Goal: Task Accomplishment & Management: Manage account settings

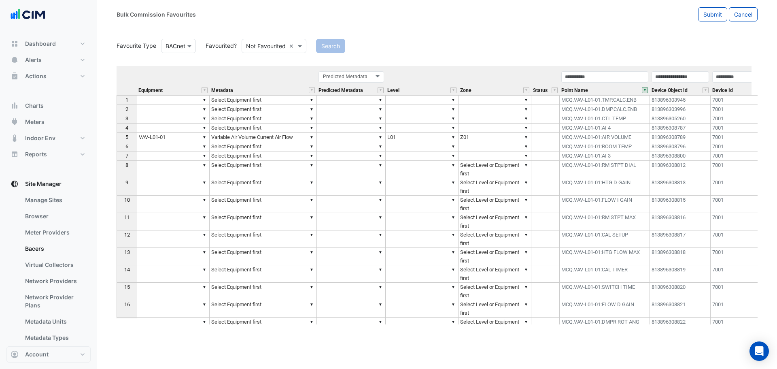
scroll to position [40, 0]
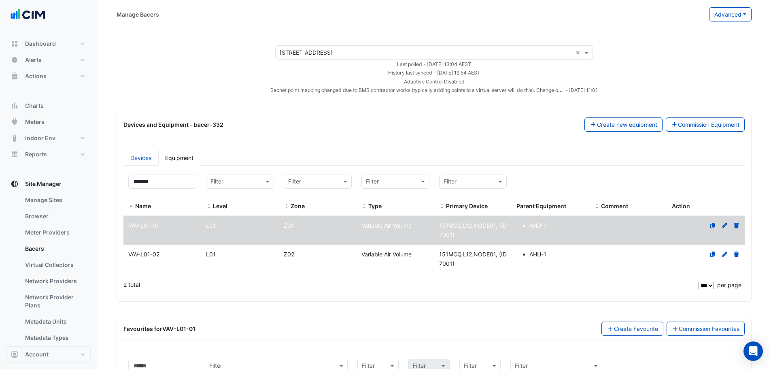
select select "***"
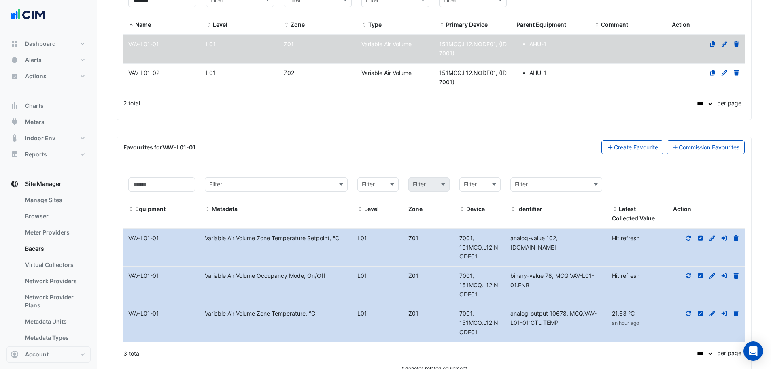
scroll to position [167, 0]
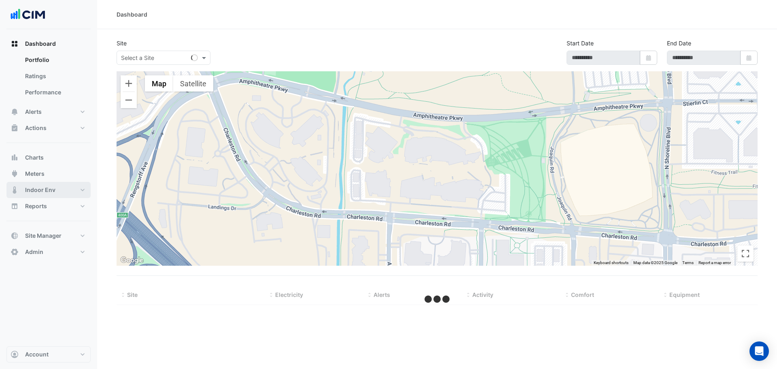
click at [48, 143] on span "Indoor Env" at bounding box center [40, 190] width 30 height 8
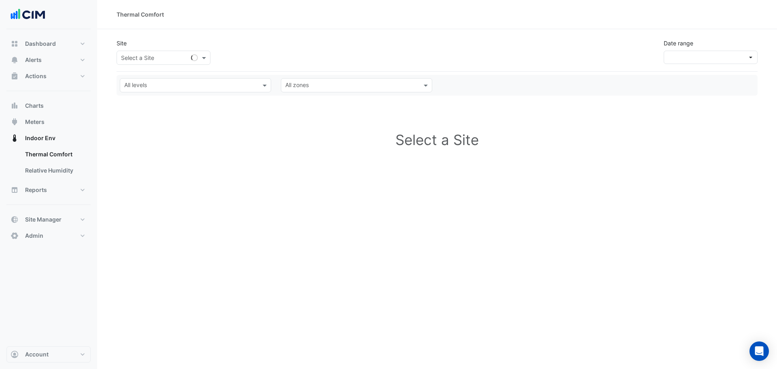
click at [173, 59] on input "text" at bounding box center [155, 58] width 69 height 9
type input "*****"
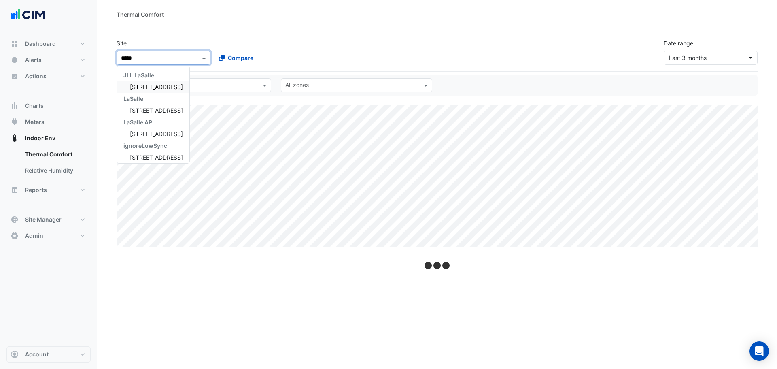
click at [143, 87] on span "[STREET_ADDRESS]" at bounding box center [156, 86] width 53 height 7
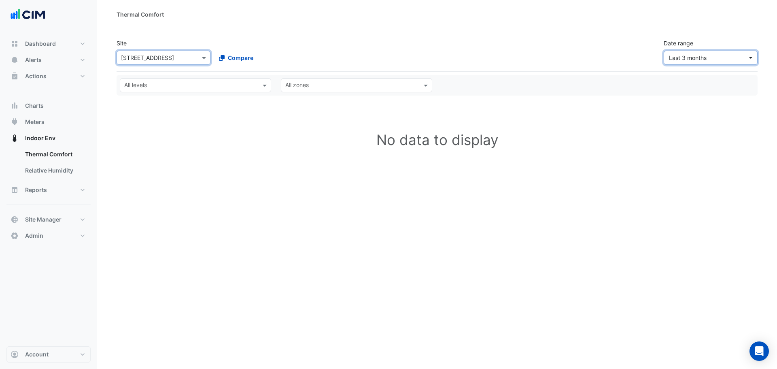
click at [338, 58] on span "Last 3 months" at bounding box center [688, 57] width 38 height 7
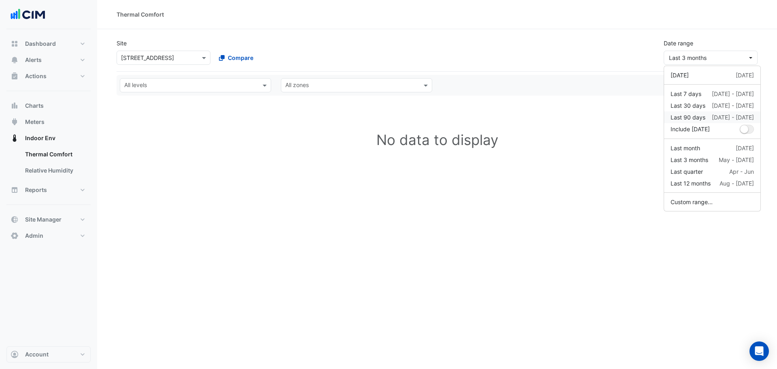
click at [338, 119] on div "Last 90 days" at bounding box center [688, 117] width 35 height 9
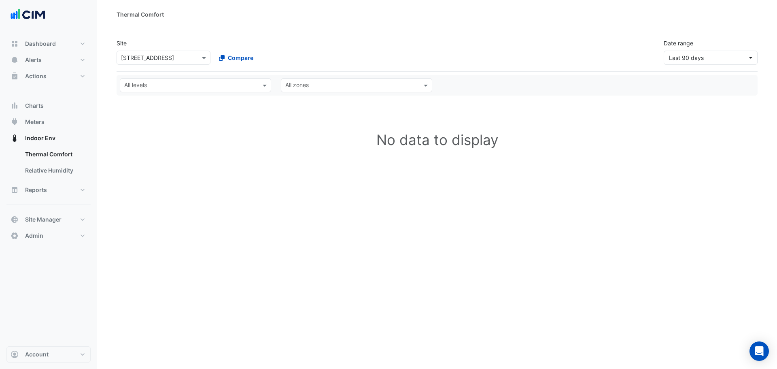
drag, startPoint x: 412, startPoint y: 40, endPoint x: 279, endPoint y: 46, distance: 132.9
click at [338, 40] on div "Site Select a Site × 380 Docklands Drive Compare Date range Last 90 days" at bounding box center [437, 48] width 651 height 32
click at [40, 104] on span "Charts" at bounding box center [34, 106] width 19 height 8
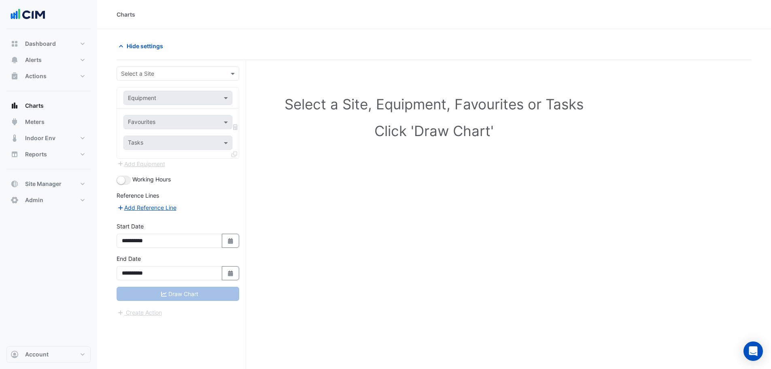
click at [172, 66] on div "**********" at bounding box center [182, 230] width 130 height 340
click at [174, 73] on input "text" at bounding box center [170, 74] width 98 height 9
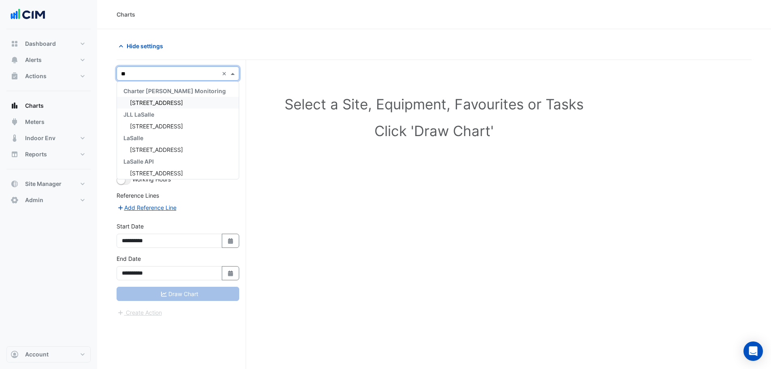
type input "***"
click at [183, 100] on span "[STREET_ADDRESS]" at bounding box center [156, 102] width 53 height 7
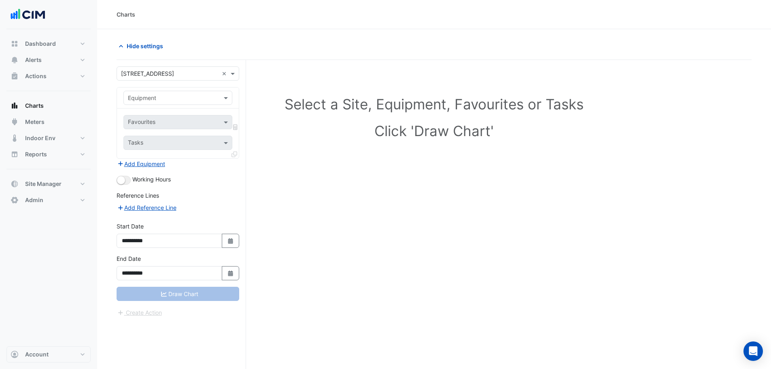
click at [165, 98] on input "text" at bounding box center [170, 98] width 84 height 9
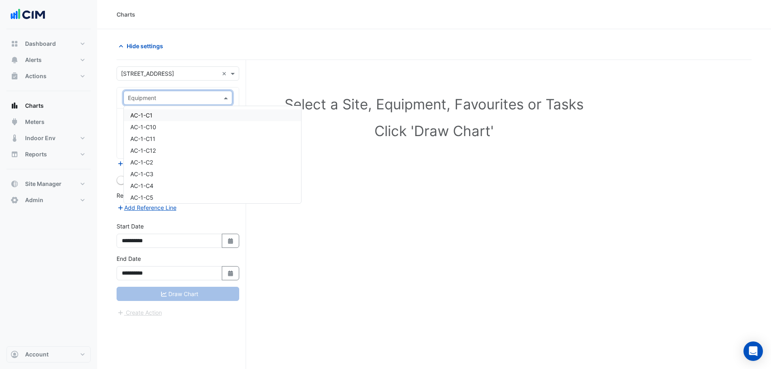
click at [162, 117] on div "AC-1-C1" at bounding box center [212, 115] width 177 height 12
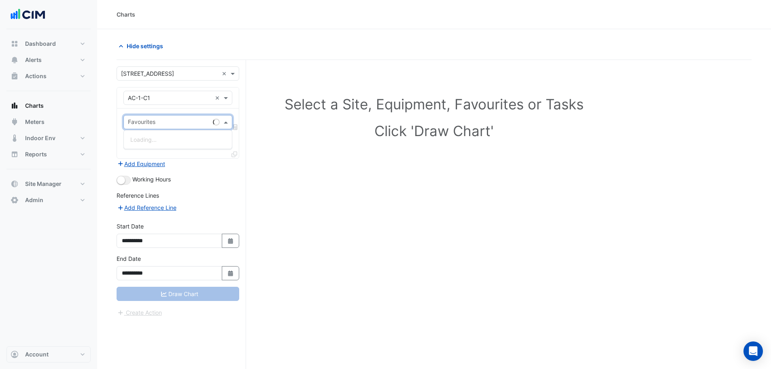
click at [161, 120] on input "text" at bounding box center [169, 123] width 82 height 9
type input "****"
click at [176, 141] on span "PAC Supply Air Fan Enable - Level 1, North West" at bounding box center [207, 139] width 154 height 7
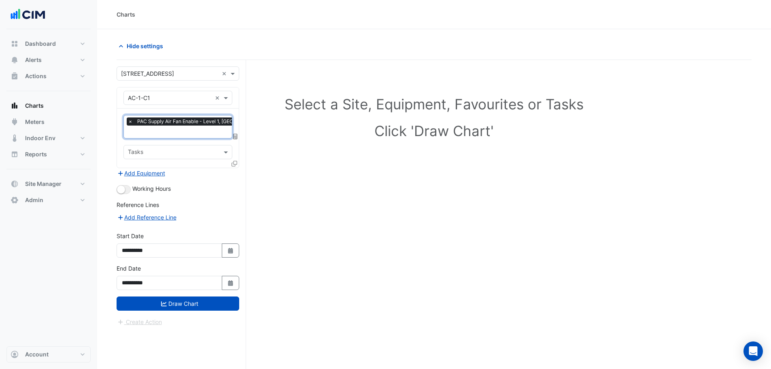
click at [236, 143] on icon at bounding box center [235, 164] width 6 height 6
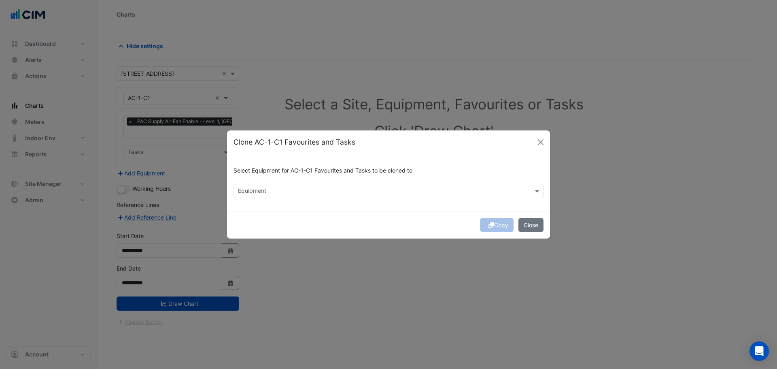
click at [263, 143] on input "text" at bounding box center [384, 191] width 292 height 9
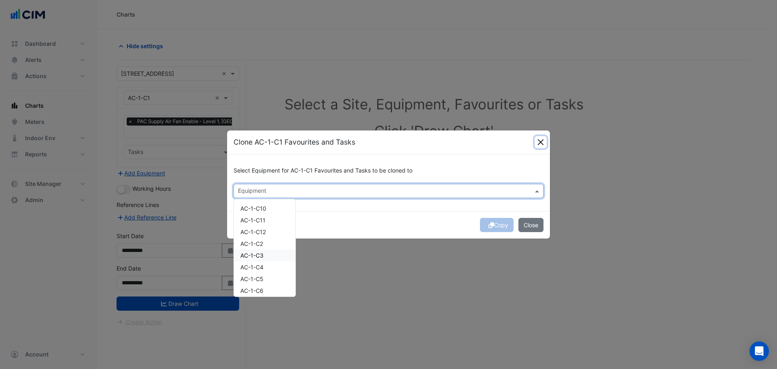
click at [338, 142] on button "Close" at bounding box center [541, 142] width 12 height 12
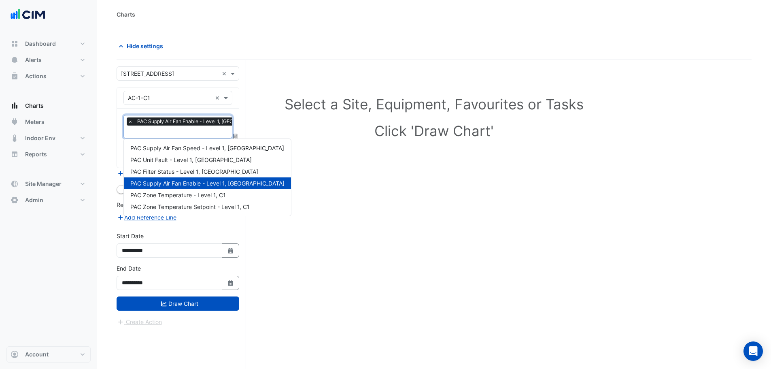
scroll to position [0, 4]
click at [149, 132] on input "text" at bounding box center [198, 132] width 148 height 9
click at [53, 118] on button "Meters" at bounding box center [48, 122] width 84 height 16
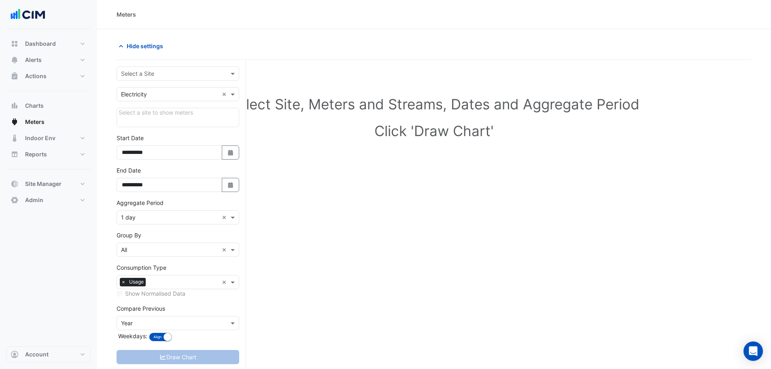
click at [138, 73] on input "text" at bounding box center [170, 74] width 98 height 9
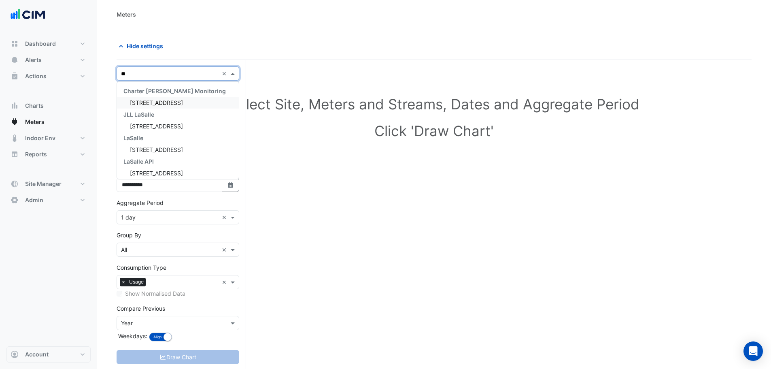
type input "***"
click at [164, 95] on div "JLL LaSalle" at bounding box center [178, 91] width 122 height 12
click at [168, 101] on span "[STREET_ADDRESS]" at bounding box center [156, 102] width 53 height 7
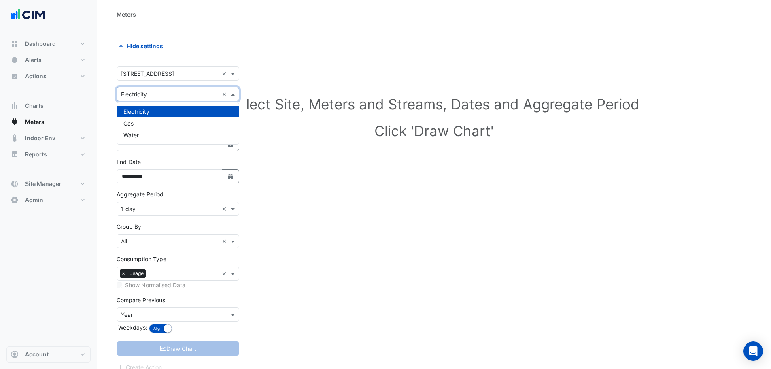
click at [161, 101] on div "Utility Type × Electricity ×" at bounding box center [178, 94] width 123 height 14
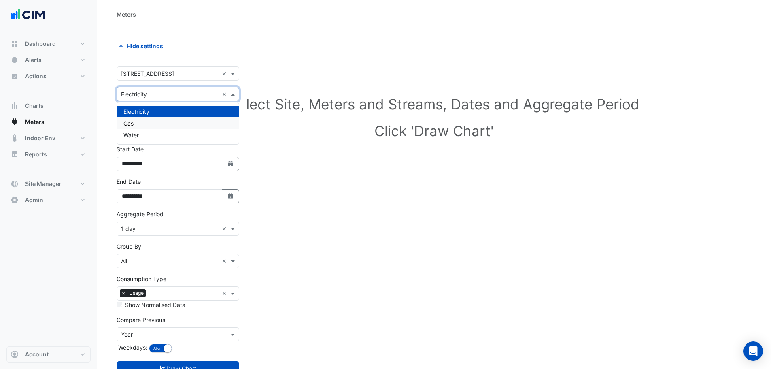
click at [313, 75] on div "Select Site, Meters and Streams, Dates and Aggregate Period Click 'Draw Chart'" at bounding box center [434, 119] width 635 height 99
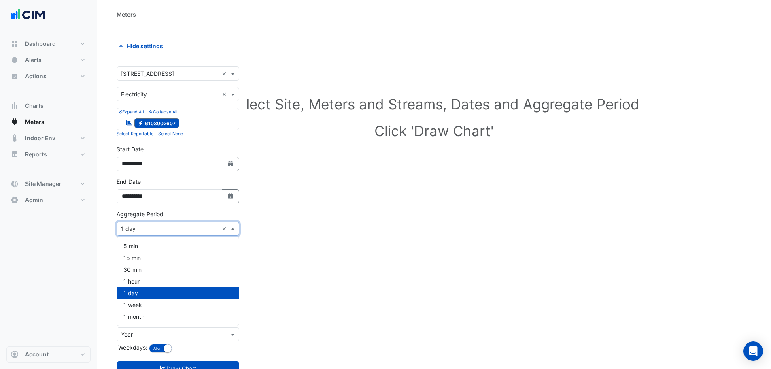
click at [138, 143] on input "text" at bounding box center [170, 229] width 98 height 9
click at [139, 143] on span "1 hour" at bounding box center [131, 281] width 16 height 7
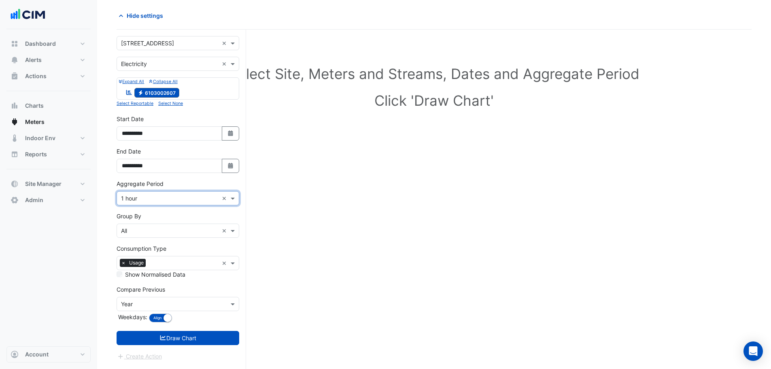
scroll to position [31, 0]
click at [230, 143] on icon "Select Date" at bounding box center [230, 165] width 7 height 6
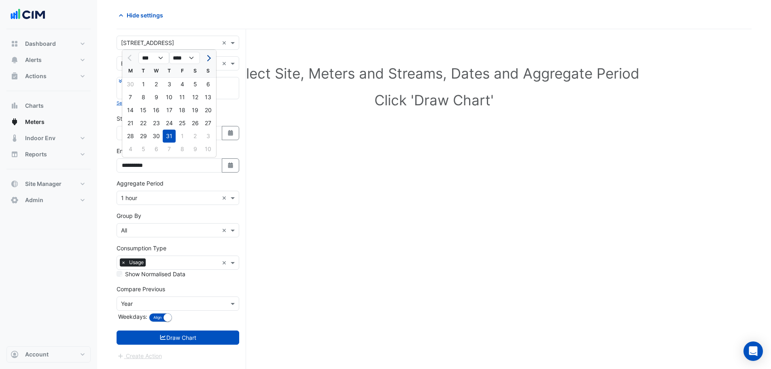
click at [205, 62] on button "Next month" at bounding box center [208, 57] width 10 height 13
select select "*"
drag, startPoint x: 205, startPoint y: 138, endPoint x: 202, endPoint y: 147, distance: 10.2
click at [204, 138] on div "31" at bounding box center [208, 136] width 13 height 13
type input "**********"
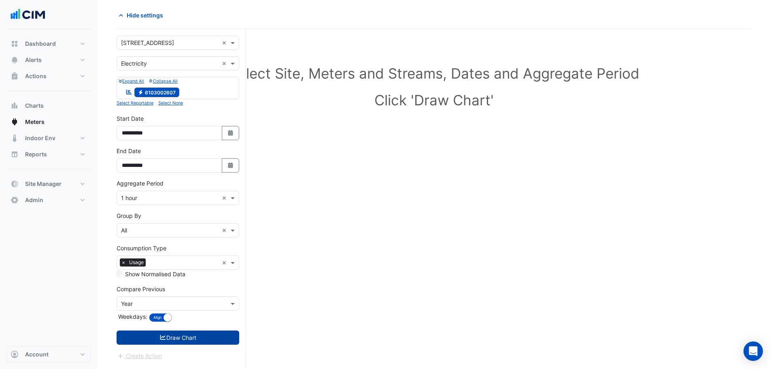
click at [189, 143] on button "Draw Chart" at bounding box center [178, 337] width 123 height 14
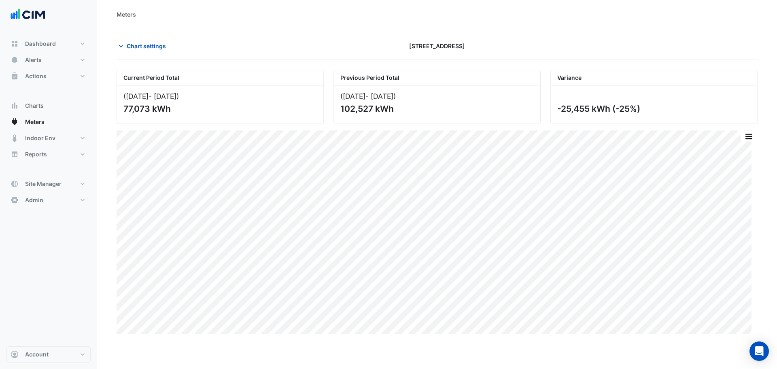
click at [152, 38] on section "Chart settings 380 Docklands Drive Current Period Total (01 Jul 25 - 31 Aug 25 …" at bounding box center [437, 183] width 680 height 309
click at [151, 42] on span "Chart settings" at bounding box center [146, 46] width 39 height 9
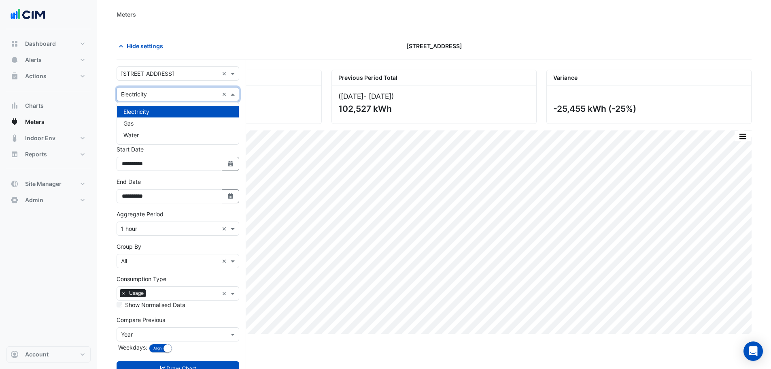
click at [154, 92] on input "text" at bounding box center [170, 94] width 98 height 9
click at [147, 135] on div "Water" at bounding box center [178, 135] width 122 height 12
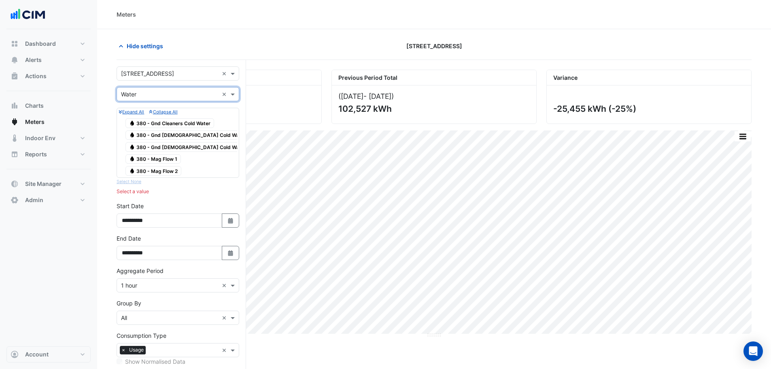
click at [168, 143] on span "Water 380 - Mag Flow 1" at bounding box center [153, 159] width 55 height 10
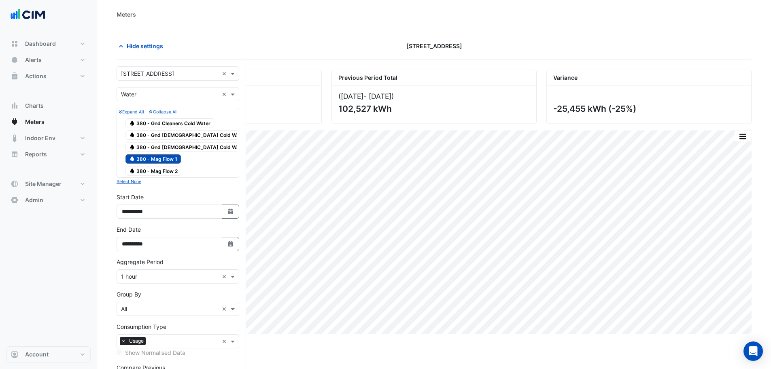
click at [171, 143] on span "Water 380 - Mag Flow 2" at bounding box center [154, 171] width 56 height 10
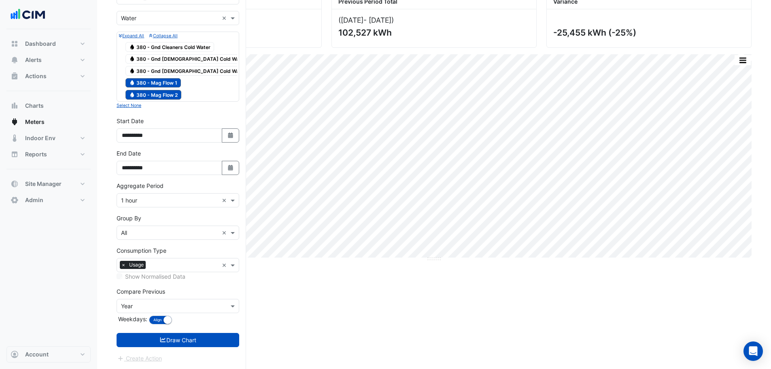
scroll to position [77, 0]
click at [145, 143] on input "text" at bounding box center [170, 232] width 98 height 9
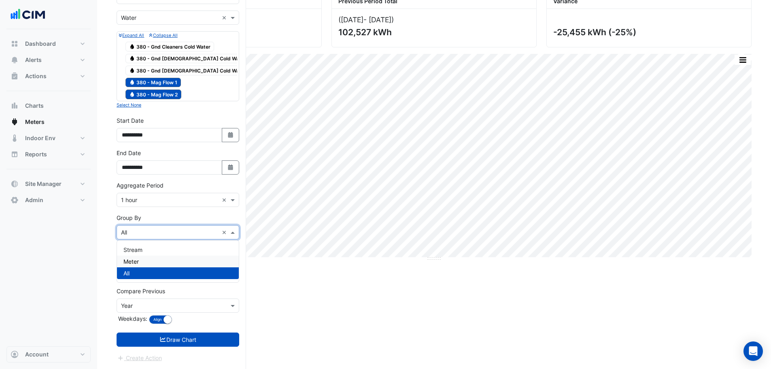
click at [143, 143] on div "Meter" at bounding box center [178, 261] width 122 height 12
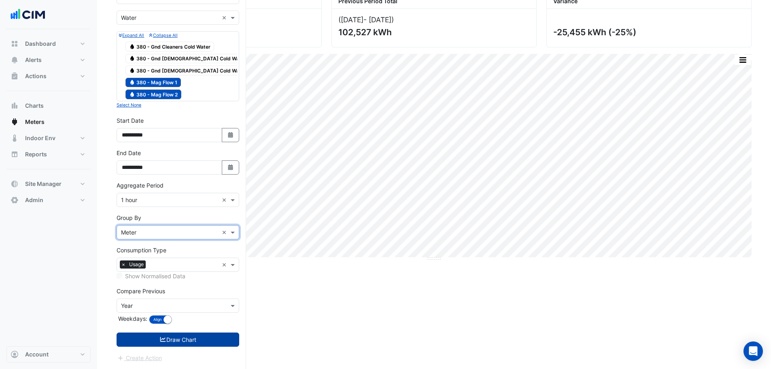
click at [176, 143] on button "Draw Chart" at bounding box center [178, 339] width 123 height 14
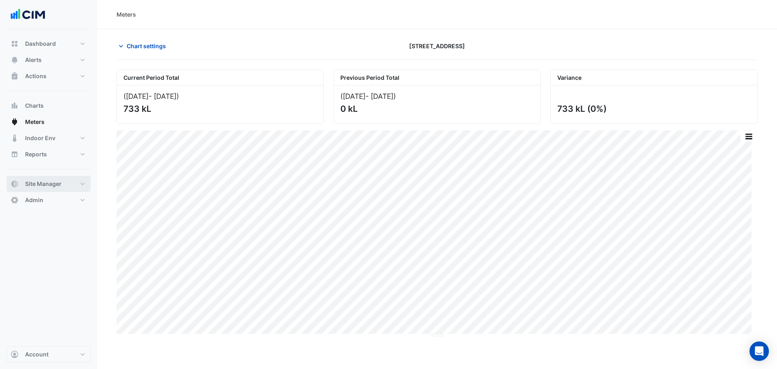
click at [60, 143] on span "Site Manager" at bounding box center [43, 184] width 36 height 8
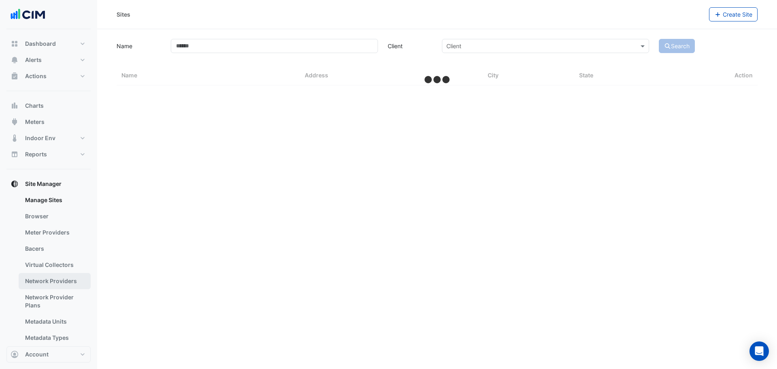
select select "***"
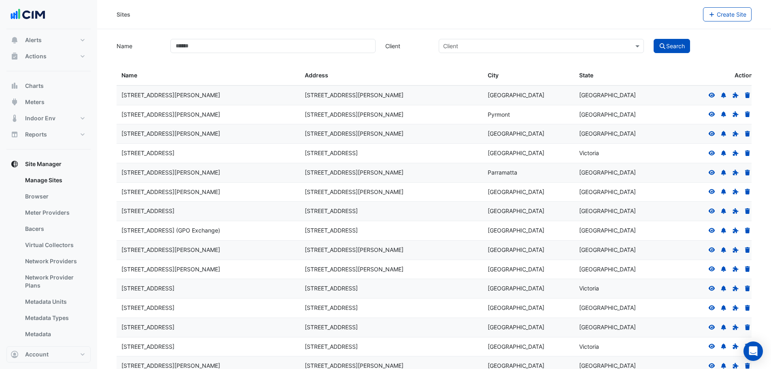
scroll to position [4, 0]
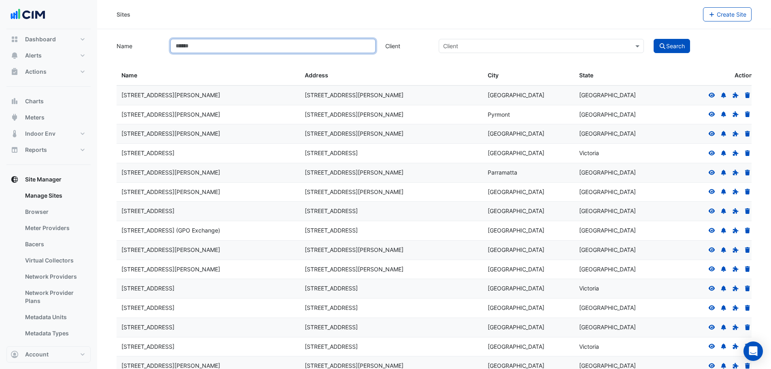
click at [215, 45] on input "Name" at bounding box center [272, 46] width 205 height 14
type input "**********"
click at [338, 39] on button "Search" at bounding box center [672, 46] width 36 height 14
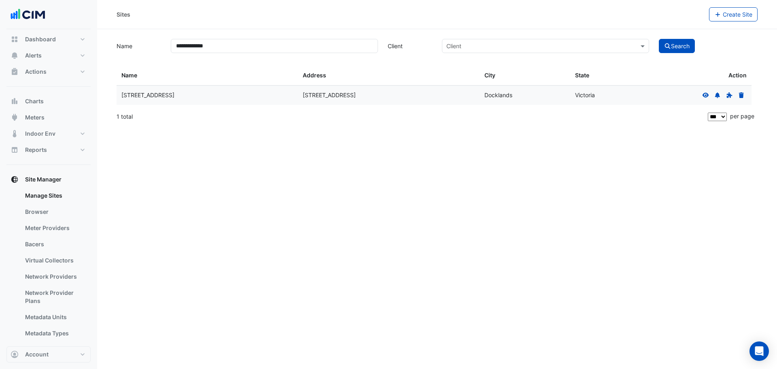
click at [338, 98] on div at bounding box center [724, 95] width 46 height 9
click at [338, 96] on icon at bounding box center [706, 95] width 7 height 6
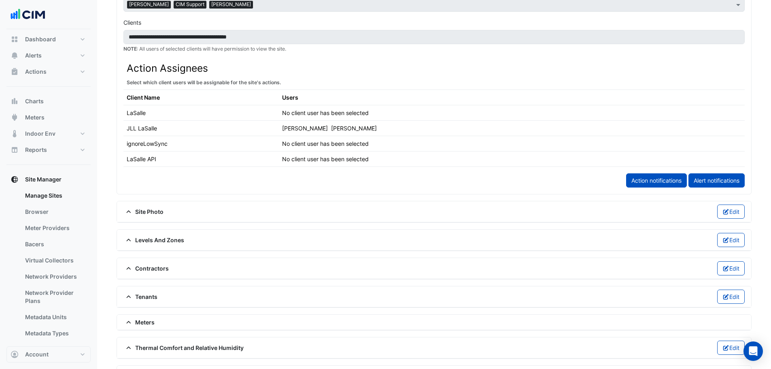
scroll to position [445, 0]
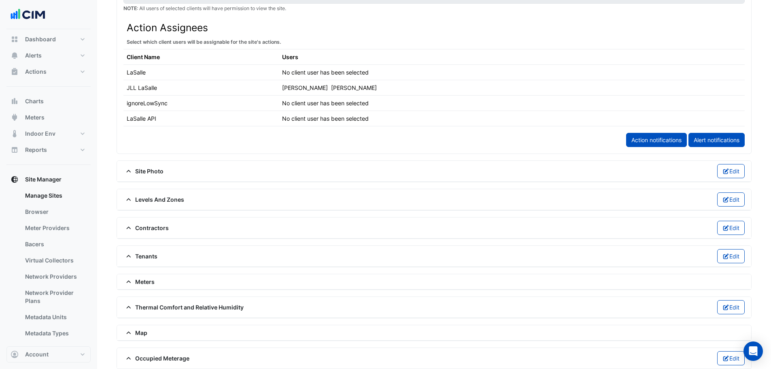
click at [147, 143] on span "Meters" at bounding box center [138, 281] width 31 height 9
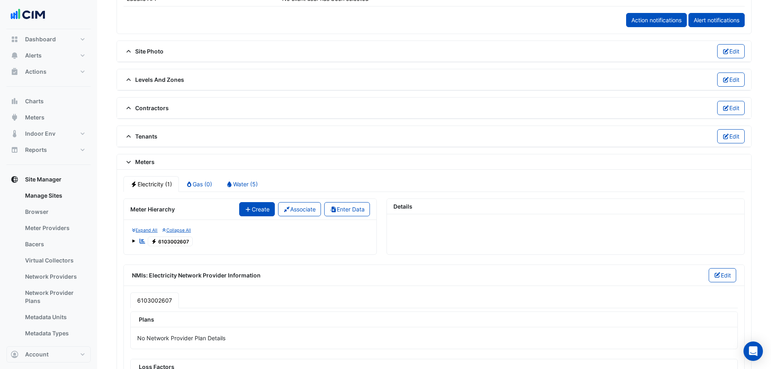
scroll to position [567, 0]
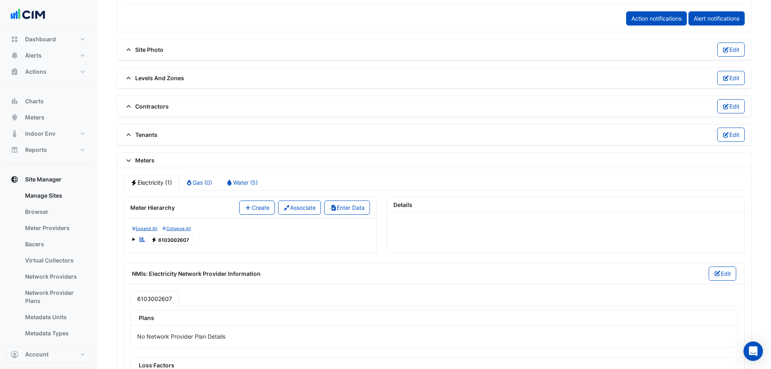
click at [238, 143] on div "Electricity (1) Gas (0) Water (5) Meter Hierarchy Create Associate Enter Data E…" at bounding box center [434, 311] width 634 height 287
drag, startPoint x: 239, startPoint y: 177, endPoint x: 232, endPoint y: 186, distance: 11.8
click at [240, 143] on link "Water (5)" at bounding box center [242, 183] width 46 height 16
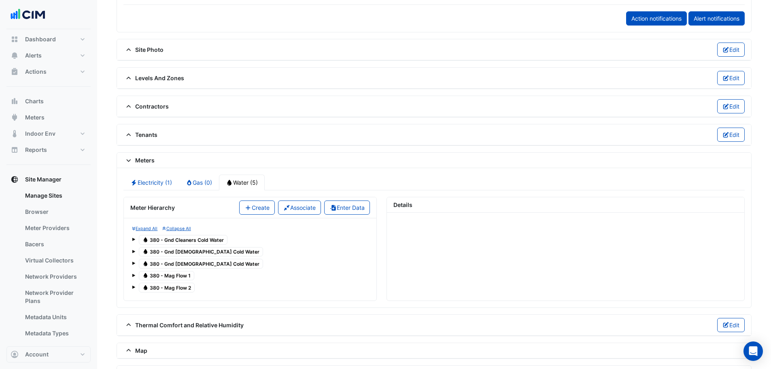
click at [133, 143] on span at bounding box center [133, 275] width 3 height 3
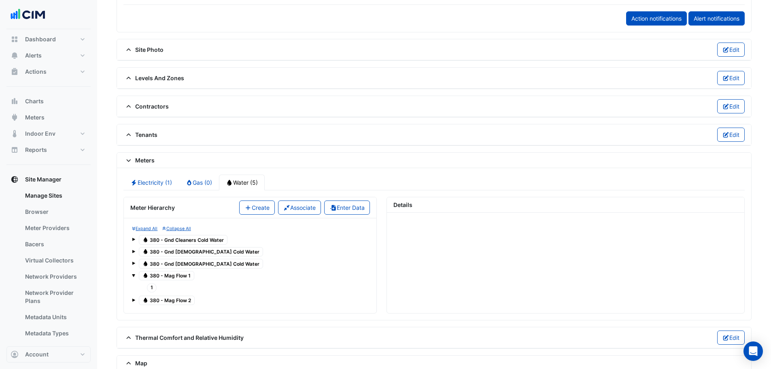
click at [149, 143] on span "1" at bounding box center [152, 287] width 10 height 9
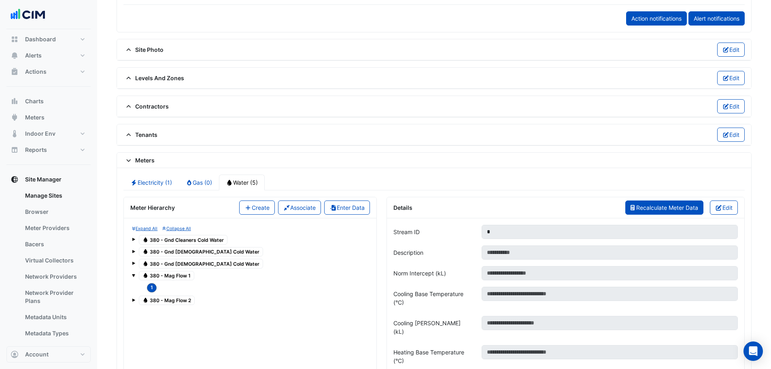
click at [338, 143] on span "Recalculate Meter Data" at bounding box center [668, 207] width 62 height 7
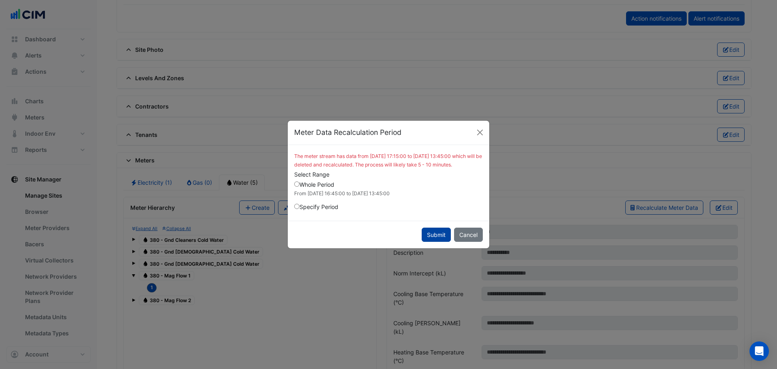
click at [338, 143] on button "Submit" at bounding box center [436, 235] width 29 height 14
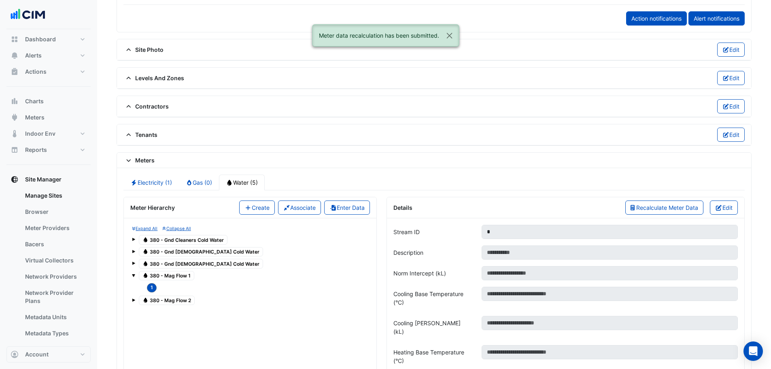
click at [134, 143] on span at bounding box center [133, 299] width 3 height 3
click at [153, 143] on span "1" at bounding box center [152, 312] width 10 height 9
click at [338, 143] on button "Recalculate Meter Data" at bounding box center [665, 207] width 79 height 14
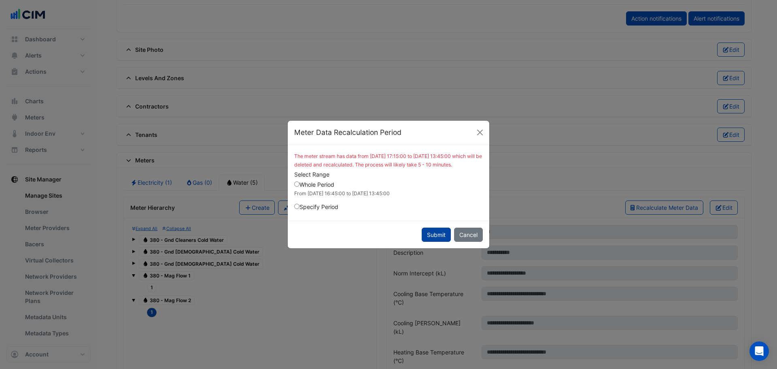
drag, startPoint x: 422, startPoint y: 236, endPoint x: 430, endPoint y: 238, distance: 8.0
click at [338, 143] on button "Submit" at bounding box center [436, 235] width 29 height 14
click at [338, 143] on div "Submit Cancel" at bounding box center [389, 235] width 202 height 28
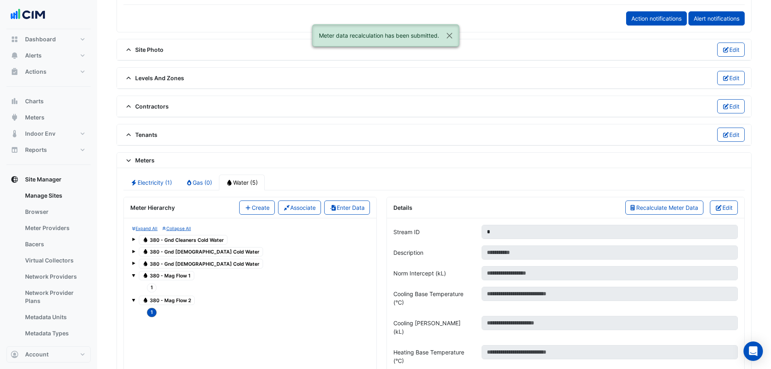
click at [136, 143] on div "Water 380 - Gnd Male Cold Water" at bounding box center [250, 263] width 236 height 11
click at [132, 143] on span at bounding box center [133, 262] width 3 height 7
click at [151, 143] on span "1" at bounding box center [152, 275] width 10 height 9
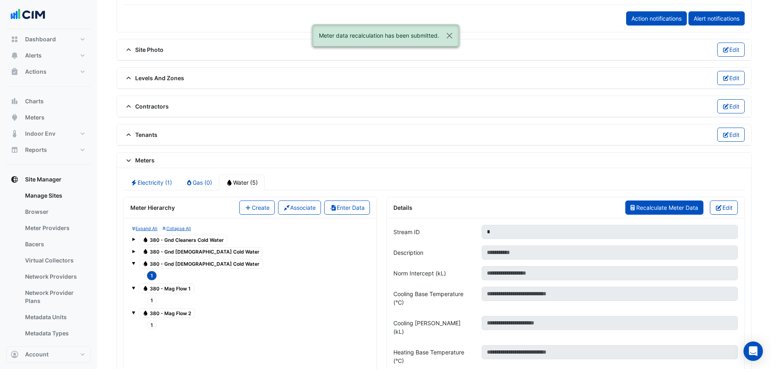
click at [338, 143] on span "Recalculate Meter Data" at bounding box center [668, 207] width 62 height 7
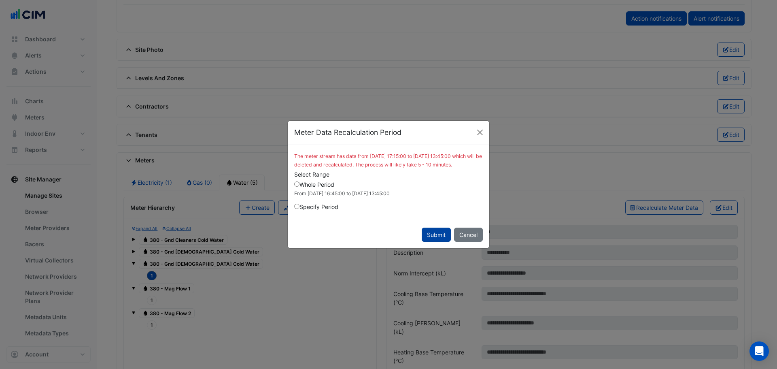
click at [338, 143] on button "Submit" at bounding box center [436, 235] width 29 height 14
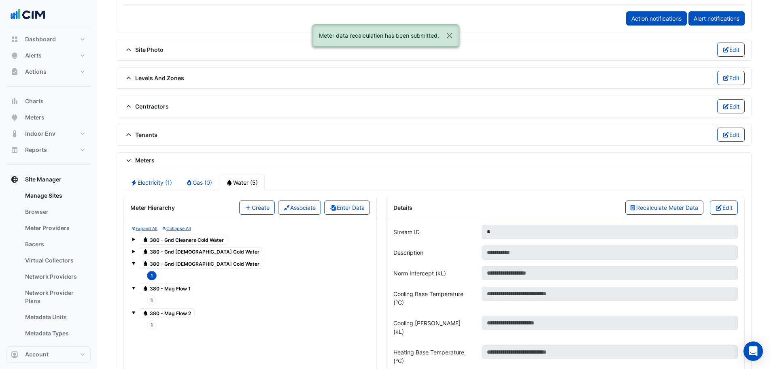
click at [133, 143] on span at bounding box center [133, 250] width 3 height 7
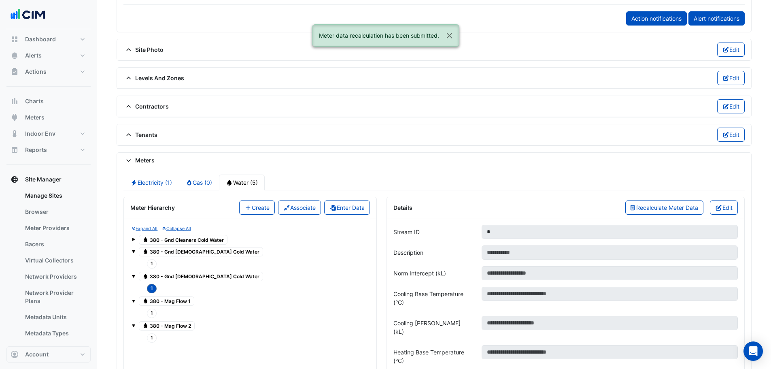
click at [147, 143] on span "1" at bounding box center [152, 263] width 10 height 9
click at [338, 143] on button "Recalculate Meter Data" at bounding box center [665, 207] width 79 height 14
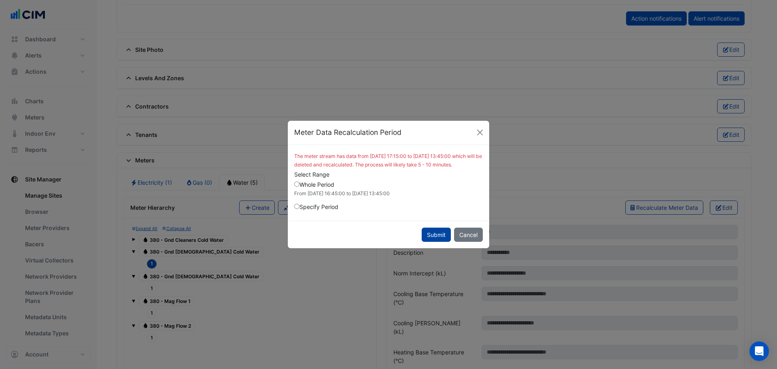
click at [338, 143] on button "Submit" at bounding box center [436, 235] width 29 height 14
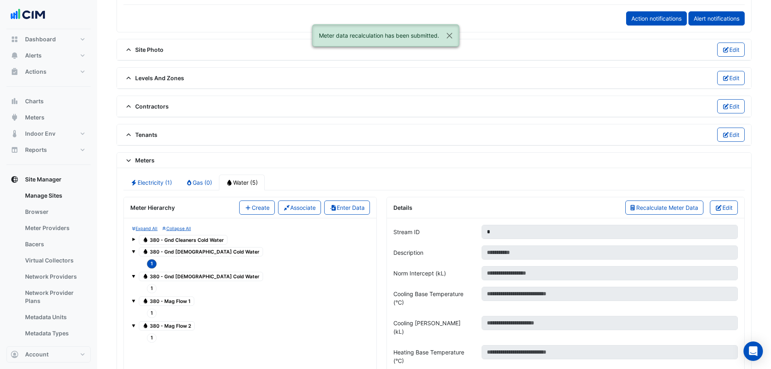
click at [134, 143] on span at bounding box center [133, 239] width 3 height 3
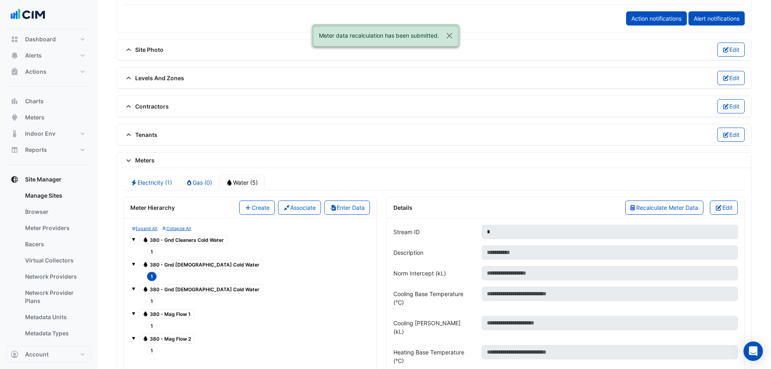
click at [151, 143] on span "1" at bounding box center [152, 251] width 10 height 9
click at [338, 143] on span "Recalculate Meter Data" at bounding box center [668, 207] width 62 height 7
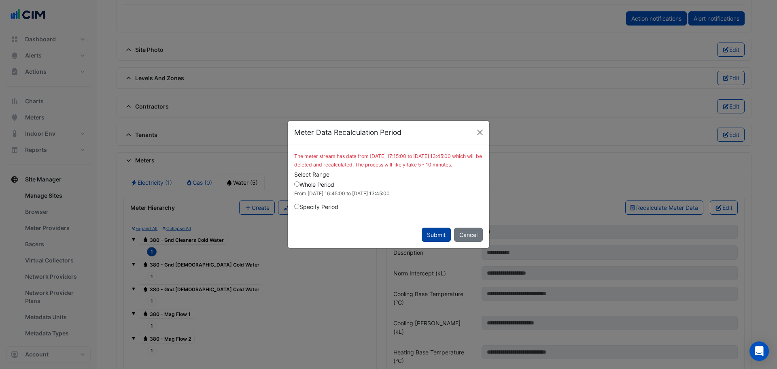
click at [338, 143] on button "Submit" at bounding box center [436, 235] width 29 height 14
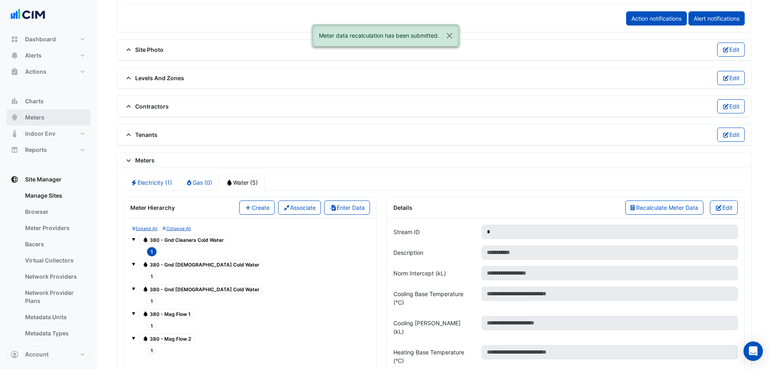
click at [52, 122] on button "Meters" at bounding box center [48, 117] width 84 height 16
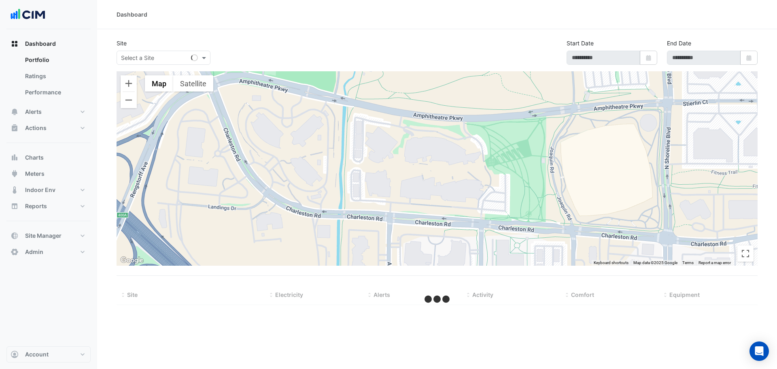
type input "**********"
select select "***"
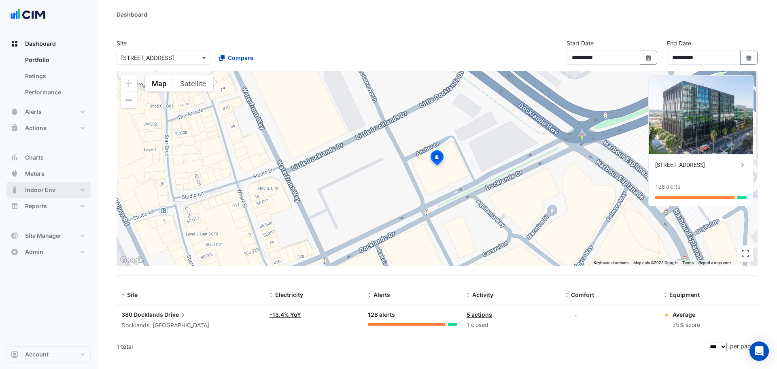
click at [68, 191] on button "Indoor Env" at bounding box center [48, 190] width 84 height 16
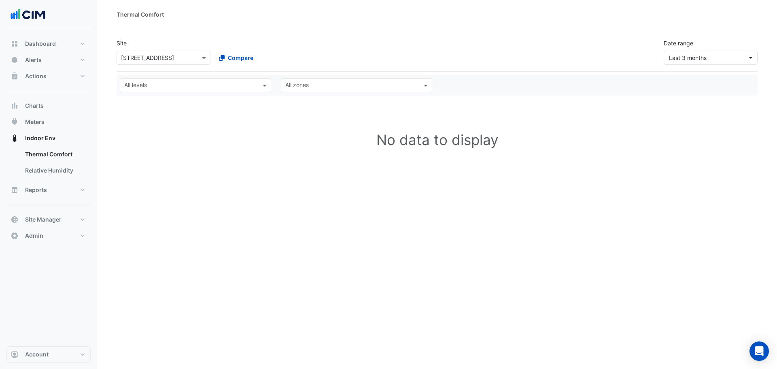
click at [162, 84] on input "text" at bounding box center [190, 86] width 133 height 9
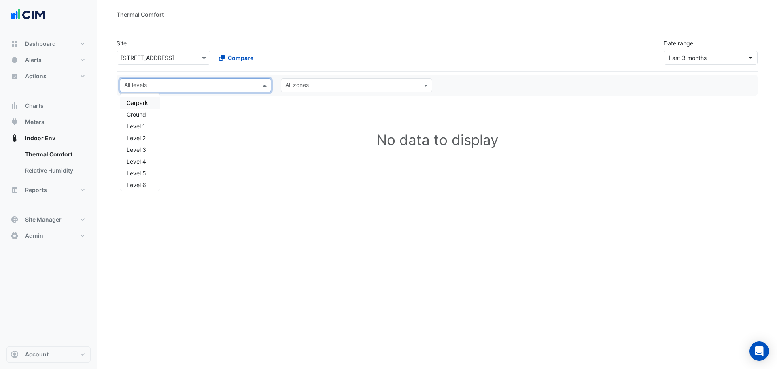
click at [285, 55] on div "Compare" at bounding box center [260, 58] width 97 height 14
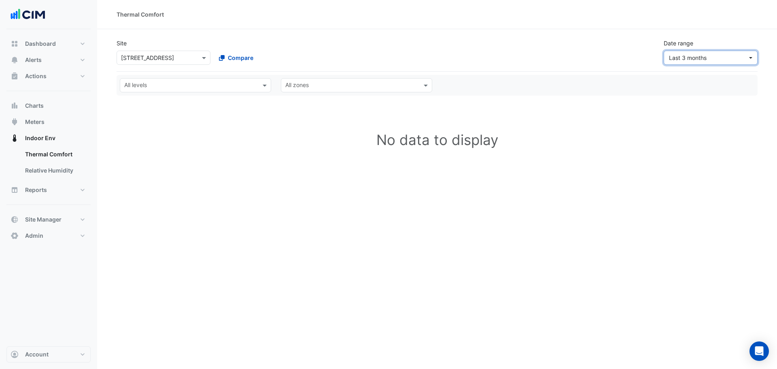
click at [692, 60] on span "Last 3 months" at bounding box center [688, 57] width 38 height 7
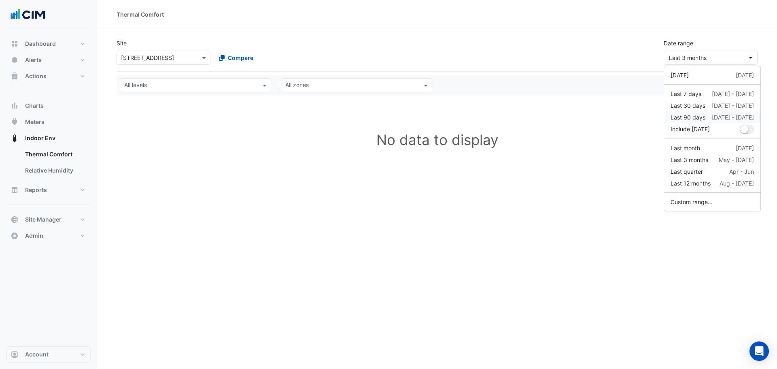
click at [710, 119] on div "Last 90 days 29 May - 26 Aug" at bounding box center [712, 117] width 83 height 9
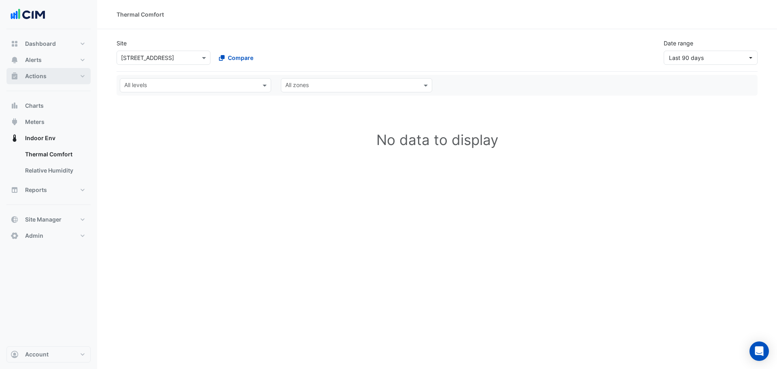
click at [45, 75] on span "Actions" at bounding box center [35, 76] width 21 height 8
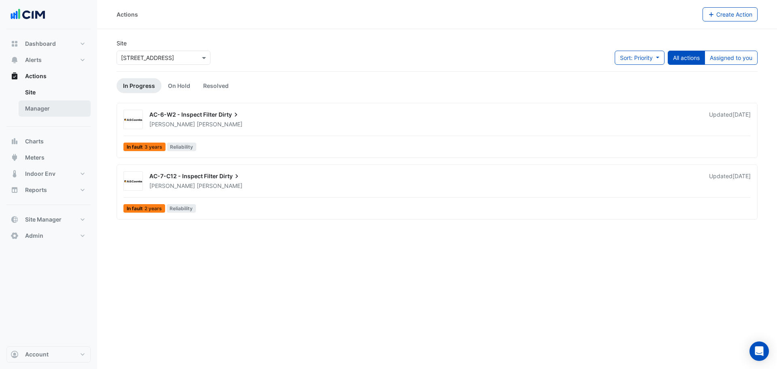
click at [47, 105] on link "Manager" at bounding box center [55, 108] width 72 height 16
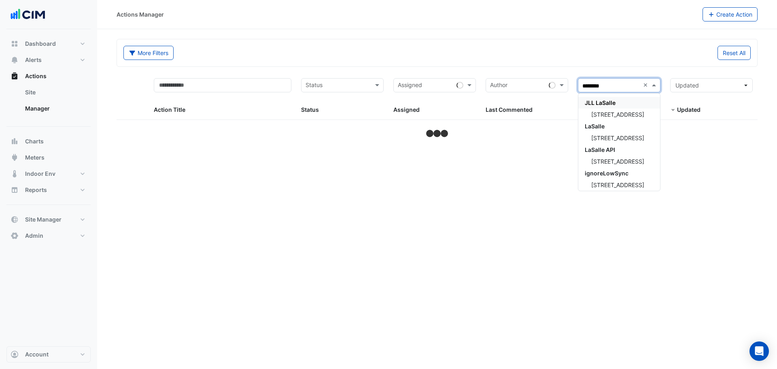
type input "*********"
click at [617, 116] on span "[STREET_ADDRESS]" at bounding box center [618, 114] width 53 height 7
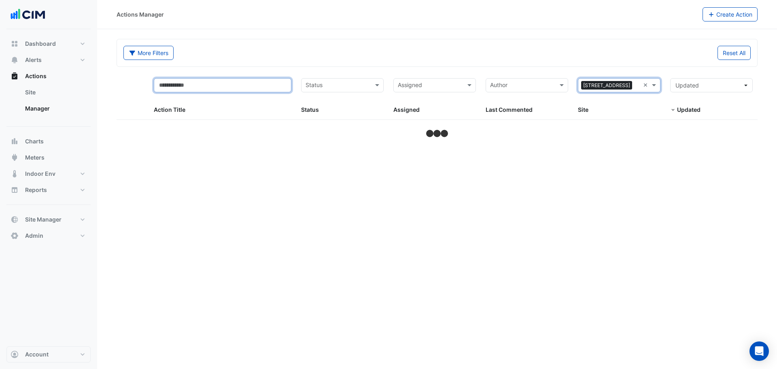
click at [226, 85] on input "text" at bounding box center [223, 85] width 138 height 14
type input "*****"
select select "***"
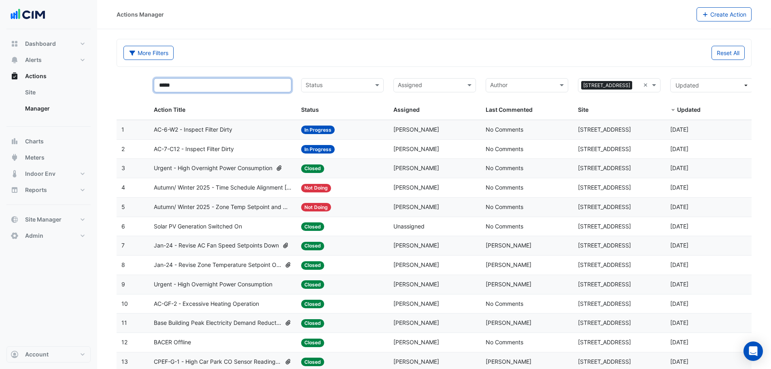
type input "*****"
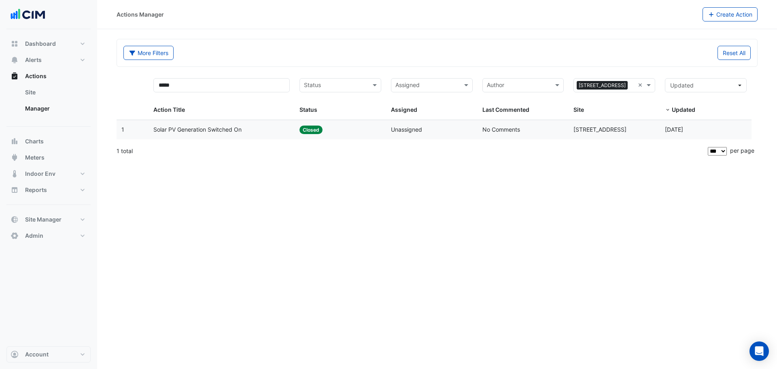
click at [238, 130] on span "Solar PV Generation Switched On" at bounding box center [197, 129] width 88 height 9
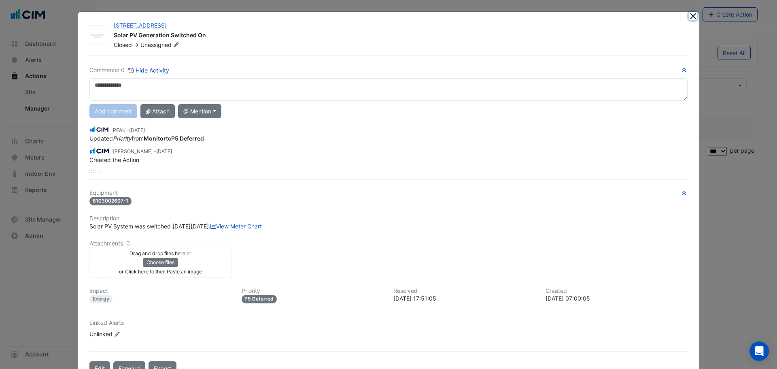
click at [693, 15] on button "Close" at bounding box center [693, 16] width 9 height 9
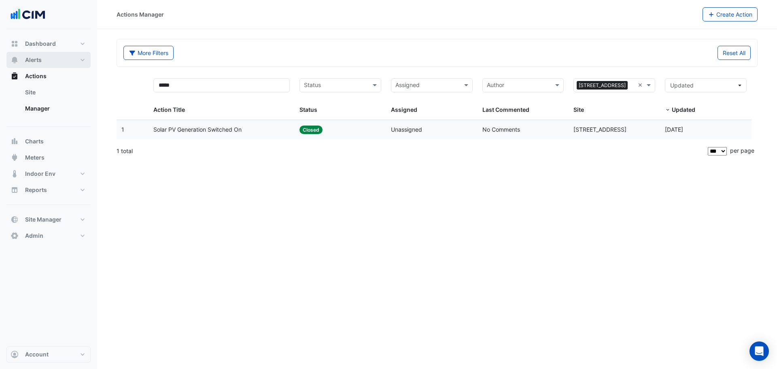
click at [48, 62] on button "Alerts" at bounding box center [48, 60] width 84 height 16
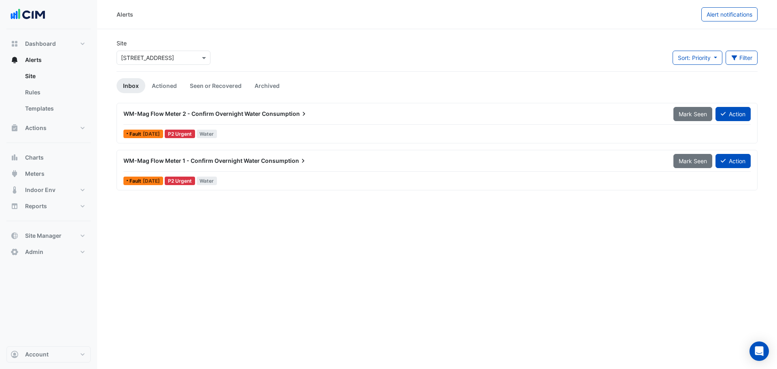
click at [322, 45] on div "Site Select a Site × 380 Docklands Drive Sort: Priority Priority Updated Filter…" at bounding box center [437, 55] width 651 height 32
click at [458, 119] on div "WM-Mag Flow Meter 2 - Confirm Overnight Water Consumption" at bounding box center [394, 113] width 550 height 15
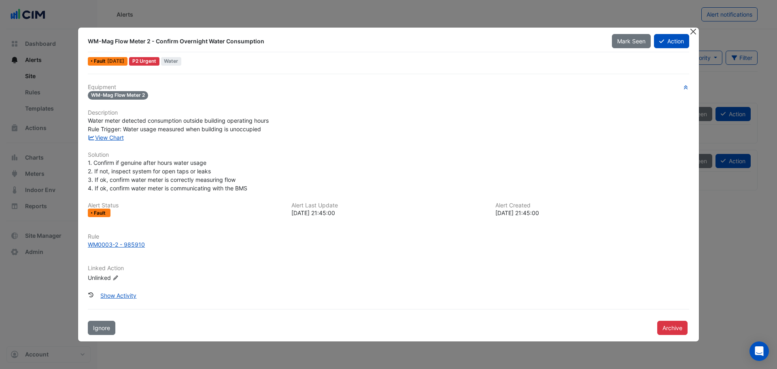
click at [694, 32] on button "Close" at bounding box center [693, 32] width 9 height 9
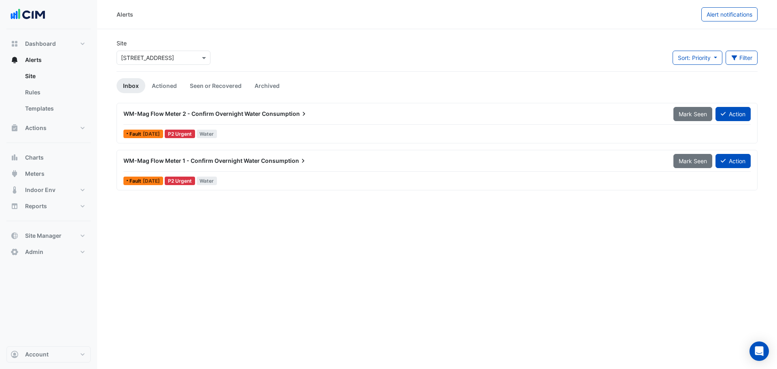
click at [405, 113] on div "WM-Mag Flow Meter 2 - Confirm Overnight Water Consumption" at bounding box center [393, 114] width 541 height 8
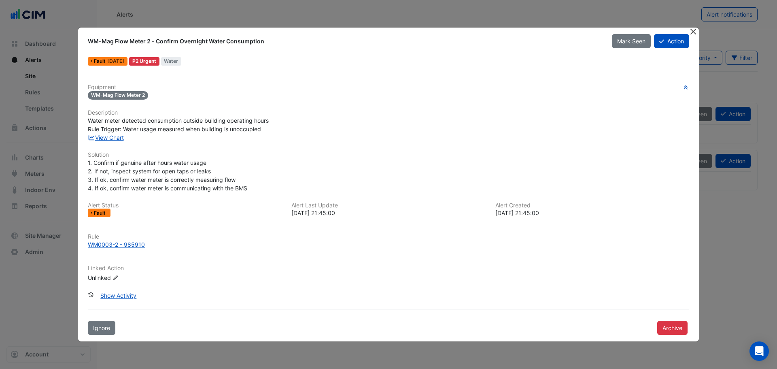
click at [696, 34] on button "Close" at bounding box center [693, 32] width 9 height 9
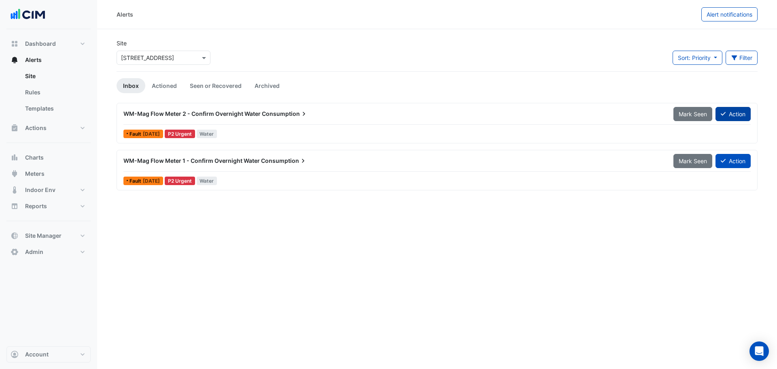
click at [729, 108] on div "WM-Mag Flow Meter 2 - Confirm Overnight Water Consumption Mark Seen Action Faul…" at bounding box center [437, 123] width 641 height 40
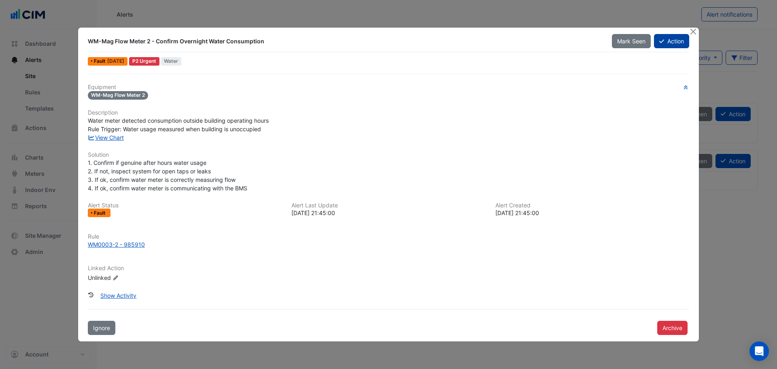
click at [674, 40] on button "Action" at bounding box center [671, 41] width 35 height 14
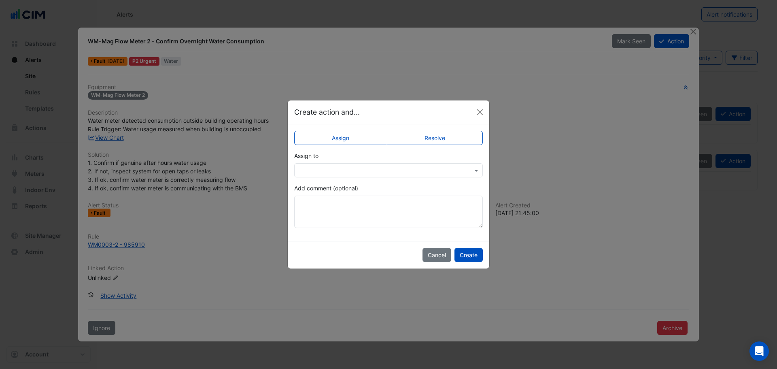
click at [376, 170] on input "text" at bounding box center [381, 170] width 164 height 9
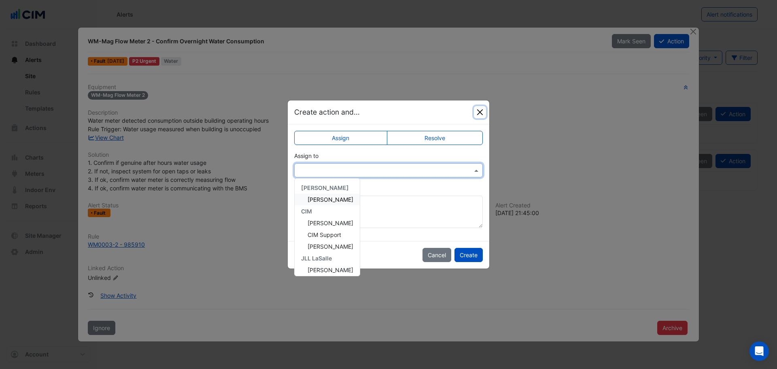
click at [481, 110] on button "Close" at bounding box center [480, 112] width 12 height 12
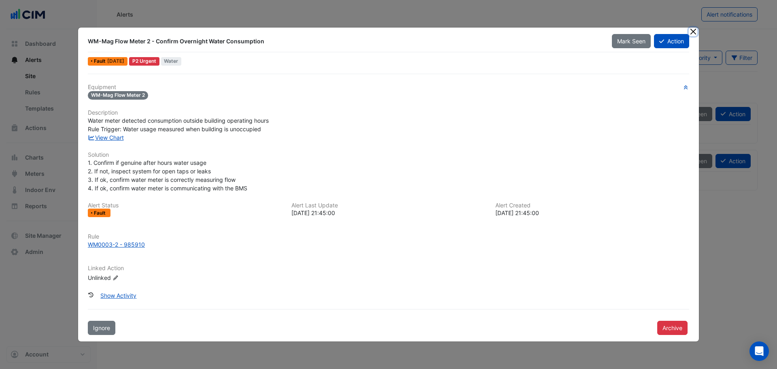
click at [694, 30] on button "Close" at bounding box center [693, 32] width 9 height 9
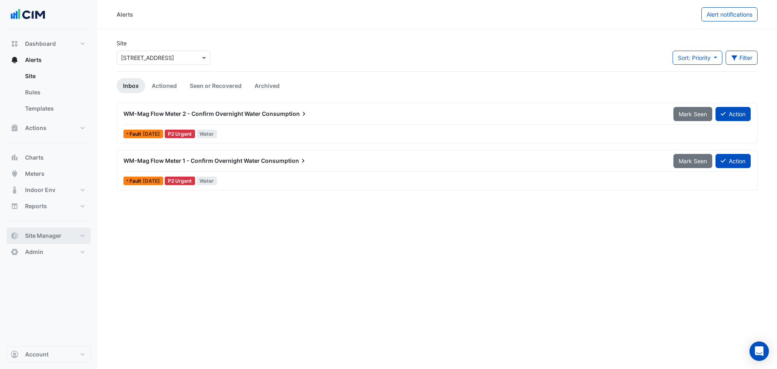
click at [70, 237] on button "Site Manager" at bounding box center [48, 236] width 84 height 16
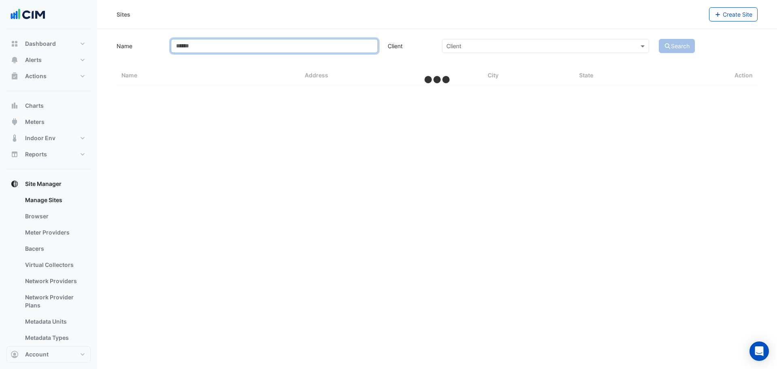
click at [219, 49] on input "Name" at bounding box center [274, 46] width 207 height 14
select select "***"
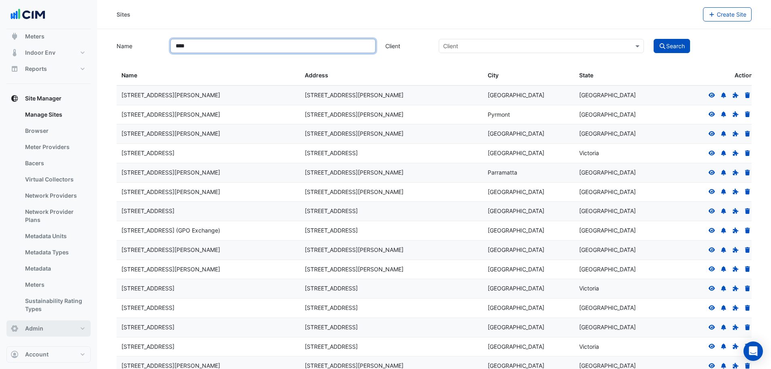
type input "****"
click at [71, 328] on button "Admin" at bounding box center [48, 328] width 84 height 16
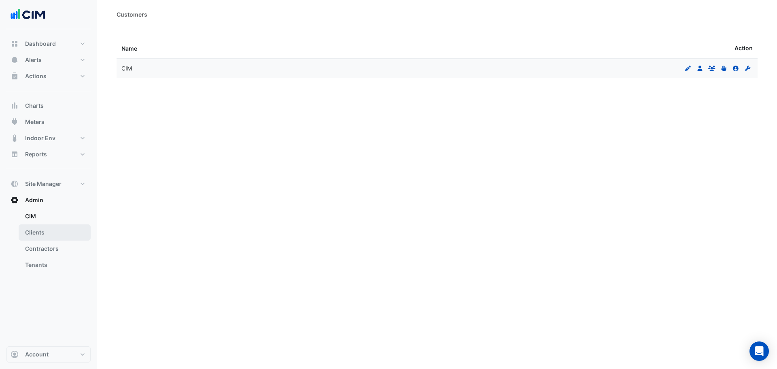
click at [48, 234] on link "Clients" at bounding box center [55, 232] width 72 height 16
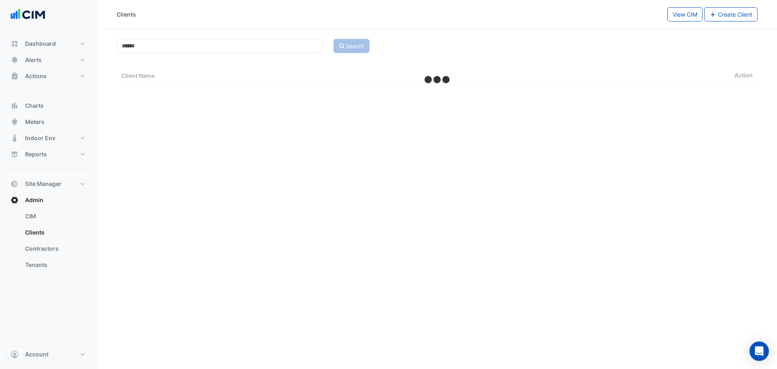
select select "***"
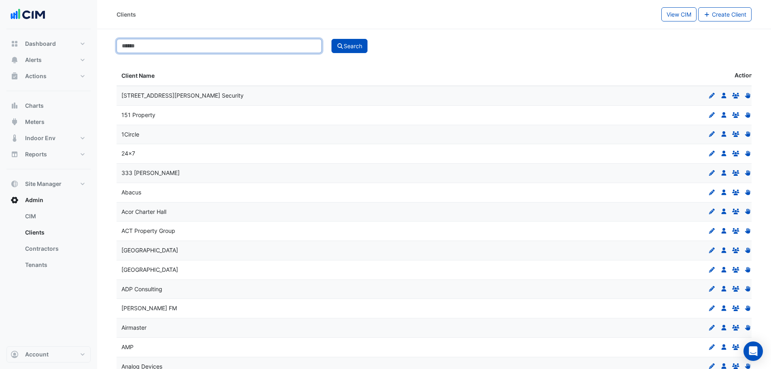
click at [188, 44] on input at bounding box center [219, 46] width 205 height 14
type input "***"
click at [332, 39] on button "Search" at bounding box center [350, 46] width 36 height 14
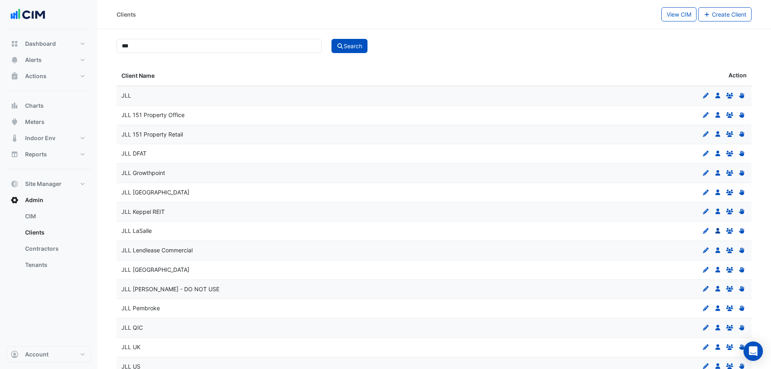
click at [719, 230] on icon "Users" at bounding box center [718, 231] width 7 height 6
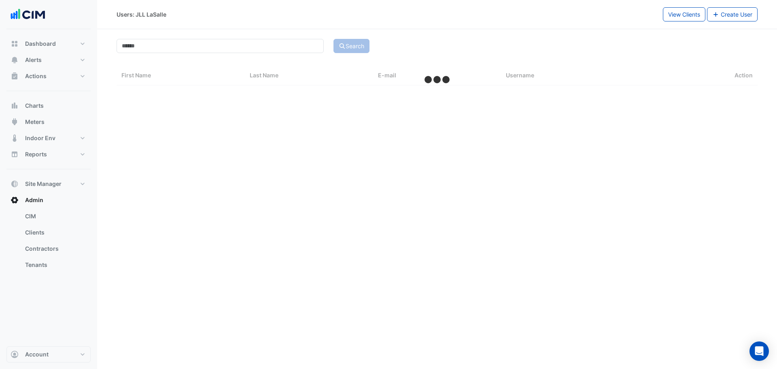
select select "***"
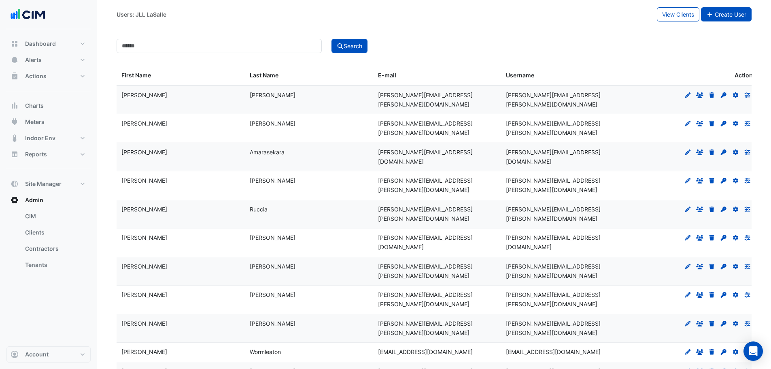
click at [732, 19] on button "Create User" at bounding box center [726, 14] width 51 height 14
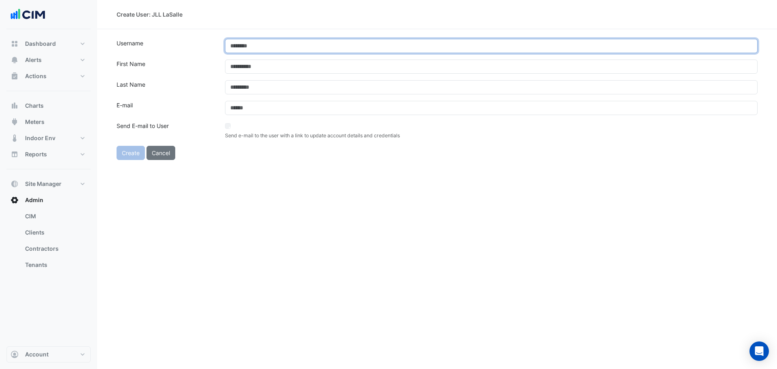
click at [242, 42] on input "text" at bounding box center [491, 46] width 533 height 14
paste input "**********"
type input "**********"
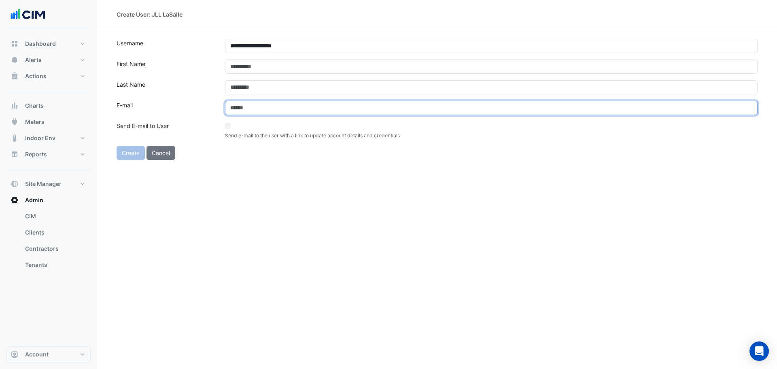
click at [253, 113] on input "email" at bounding box center [491, 108] width 533 height 14
paste input "**********"
type input "**********"
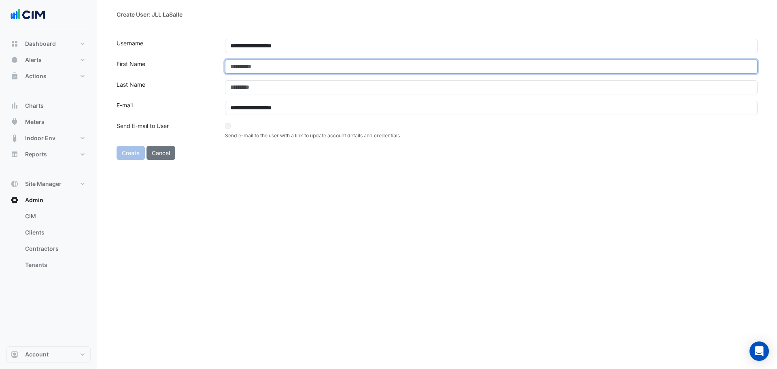
click at [243, 68] on input "text" at bounding box center [491, 67] width 533 height 14
type input "****"
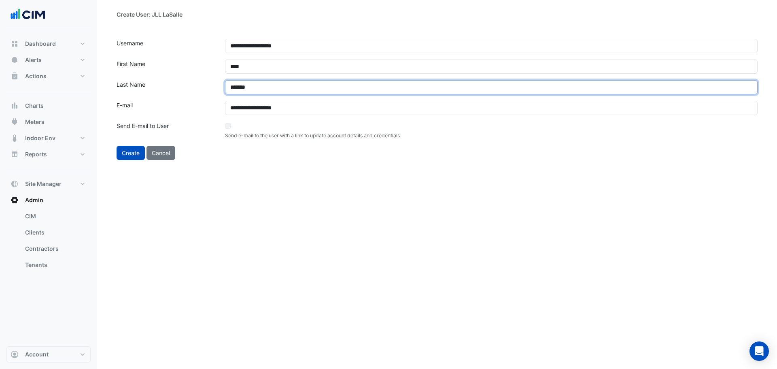
type input "*******"
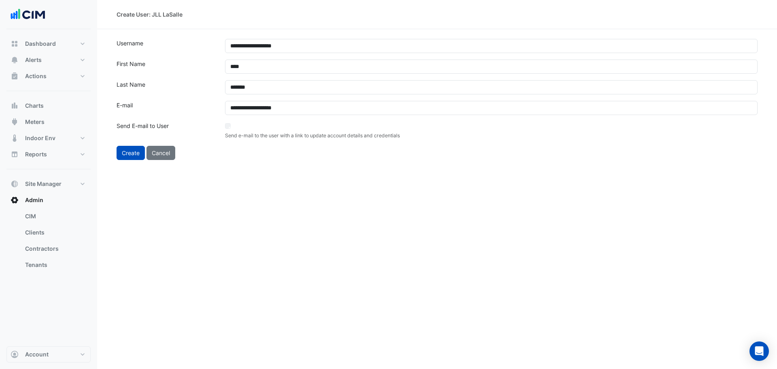
click at [300, 189] on div "**********" at bounding box center [437, 184] width 680 height 369
click at [131, 153] on button "Create" at bounding box center [131, 153] width 28 height 14
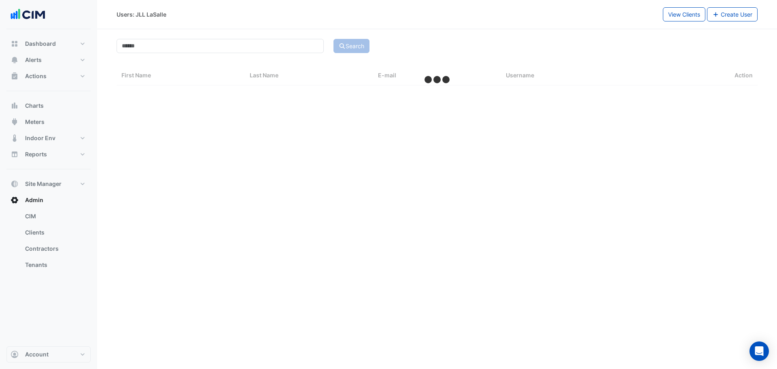
select select "***"
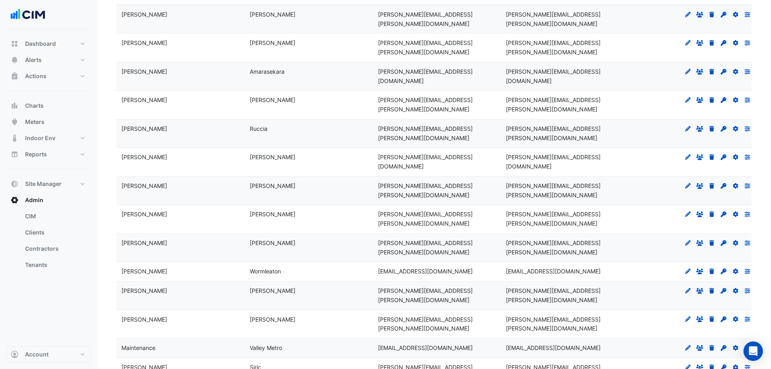
scroll to position [222, 0]
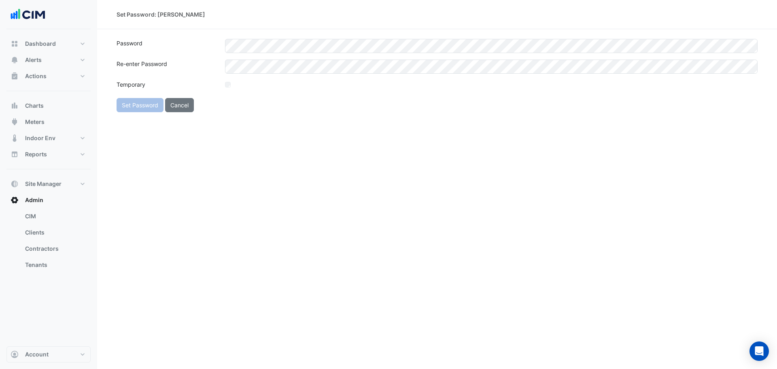
click at [349, 189] on div "Set Password: Saju Thayyil Password Re-enter Password Temporary Set Password Ca…" at bounding box center [437, 184] width 680 height 369
click at [431, 130] on div "Set Password: Saju Thayyil Password Re-enter Password Temporary Set Password Ca…" at bounding box center [437, 184] width 680 height 369
click at [142, 107] on button "Set Password" at bounding box center [140, 105] width 47 height 14
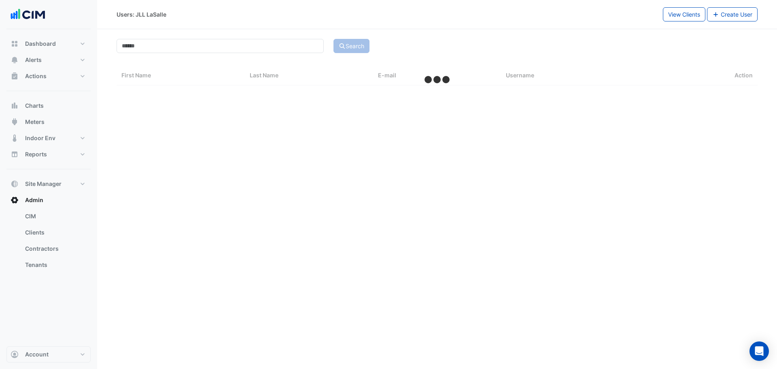
select select "***"
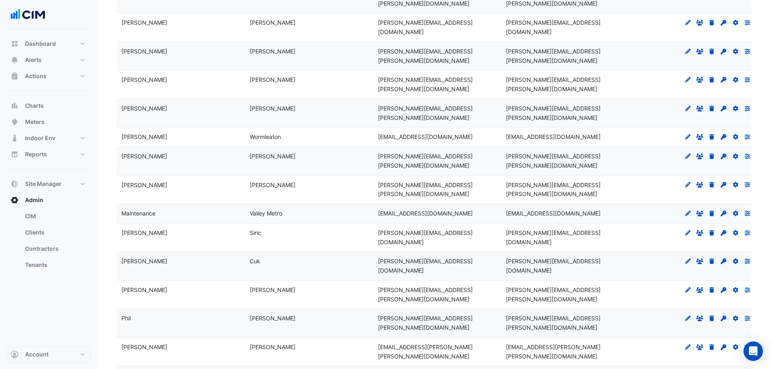
scroll to position [222, 0]
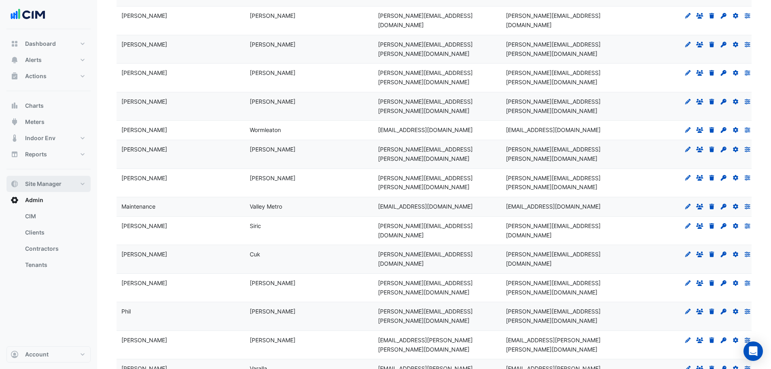
click at [56, 185] on span "Site Manager" at bounding box center [43, 184] width 36 height 8
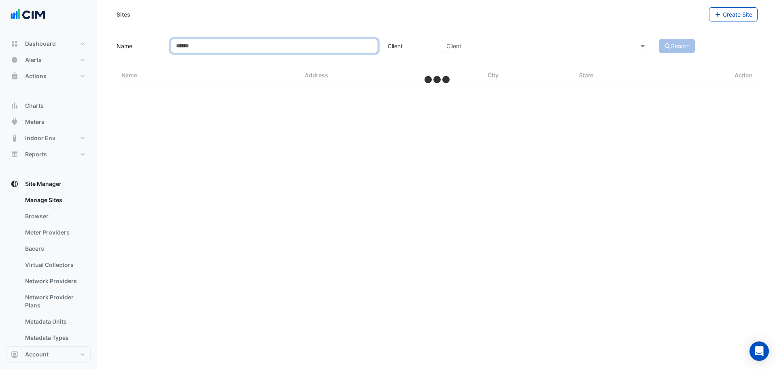
click at [208, 45] on input "Name" at bounding box center [274, 46] width 207 height 14
type input "**"
select select "***"
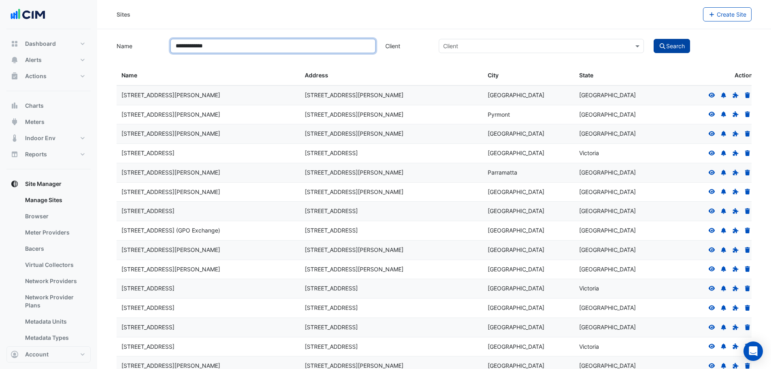
type input "**********"
click at [662, 47] on icon "submit" at bounding box center [662, 46] width 7 height 6
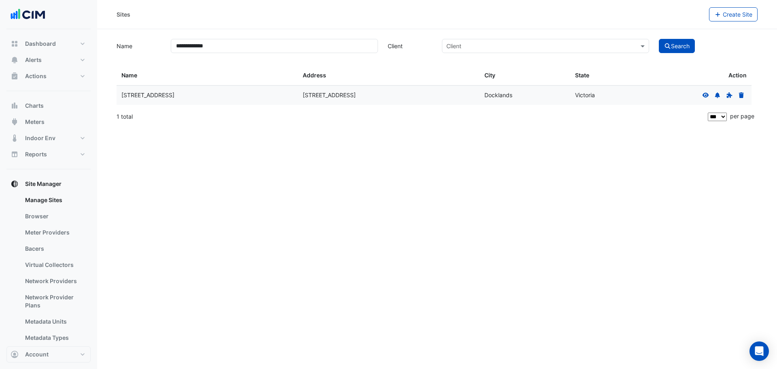
click at [709, 93] on icon at bounding box center [706, 95] width 7 height 6
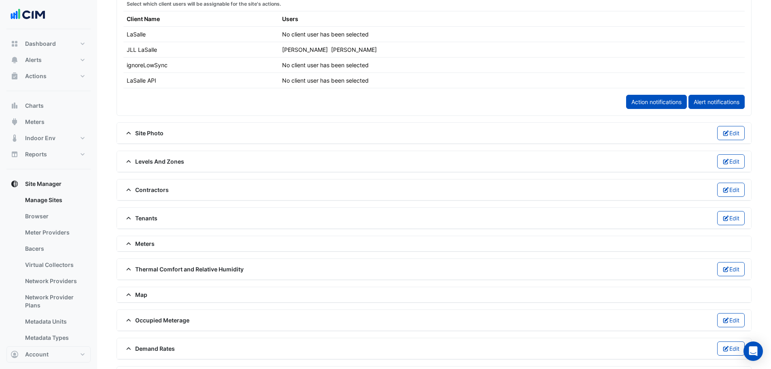
scroll to position [486, 0]
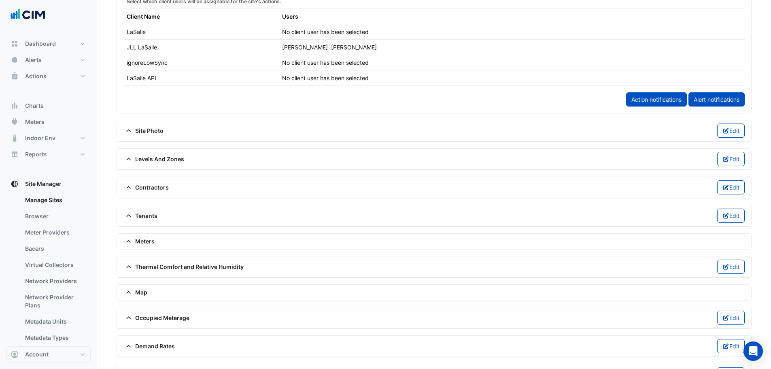
click at [165, 159] on span "Levels And Zones" at bounding box center [153, 159] width 61 height 9
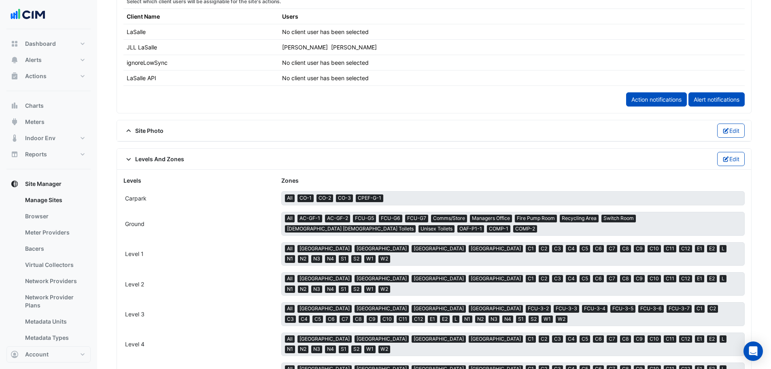
click at [165, 159] on span "Levels And Zones" at bounding box center [153, 159] width 61 height 9
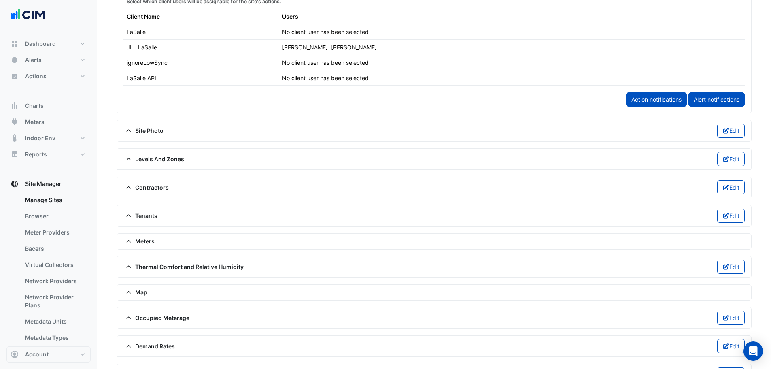
click at [154, 161] on span "Levels And Zones" at bounding box center [153, 159] width 61 height 9
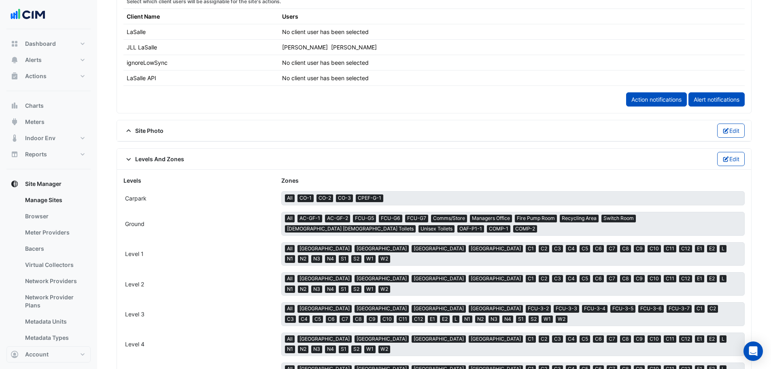
click at [145, 161] on span "Levels And Zones" at bounding box center [153, 159] width 61 height 9
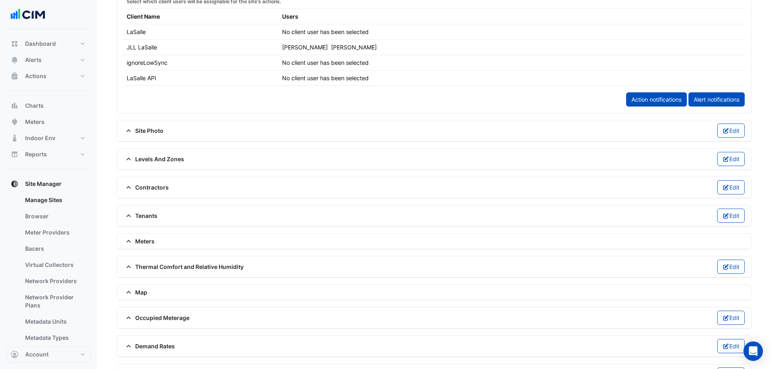
click at [147, 240] on span "Meters" at bounding box center [138, 241] width 31 height 9
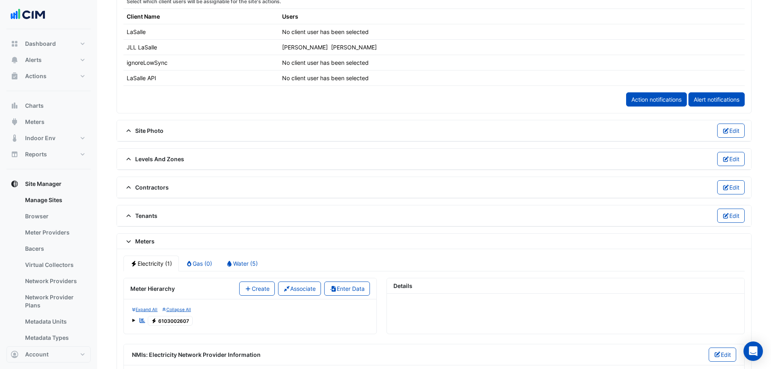
click at [147, 240] on span "Meters" at bounding box center [138, 241] width 31 height 9
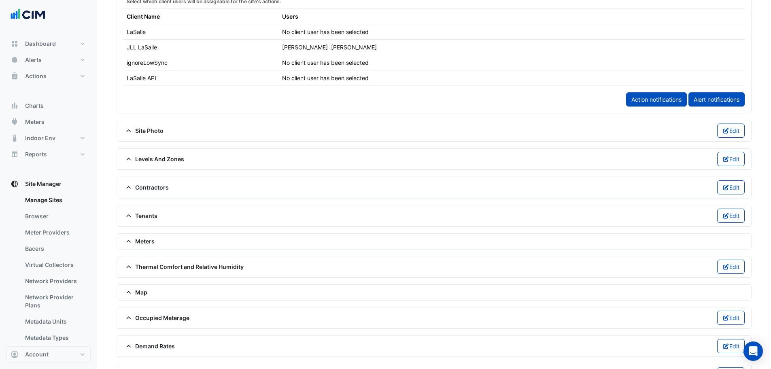
click at [144, 215] on span "Tenants" at bounding box center [140, 215] width 34 height 9
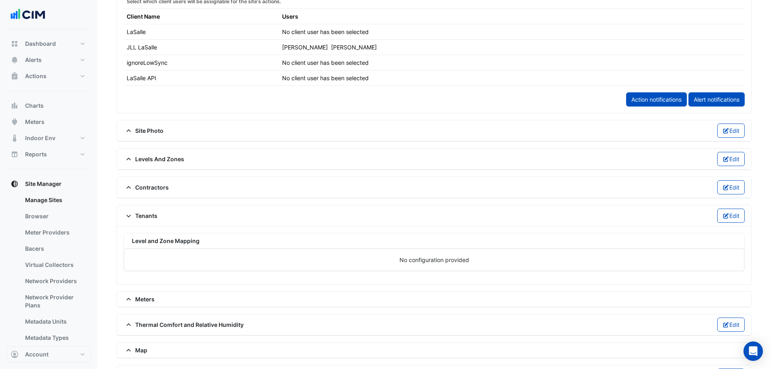
click at [144, 216] on span "Tenants" at bounding box center [140, 215] width 34 height 9
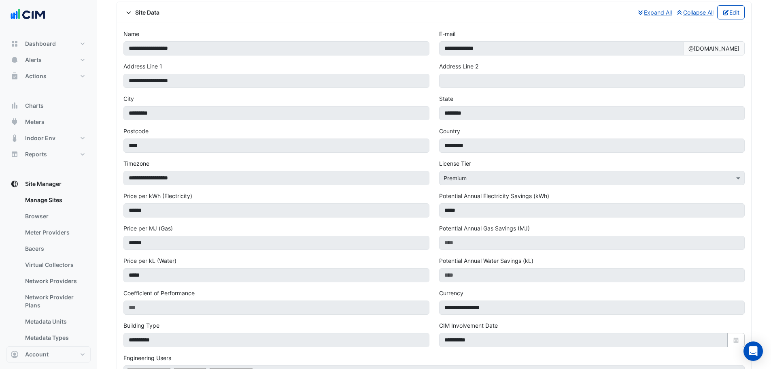
scroll to position [0, 0]
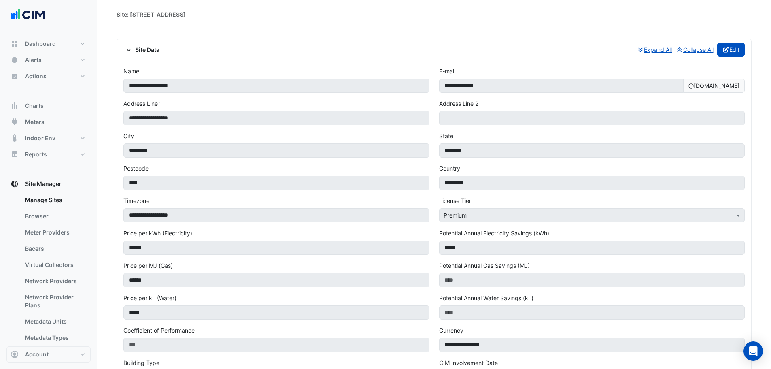
click at [730, 48] on button "Edit" at bounding box center [732, 50] width 28 height 14
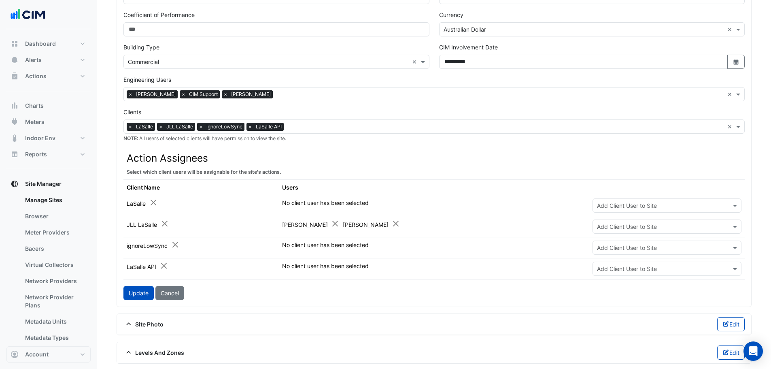
scroll to position [364, 0]
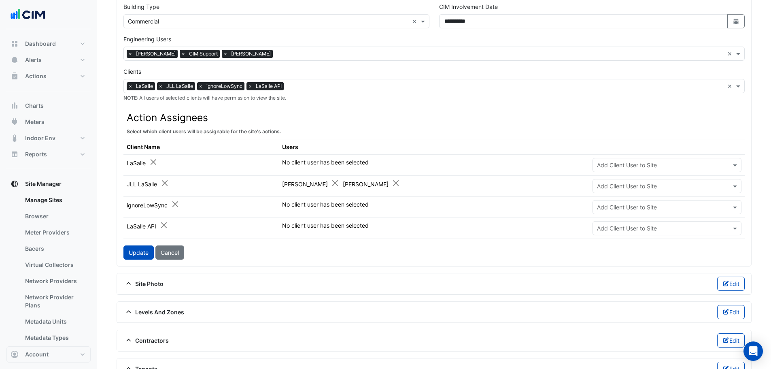
click at [635, 185] on input "text" at bounding box center [659, 186] width 124 height 9
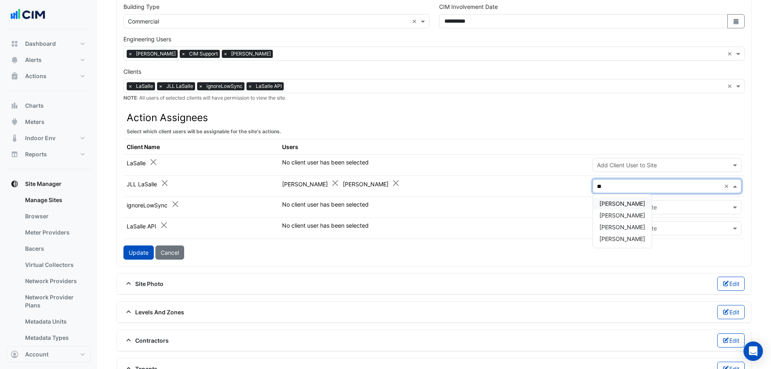
type input "***"
click at [624, 207] on div "Saju Thayyil" at bounding box center [622, 204] width 59 height 12
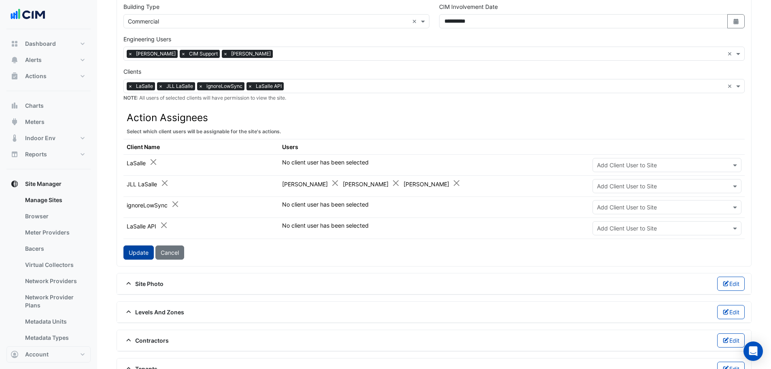
click at [140, 256] on button "Update" at bounding box center [138, 252] width 30 height 14
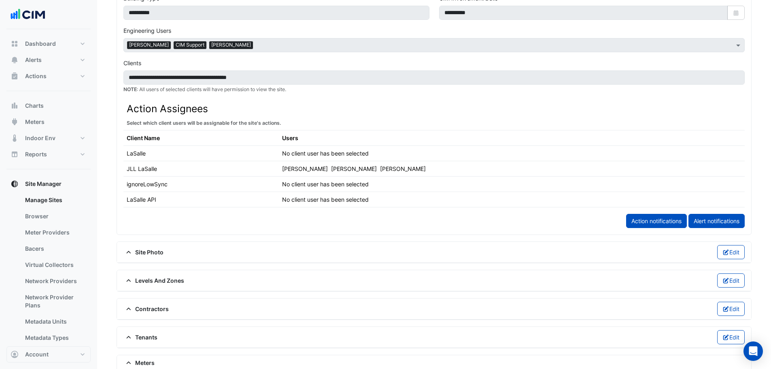
scroll to position [356, 0]
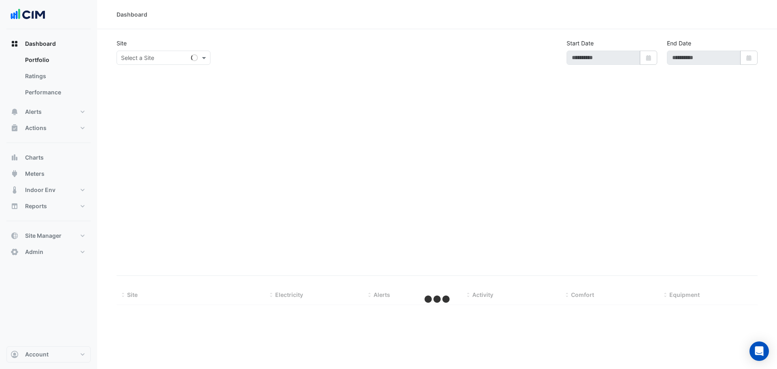
type input "**********"
select select "***"
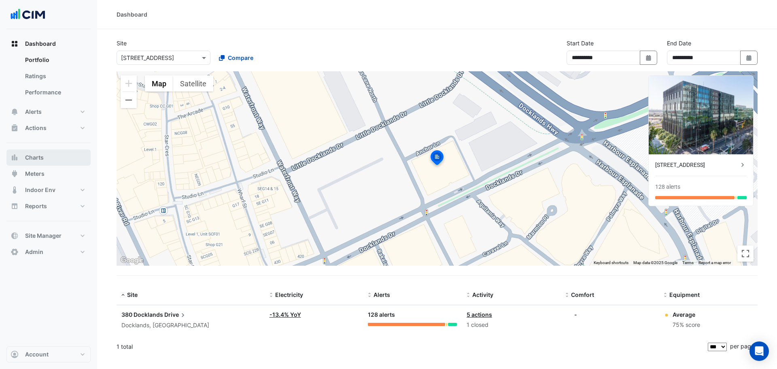
click at [50, 157] on button "Charts" at bounding box center [48, 157] width 84 height 16
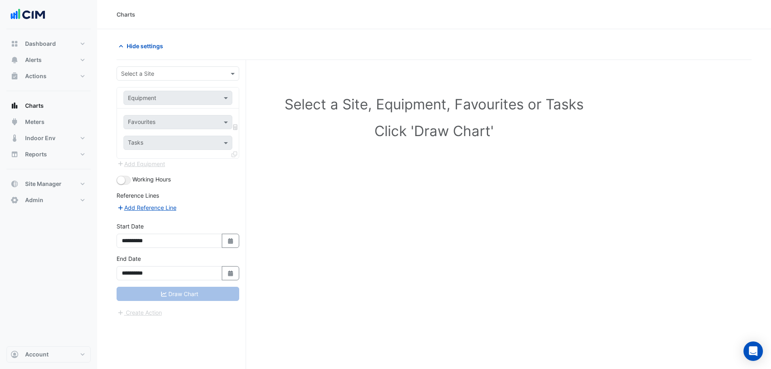
click at [179, 76] on input "text" at bounding box center [170, 74] width 98 height 9
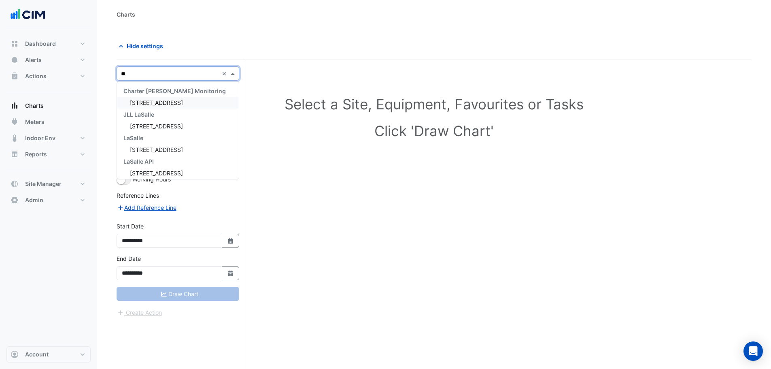
type input "***"
click at [183, 99] on span "[STREET_ADDRESS]" at bounding box center [156, 102] width 53 height 7
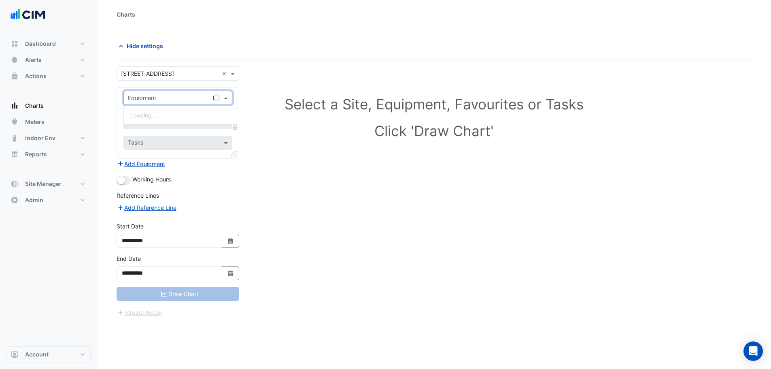
click at [170, 94] on input "text" at bounding box center [170, 98] width 84 height 9
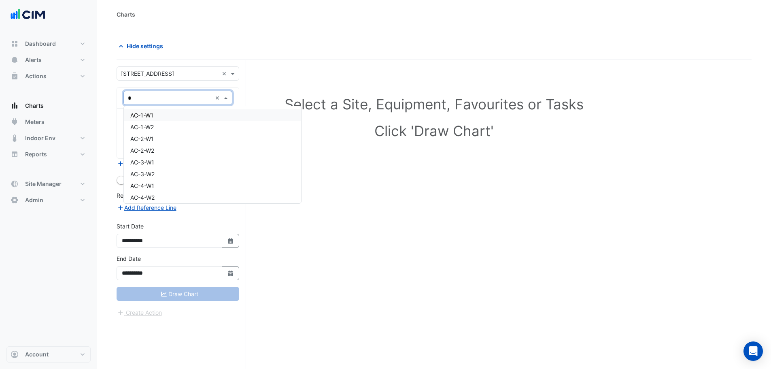
type input "**"
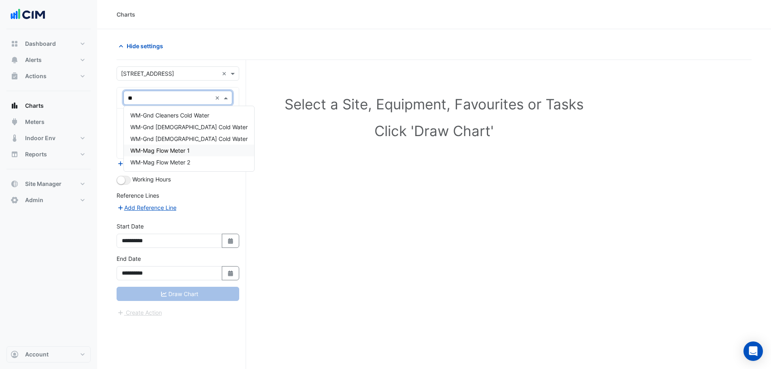
click at [169, 150] on span "WM-Mag Flow Meter 1" at bounding box center [160, 150] width 60 height 7
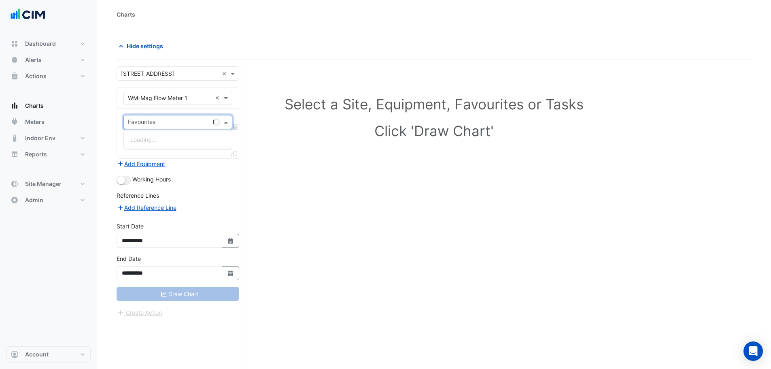
click at [160, 126] on input "text" at bounding box center [169, 123] width 82 height 9
click at [172, 143] on div "Water Usage (kL) - Plantroom, Plantroom" at bounding box center [184, 140] width 121 height 12
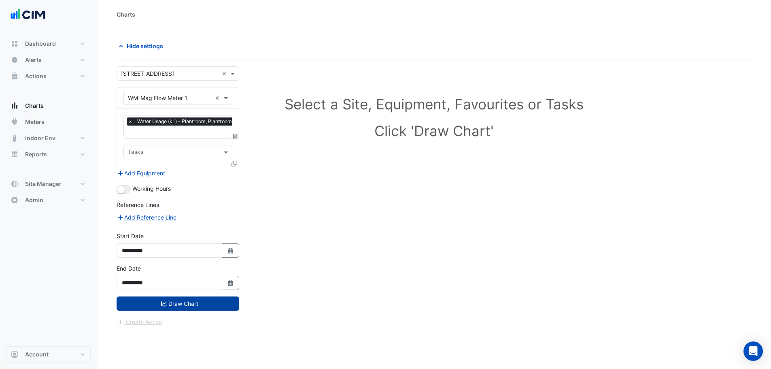
click at [163, 301] on icon "submit" at bounding box center [164, 304] width 6 height 6
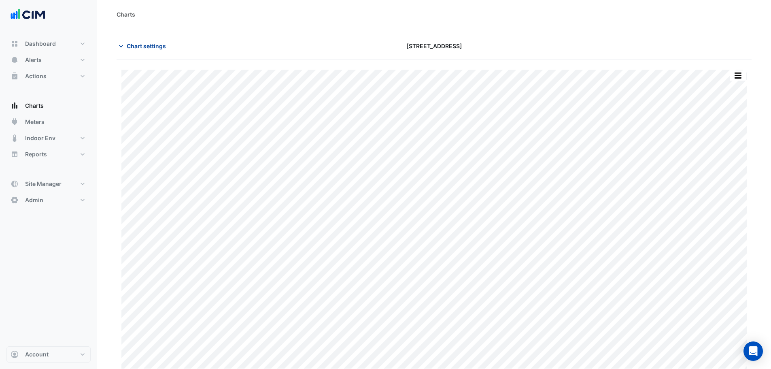
click at [136, 49] on span "Chart settings" at bounding box center [146, 46] width 39 height 9
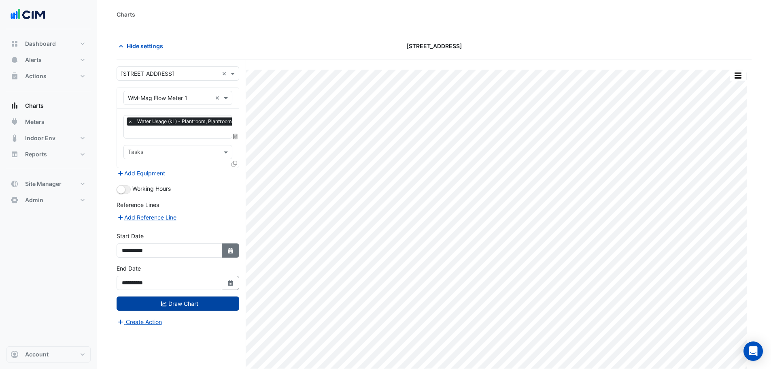
click at [229, 255] on div "**********" at bounding box center [178, 248] width 132 height 32
click at [228, 251] on icon "Select Date" at bounding box center [230, 251] width 7 height 6
select select "*"
select select "****"
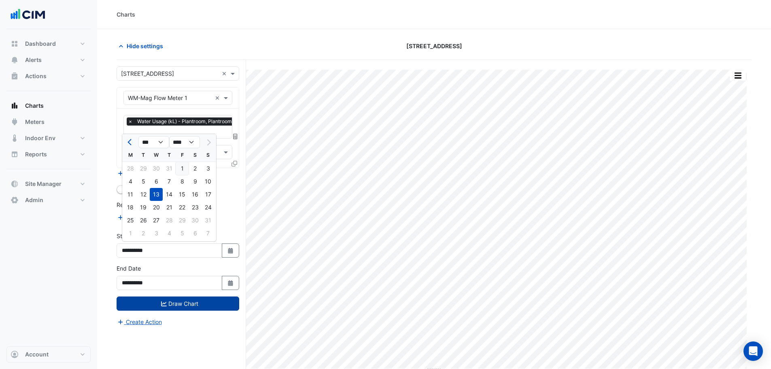
click at [180, 168] on div "1" at bounding box center [182, 168] width 13 height 13
type input "**********"
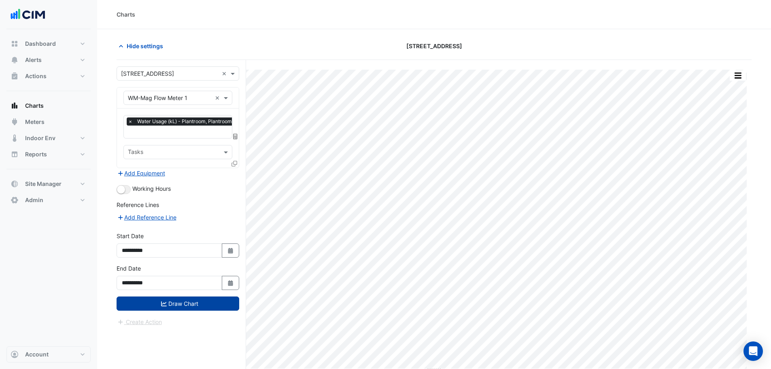
click at [207, 300] on button "Draw Chart" at bounding box center [178, 303] width 123 height 14
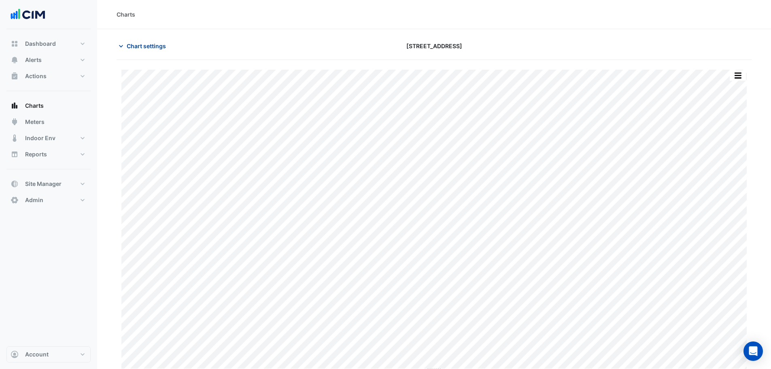
click at [156, 47] on span "Chart settings" at bounding box center [146, 46] width 39 height 9
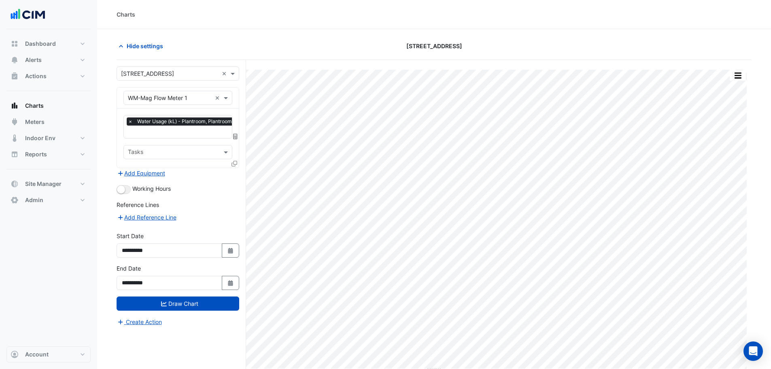
click at [236, 163] on icon at bounding box center [235, 164] width 6 height 6
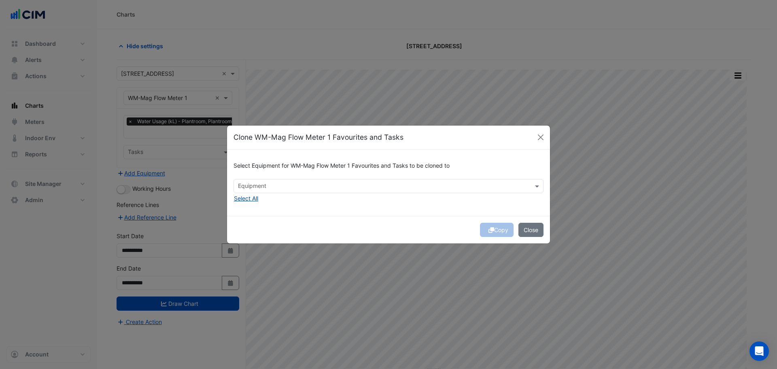
click at [249, 200] on button "Select All" at bounding box center [246, 198] width 25 height 9
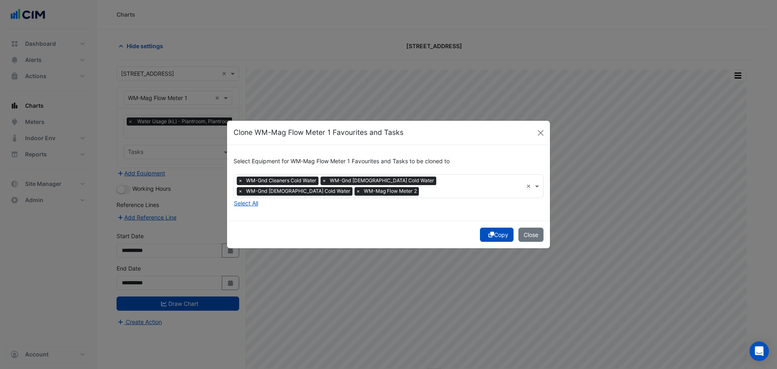
click at [498, 235] on button "Copy" at bounding box center [497, 235] width 34 height 14
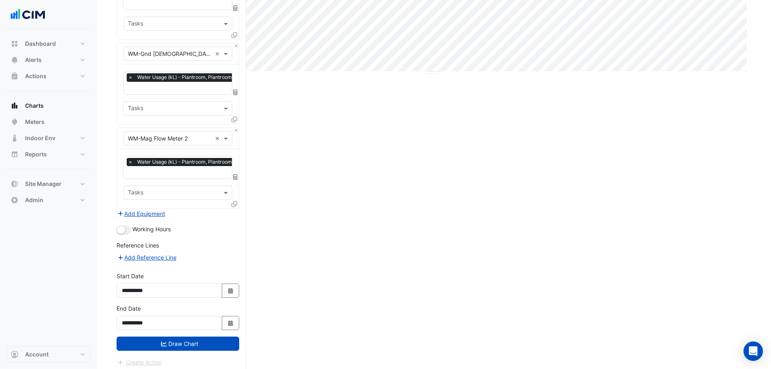
scroll to position [298, 0]
click at [149, 357] on div "Create Action" at bounding box center [178, 362] width 123 height 10
click at [163, 342] on icon "submit" at bounding box center [164, 343] width 6 height 5
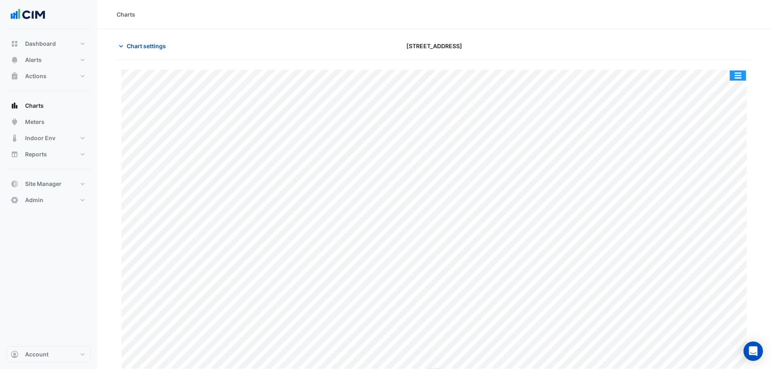
click at [731, 70] on div "Split by Equip Split All Print Save as JPEG Save as PNG Pivot Data Table Export…" at bounding box center [434, 70] width 626 height 0
click at [740, 77] on button "button" at bounding box center [738, 75] width 16 height 10
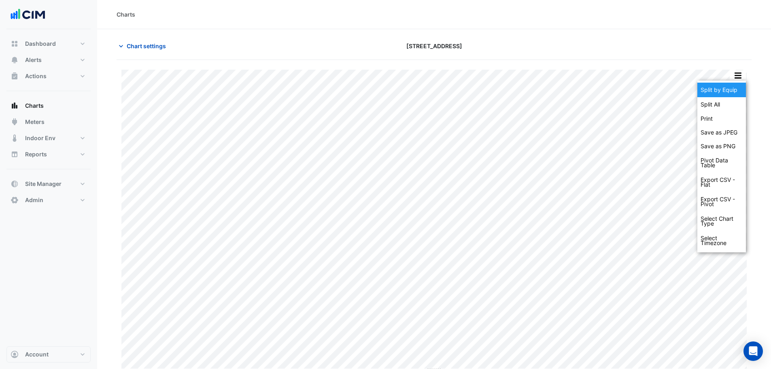
click at [729, 85] on div "Split by Equip" at bounding box center [722, 90] width 49 height 15
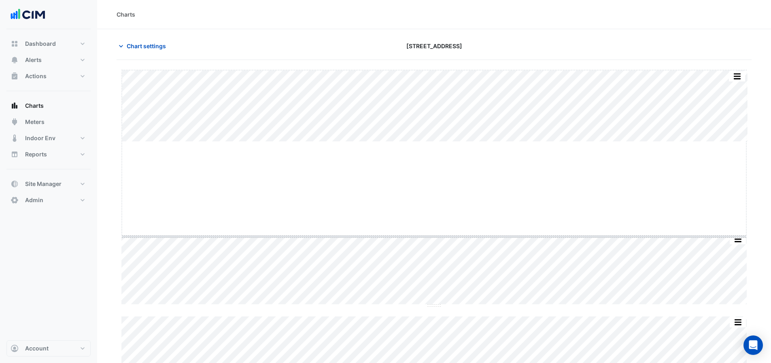
drag, startPoint x: 433, startPoint y: 141, endPoint x: 434, endPoint y: 236, distance: 94.3
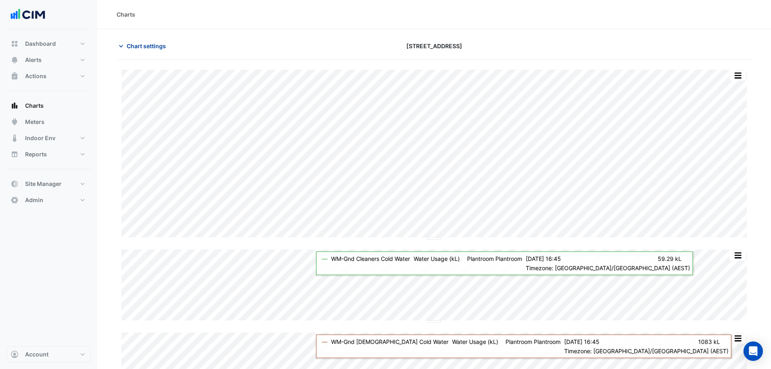
click at [133, 44] on span "Chart settings" at bounding box center [146, 46] width 39 height 9
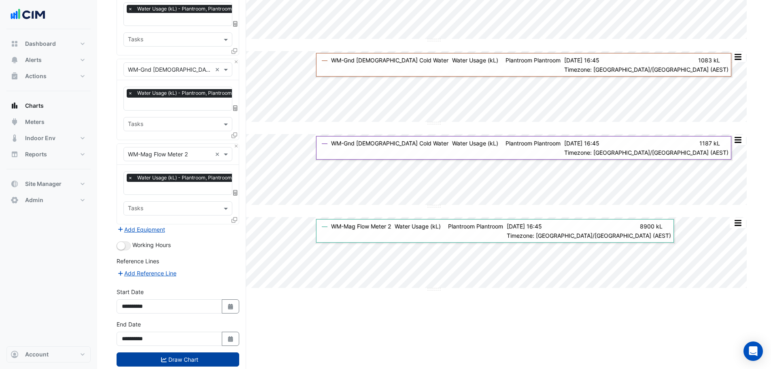
scroll to position [298, 0]
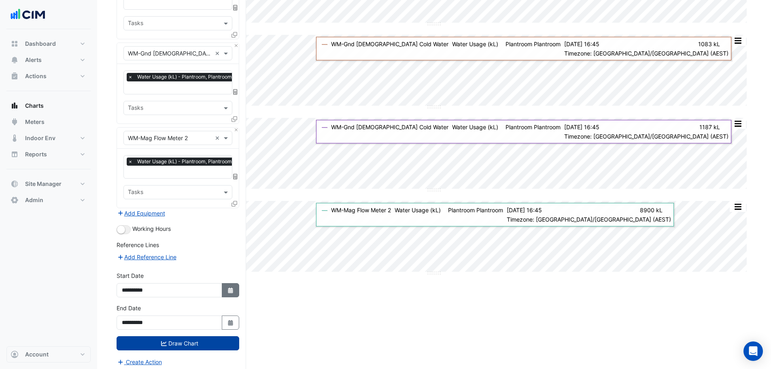
click at [229, 287] on icon "Select Date" at bounding box center [230, 290] width 7 height 6
select select "*"
select select "****"
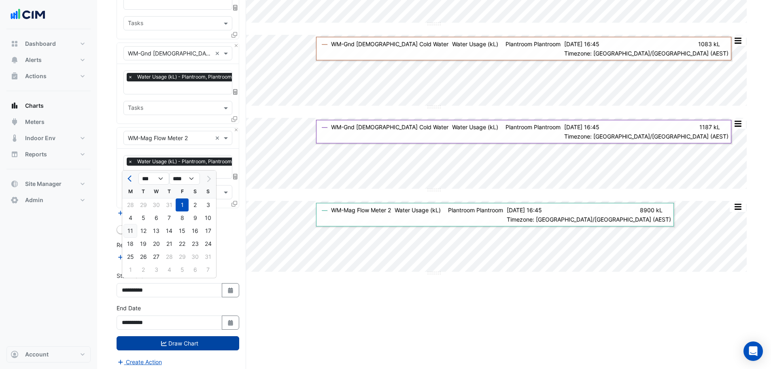
click at [130, 234] on div "11" at bounding box center [130, 230] width 13 height 13
type input "**********"
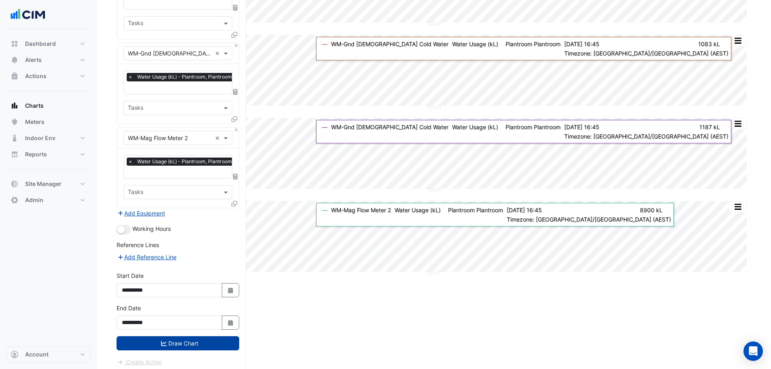
click at [146, 336] on button "Draw Chart" at bounding box center [178, 343] width 123 height 14
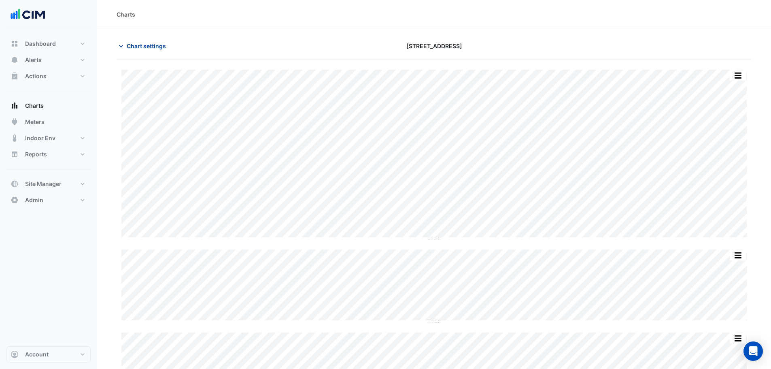
click at [151, 46] on span "Chart settings" at bounding box center [146, 46] width 39 height 9
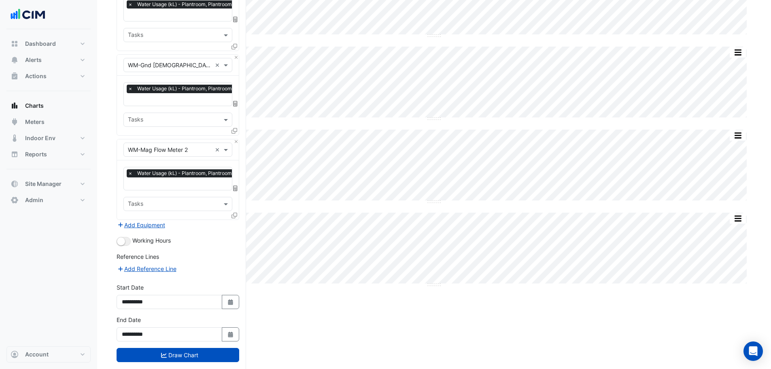
scroll to position [298, 0]
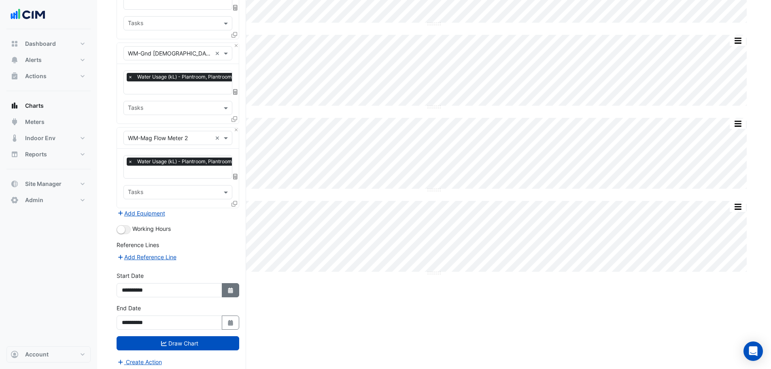
click at [232, 288] on icon "Select Date" at bounding box center [230, 290] width 7 height 6
select select "*"
select select "****"
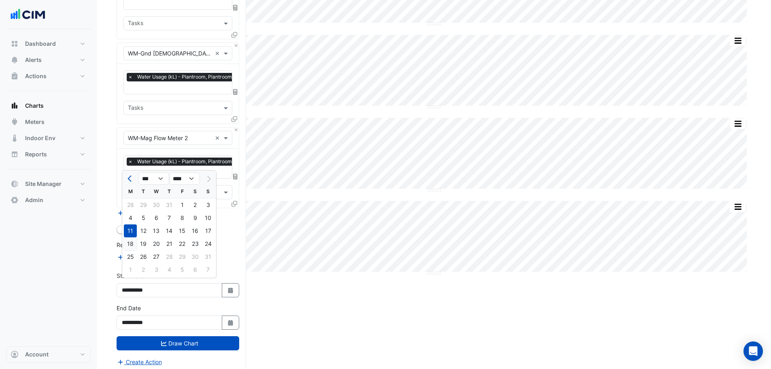
click at [131, 245] on div "18" at bounding box center [130, 243] width 13 height 13
type input "**********"
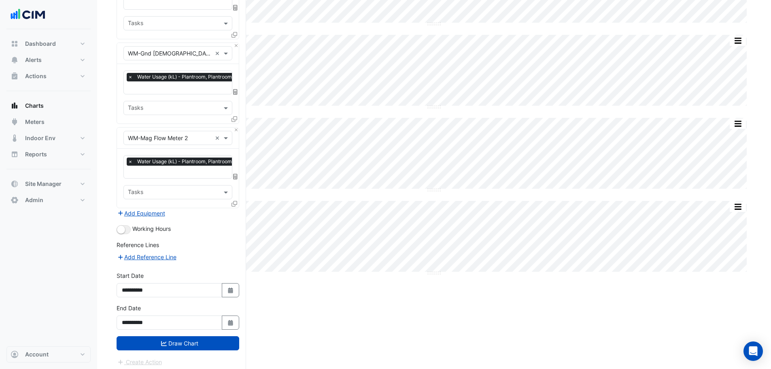
click at [175, 339] on button "Draw Chart" at bounding box center [178, 343] width 123 height 14
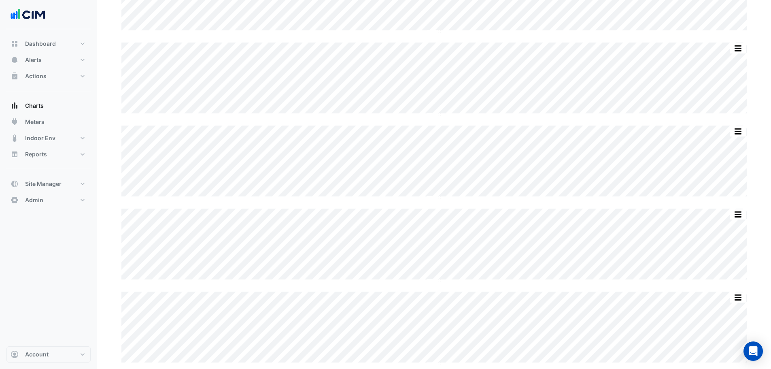
scroll to position [213, 0]
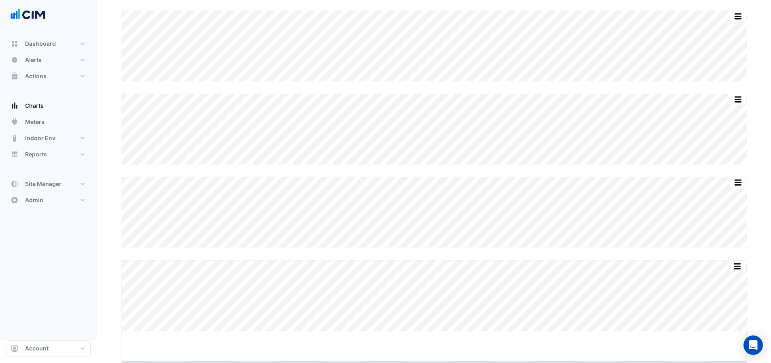
drag, startPoint x: 437, startPoint y: 358, endPoint x: 454, endPoint y: 385, distance: 32.5
click at [454, 340] on html "Charts Chart settings 380 Docklands Drive Split All Split None Print Save as JP…" at bounding box center [385, 50] width 771 height 579
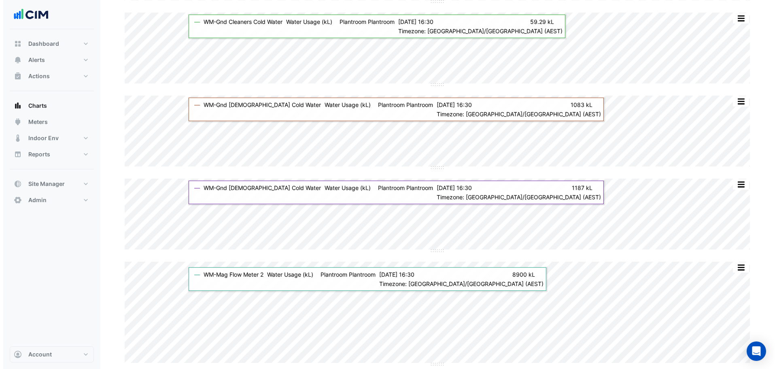
scroll to position [0, 0]
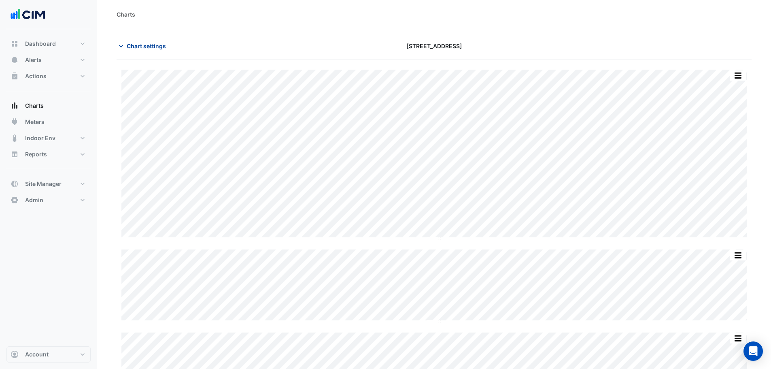
click at [149, 48] on span "Chart settings" at bounding box center [146, 46] width 39 height 9
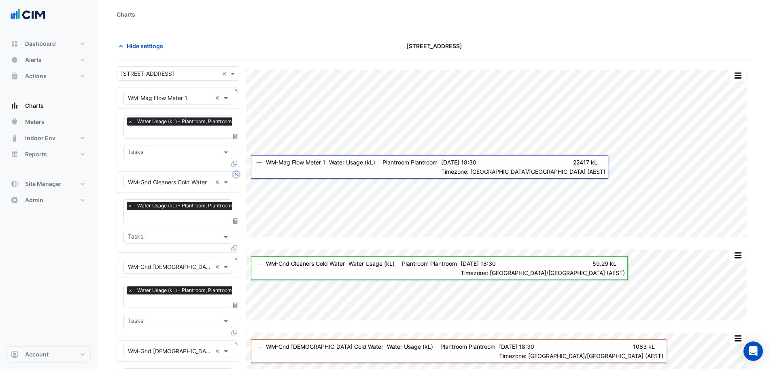
click at [236, 172] on button "Close" at bounding box center [236, 174] width 5 height 5
click at [236, 173] on button "Close" at bounding box center [236, 174] width 5 height 5
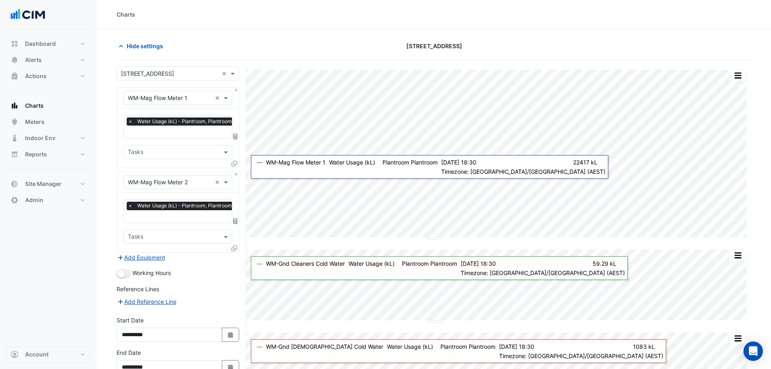
click at [237, 247] on div at bounding box center [235, 250] width 7 height 12
click at [234, 246] on icon at bounding box center [235, 248] width 6 height 6
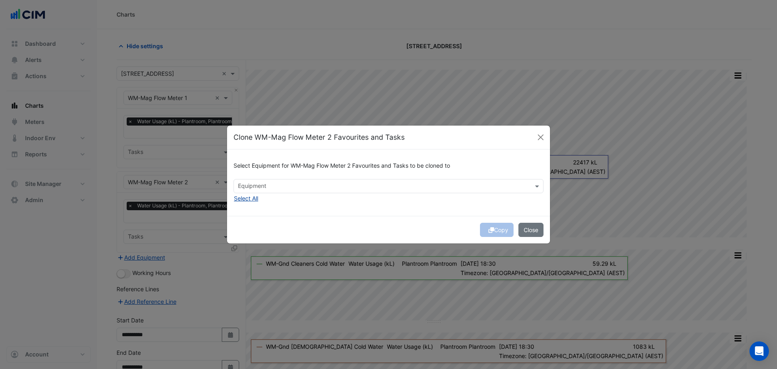
click at [248, 200] on button "Select All" at bounding box center [246, 198] width 25 height 9
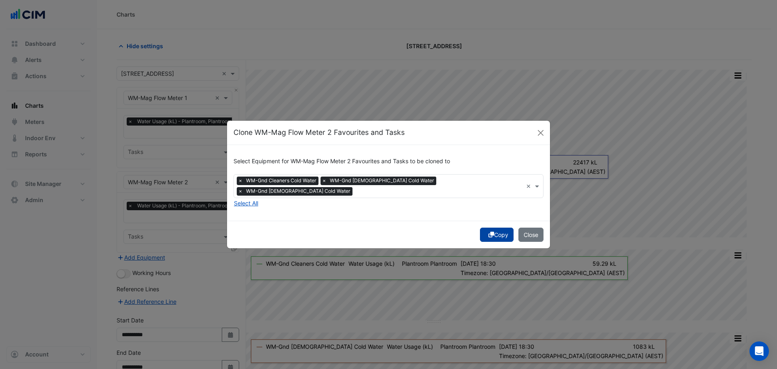
click at [494, 230] on button "Copy" at bounding box center [497, 235] width 34 height 14
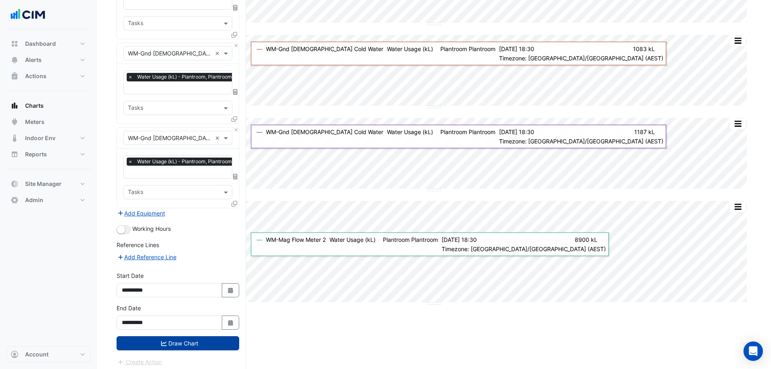
click at [209, 340] on button "Draw Chart" at bounding box center [178, 343] width 123 height 14
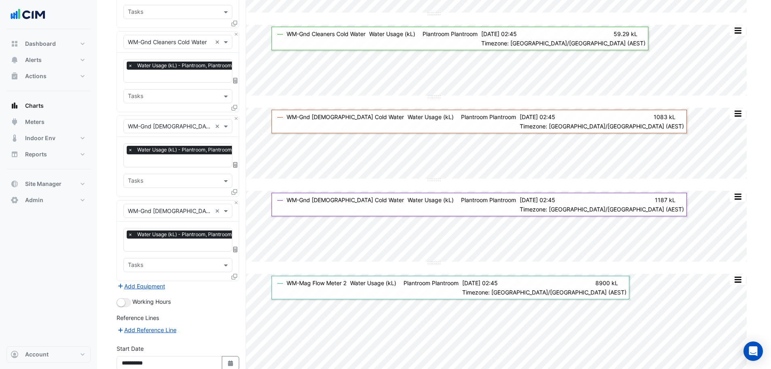
scroll to position [298, 0]
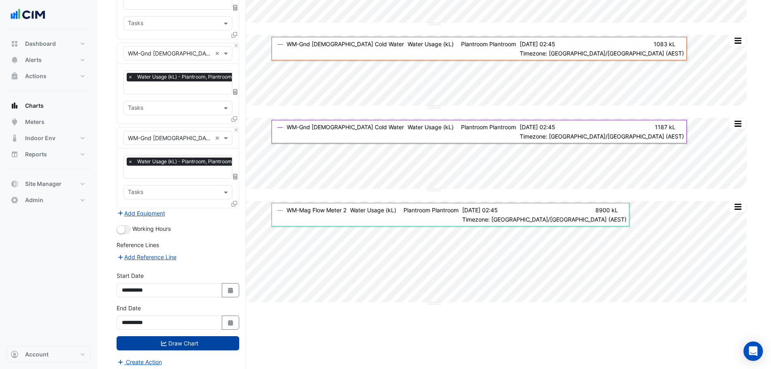
click at [189, 336] on button "Draw Chart" at bounding box center [178, 343] width 123 height 14
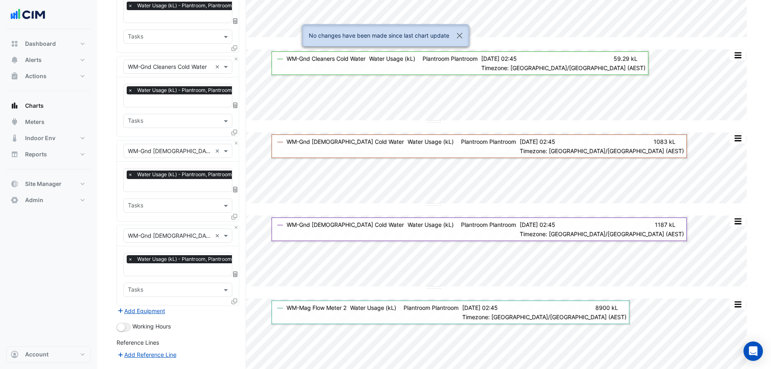
scroll to position [55, 0]
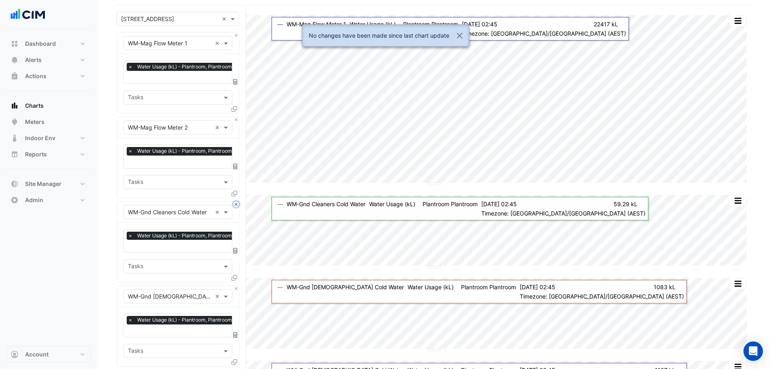
click at [236, 203] on button "Close" at bounding box center [236, 204] width 5 height 5
click at [236, 286] on button "Close" at bounding box center [236, 288] width 5 height 5
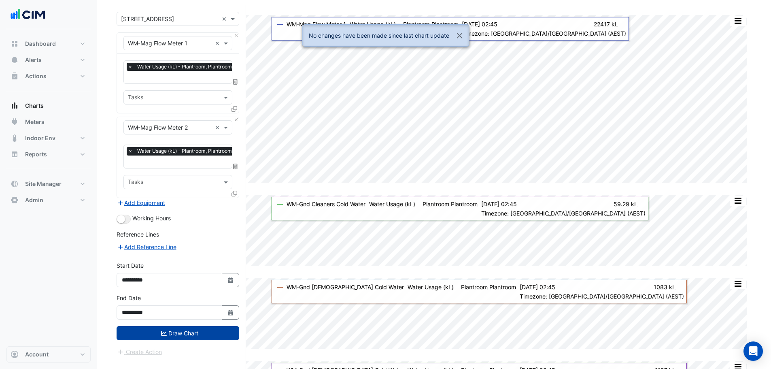
click at [203, 335] on button "Draw Chart" at bounding box center [178, 333] width 123 height 14
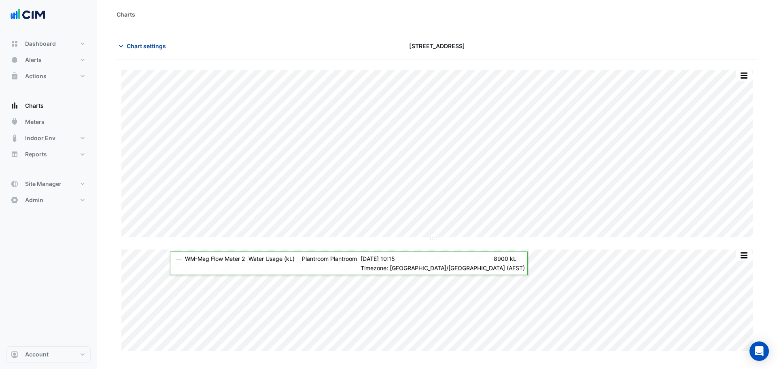
click at [153, 47] on span "Chart settings" at bounding box center [146, 46] width 39 height 9
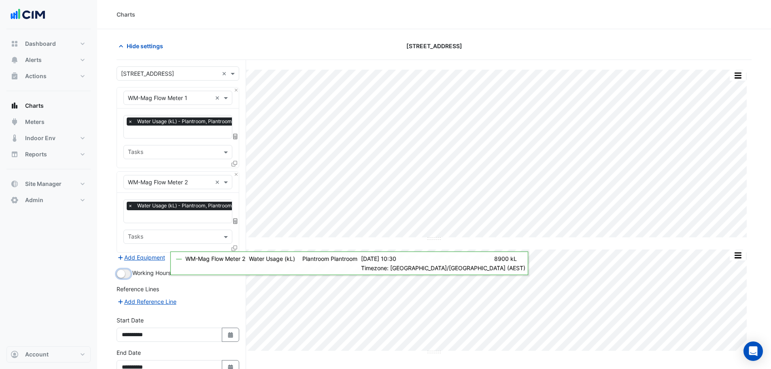
click at [128, 272] on button "button" at bounding box center [124, 273] width 14 height 9
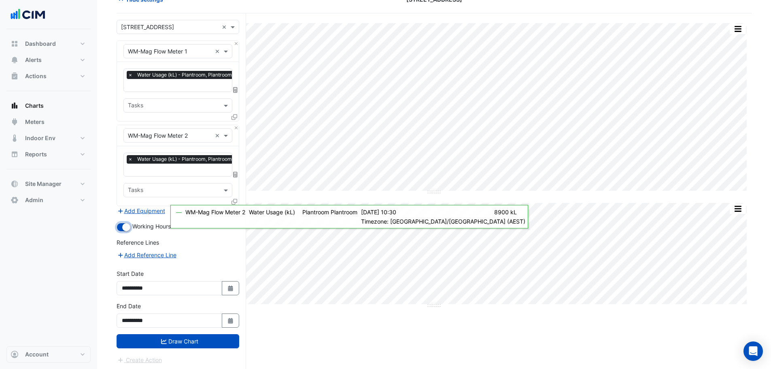
scroll to position [47, 0]
click at [180, 336] on button "Draw Chart" at bounding box center [178, 341] width 123 height 14
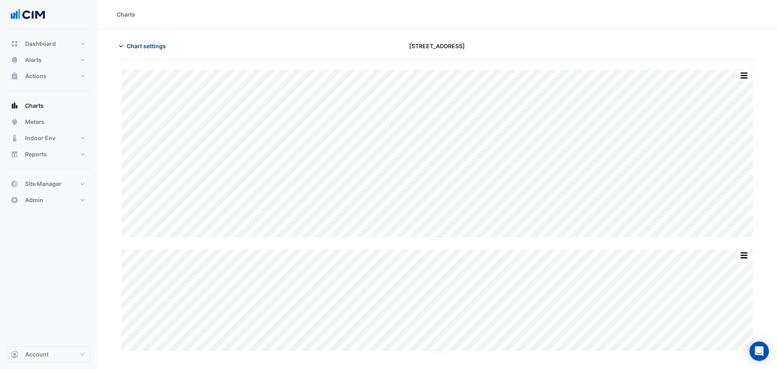
click at [153, 50] on span "Chart settings" at bounding box center [146, 46] width 39 height 9
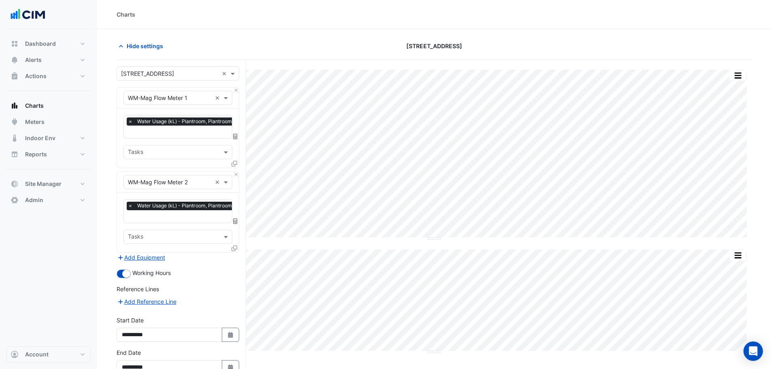
click at [234, 251] on div at bounding box center [235, 250] width 7 height 12
click at [236, 246] on icon at bounding box center [235, 248] width 6 height 6
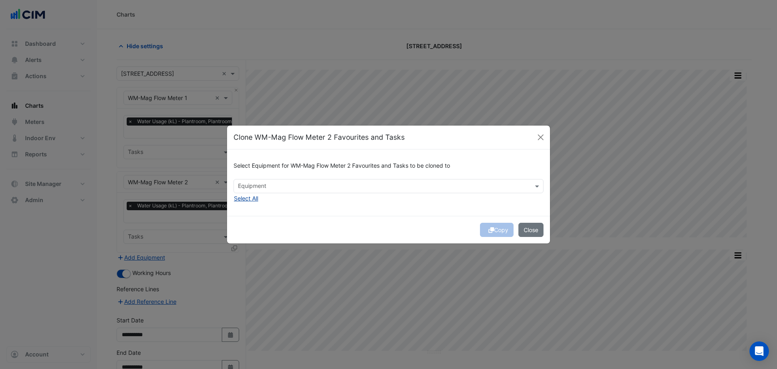
click at [249, 203] on div "Select Equipment for WM-Mag Flow Meter 2 Favourites and Tasks to be cloned to E…" at bounding box center [388, 182] width 323 height 66
click at [249, 201] on button "Select All" at bounding box center [246, 198] width 25 height 9
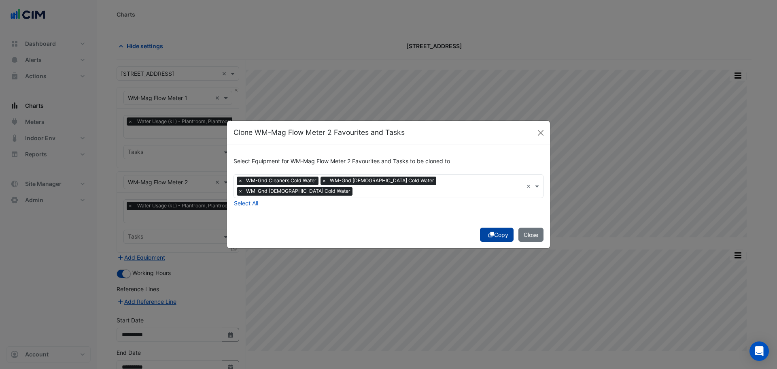
click at [498, 232] on button "Copy" at bounding box center [497, 235] width 34 height 14
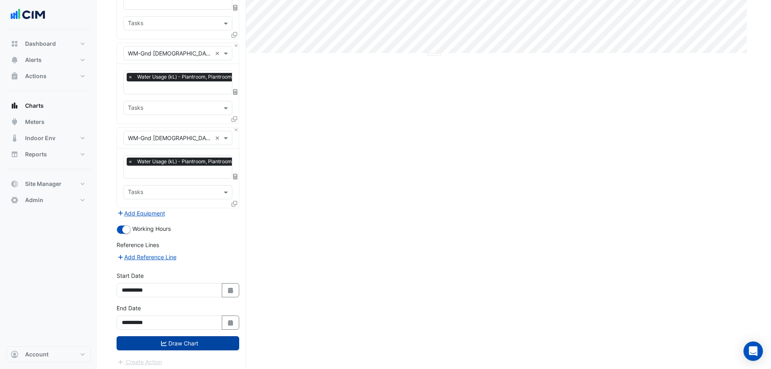
click at [176, 336] on button "Draw Chart" at bounding box center [178, 343] width 123 height 14
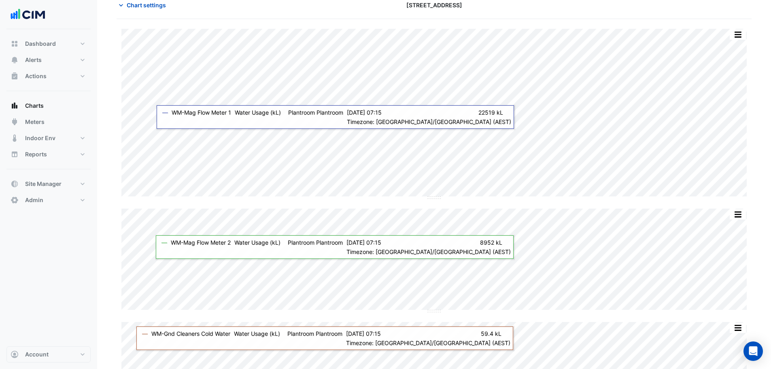
scroll to position [40, 0]
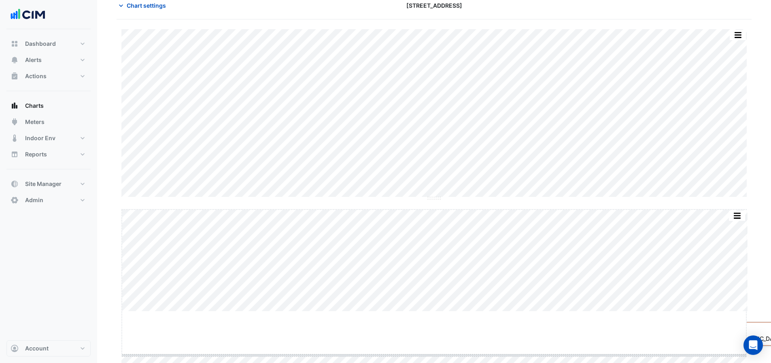
drag, startPoint x: 436, startPoint y: 311, endPoint x: 438, endPoint y: 355, distance: 43.8
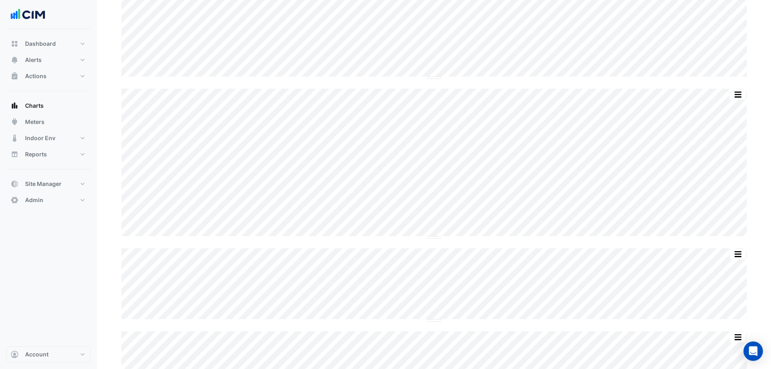
scroll to position [162, 0]
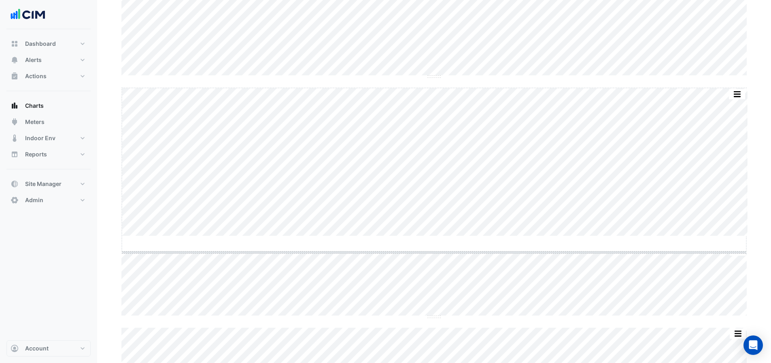
drag, startPoint x: 434, startPoint y: 236, endPoint x: 435, endPoint y: 252, distance: 16.2
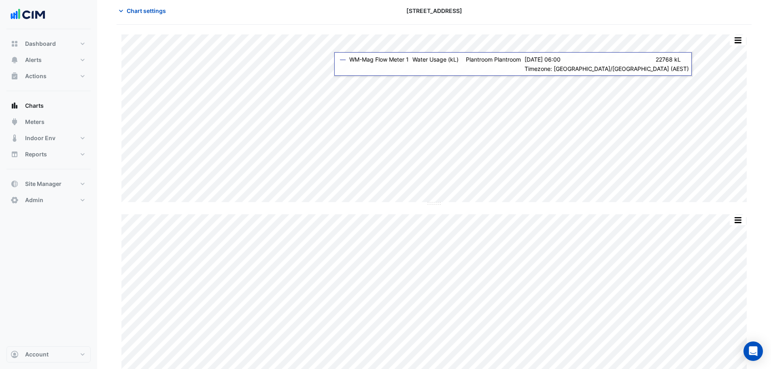
scroll to position [0, 0]
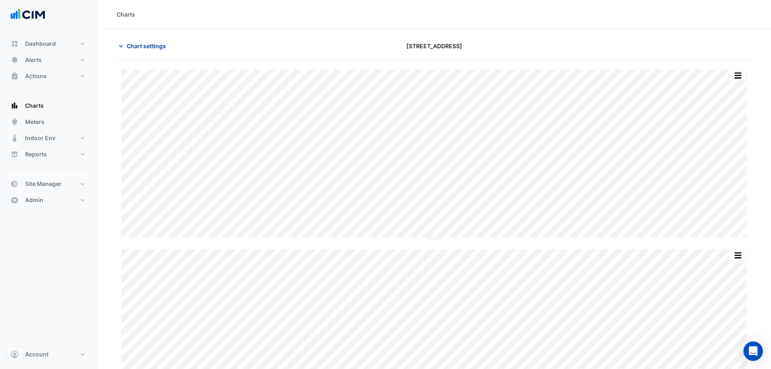
click at [139, 47] on span "Chart settings" at bounding box center [146, 46] width 39 height 9
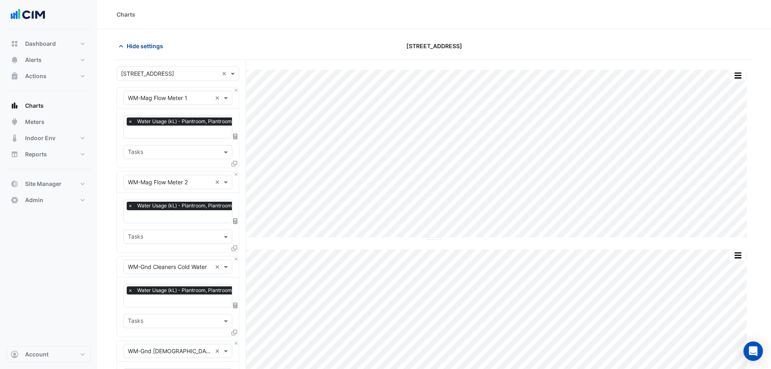
click at [149, 52] on button "Hide settings" at bounding box center [143, 46] width 52 height 14
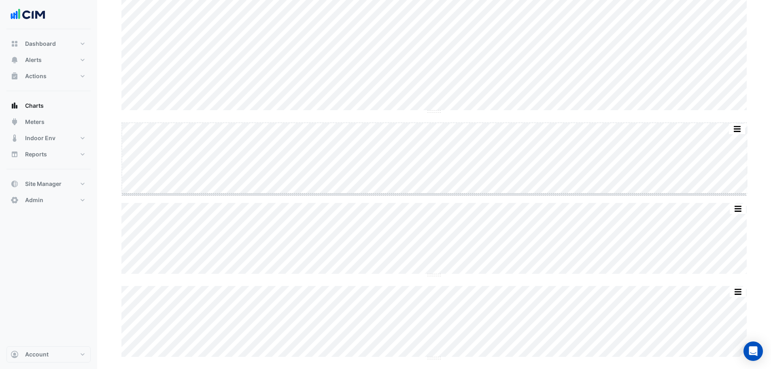
scroll to position [305, 0]
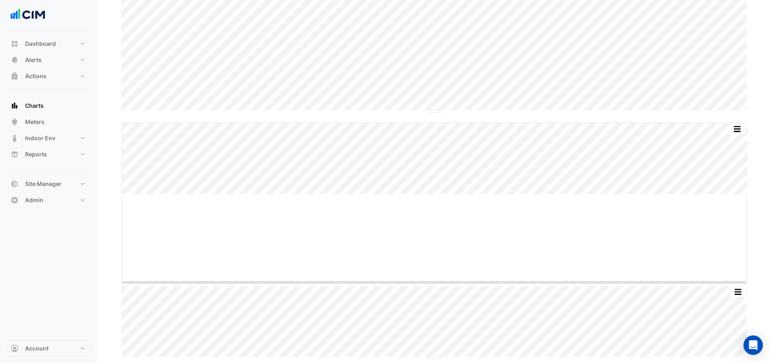
drag, startPoint x: 436, startPoint y: 192, endPoint x: 451, endPoint y: 283, distance: 92.2
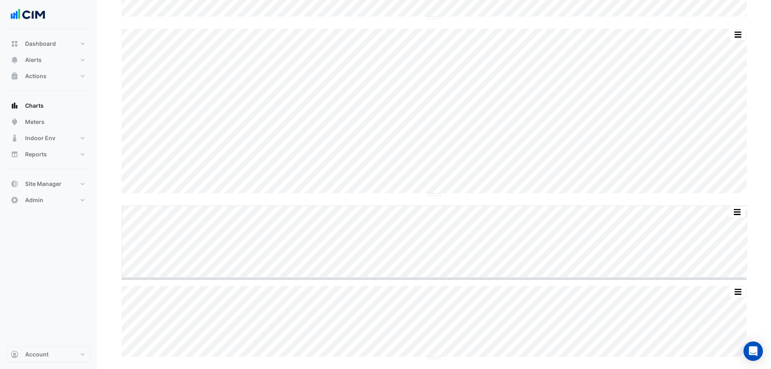
scroll to position [399, 0]
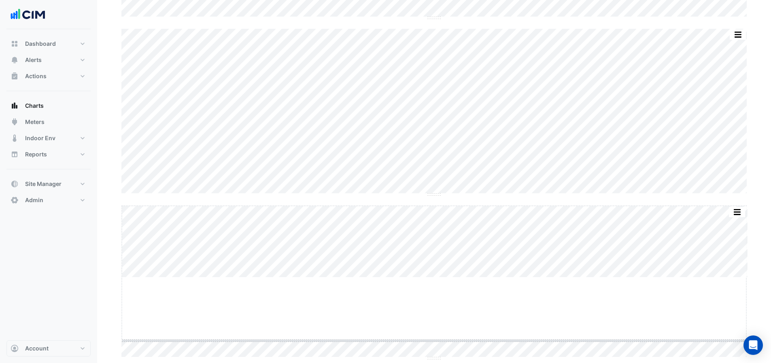
drag, startPoint x: 435, startPoint y: 276, endPoint x: 435, endPoint y: 341, distance: 65.2
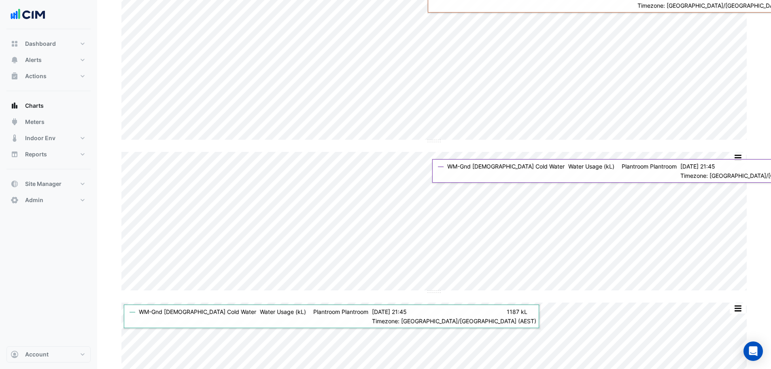
scroll to position [469, 0]
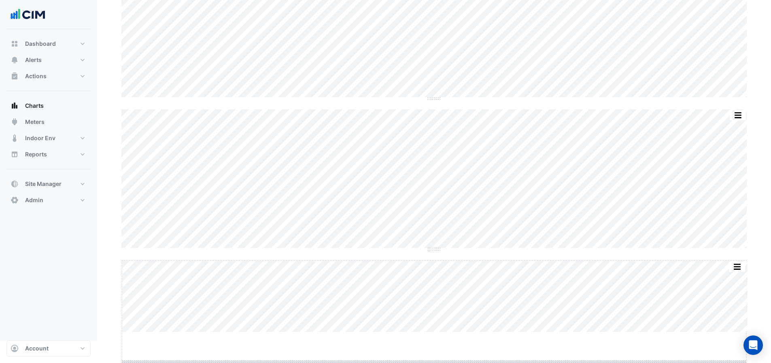
drag, startPoint x: 435, startPoint y: 358, endPoint x: 456, endPoint y: 387, distance: 35.2
drag, startPoint x: 440, startPoint y: 358, endPoint x: 451, endPoint y: 388, distance: 31.4
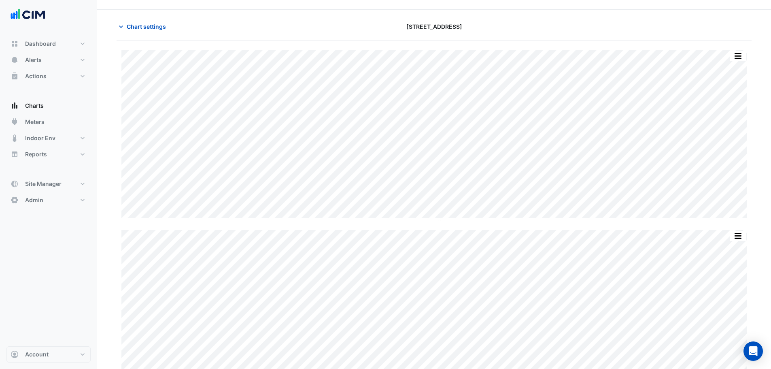
scroll to position [0, 0]
click at [156, 48] on span "Chart settings" at bounding box center [146, 46] width 39 height 9
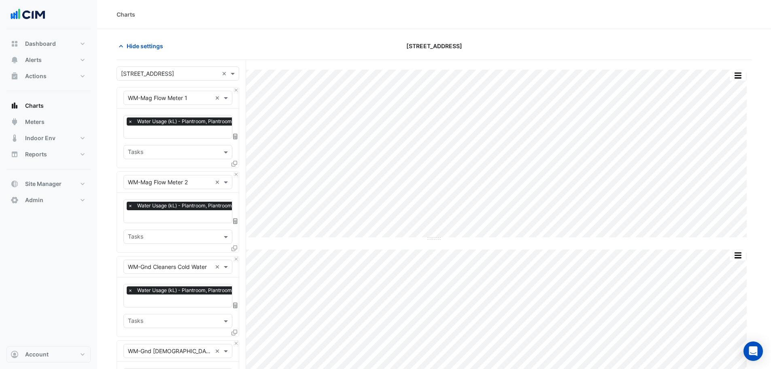
click at [168, 99] on input "text" at bounding box center [170, 98] width 84 height 9
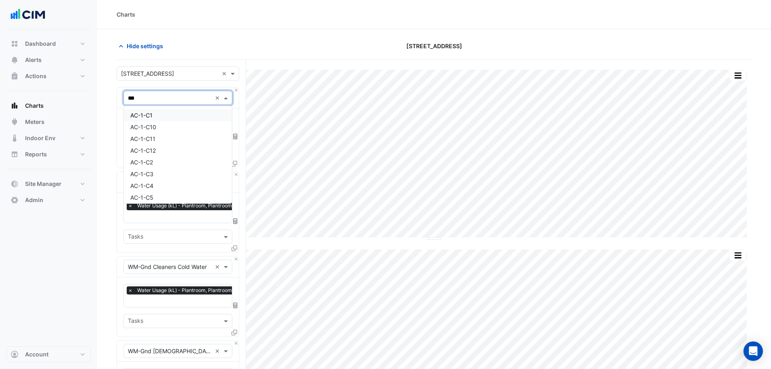
type input "****"
click at [157, 116] on div "AC-1-C1" at bounding box center [178, 115] width 108 height 12
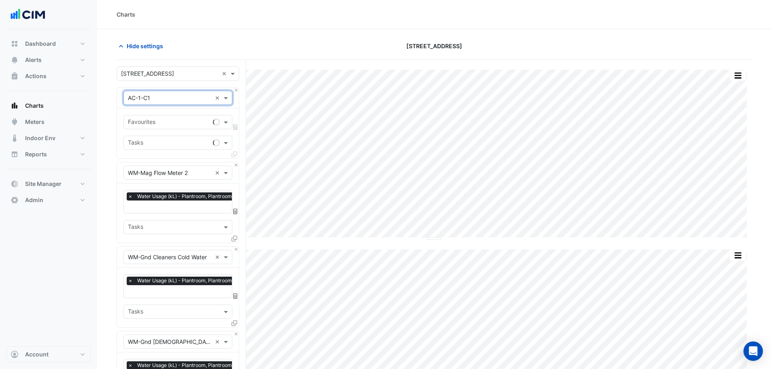
click at [163, 121] on input "text" at bounding box center [169, 123] width 82 height 9
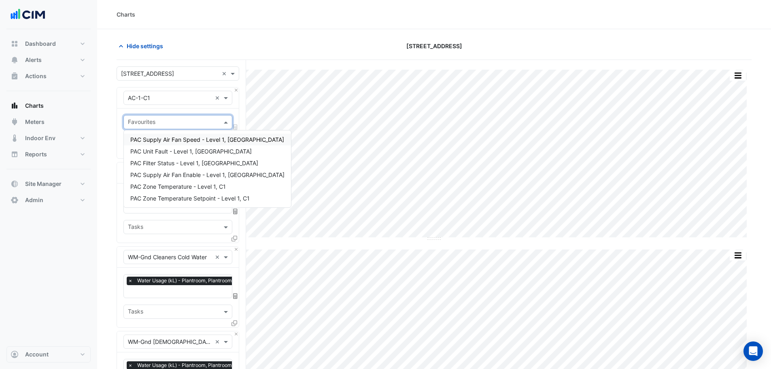
click at [175, 139] on span "PAC Supply Air Fan Speed - Level 1, North West" at bounding box center [207, 139] width 154 height 7
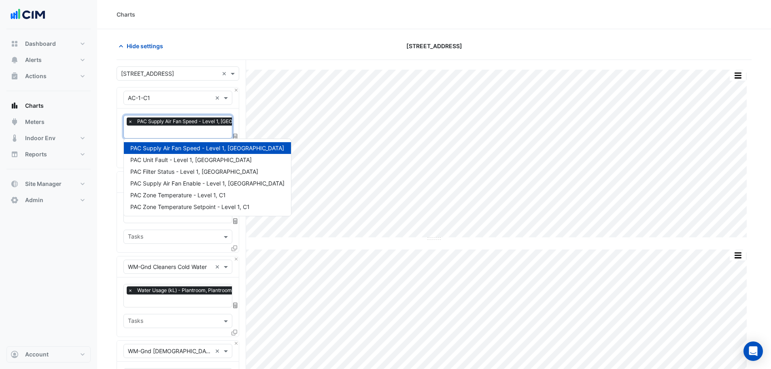
click at [178, 133] on input "text" at bounding box center [201, 132] width 147 height 9
click at [173, 157] on span "PAC Unit Fault - Level 1, North West" at bounding box center [190, 159] width 121 height 7
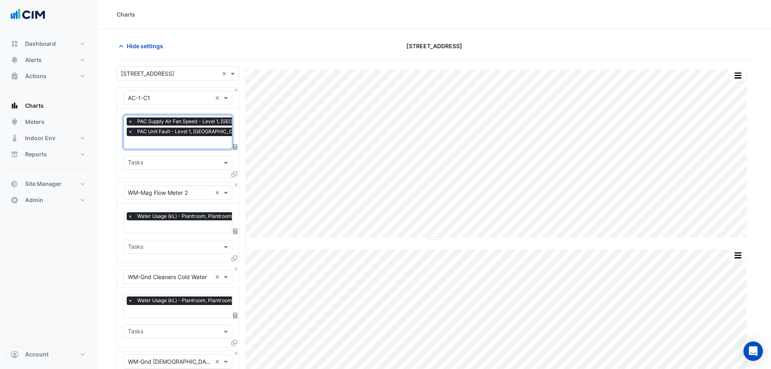
click at [176, 139] on input "text" at bounding box center [201, 143] width 147 height 9
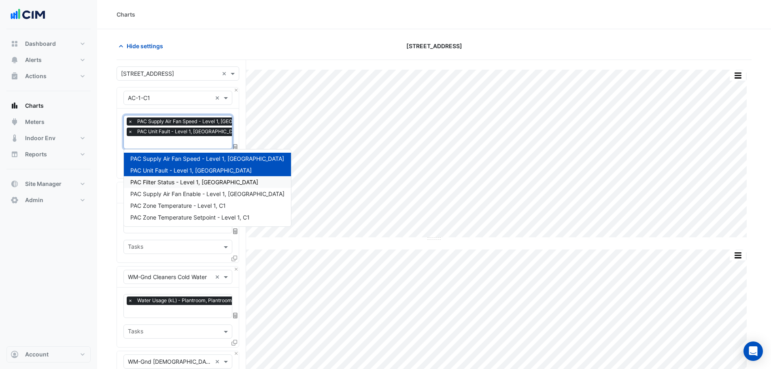
click at [170, 180] on span "PAC Filter Status - Level 1, North West" at bounding box center [194, 182] width 128 height 7
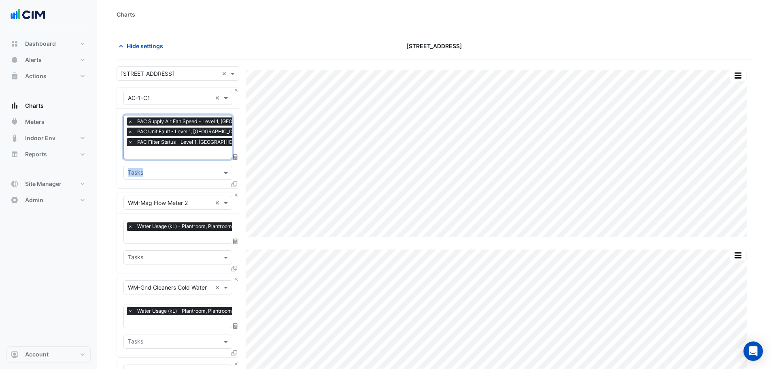
click at [175, 158] on div "Favourites × PAC Supply Air Fan Speed - Level 1, North West × PAC Unit Fault - …" at bounding box center [178, 149] width 122 height 80
click at [174, 153] on input "text" at bounding box center [201, 153] width 147 height 9
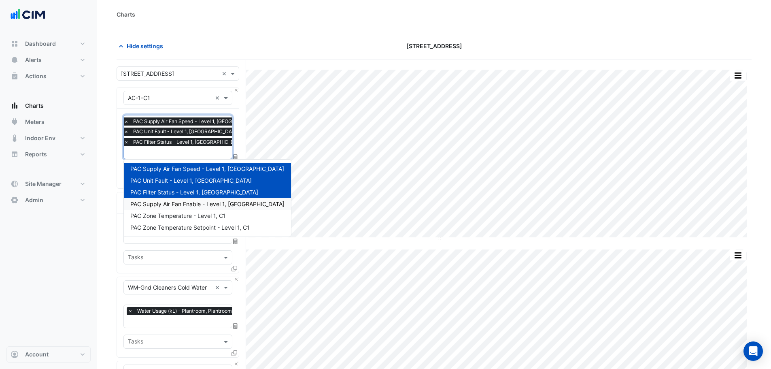
drag, startPoint x: 172, startPoint y: 203, endPoint x: 175, endPoint y: 163, distance: 40.2
click at [172, 202] on span "PAC Supply Air Fan Enable - Level 1, North West" at bounding box center [207, 203] width 154 height 7
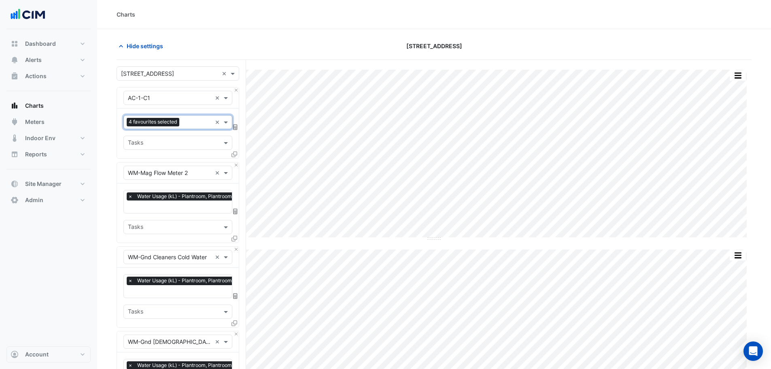
click at [189, 127] on div at bounding box center [196, 123] width 30 height 11
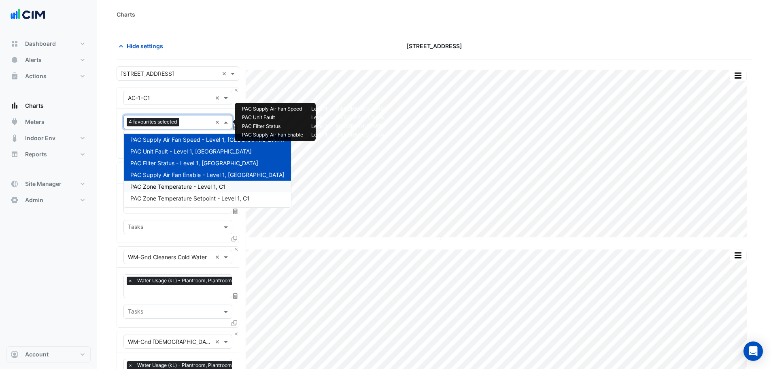
click at [177, 187] on span "PAC Zone Temperature - Level 1, C1" at bounding box center [178, 186] width 96 height 7
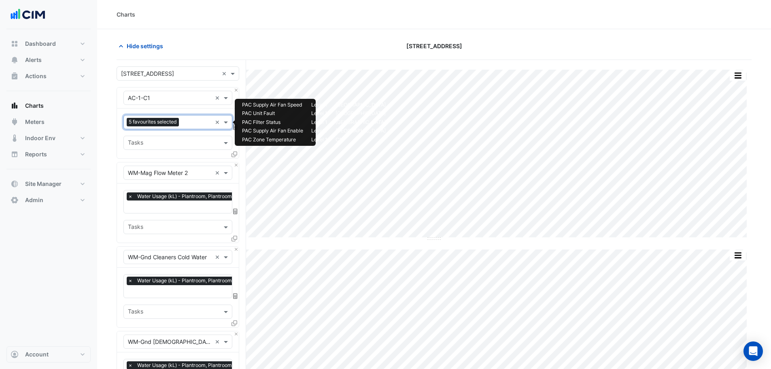
click at [194, 128] on div "Favourites 5 favourites selected ×" at bounding box center [177, 122] width 109 height 14
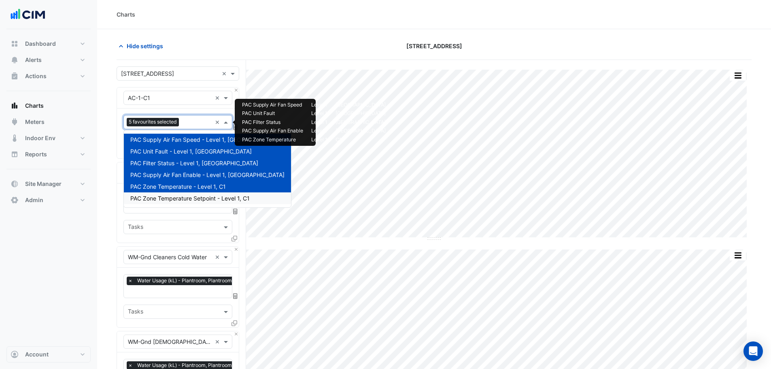
click at [187, 198] on span "PAC Zone Temperature Setpoint - Level 1, C1" at bounding box center [189, 198] width 119 height 7
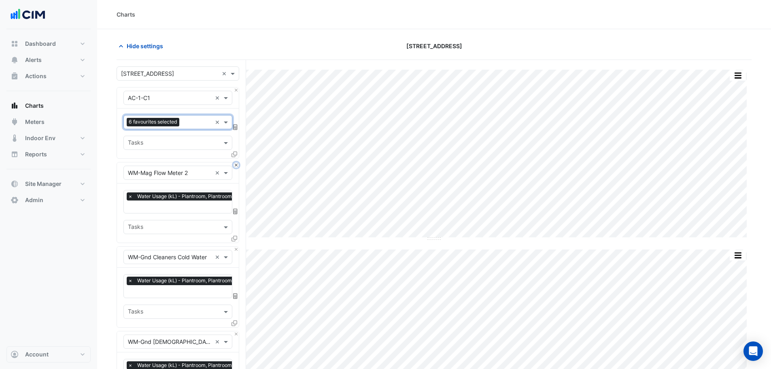
click at [235, 165] on button "Close" at bounding box center [236, 164] width 5 height 5
click at [235, 247] on button "Close" at bounding box center [236, 249] width 5 height 5
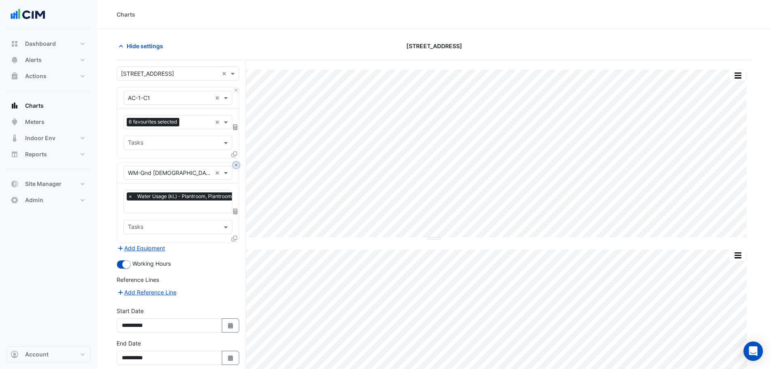
click at [235, 165] on button "Close" at bounding box center [236, 164] width 5 height 5
click at [235, 243] on div "Add Equipment" at bounding box center [178, 248] width 123 height 10
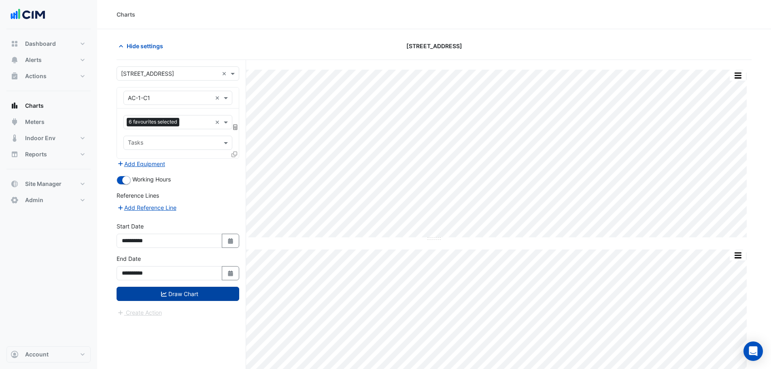
click at [179, 287] on button "Draw Chart" at bounding box center [178, 294] width 123 height 14
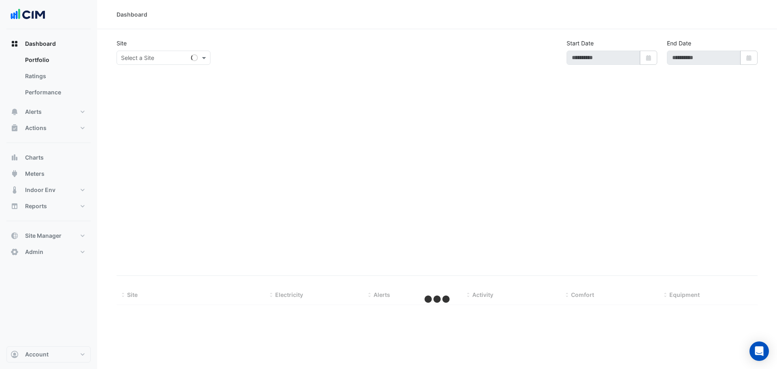
select select "***"
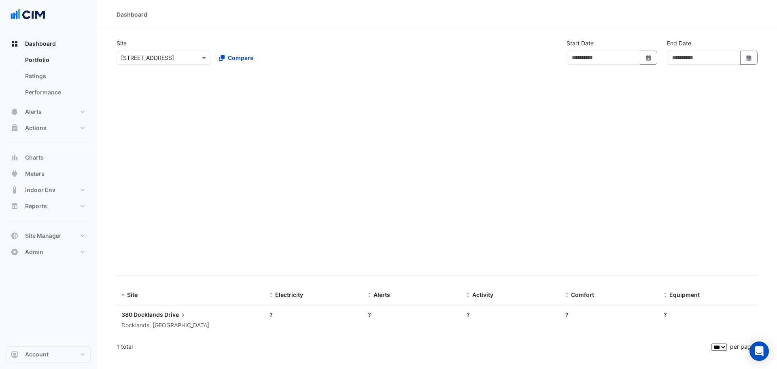
type input "**********"
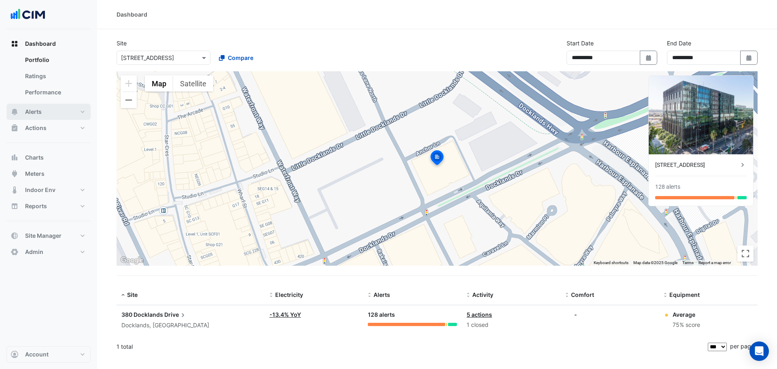
click at [50, 108] on button "Alerts" at bounding box center [48, 112] width 84 height 16
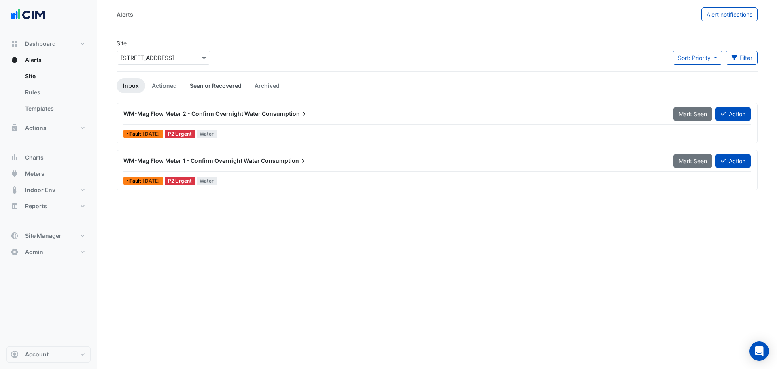
click at [211, 86] on link "Seen or Recovered" at bounding box center [215, 85] width 65 height 15
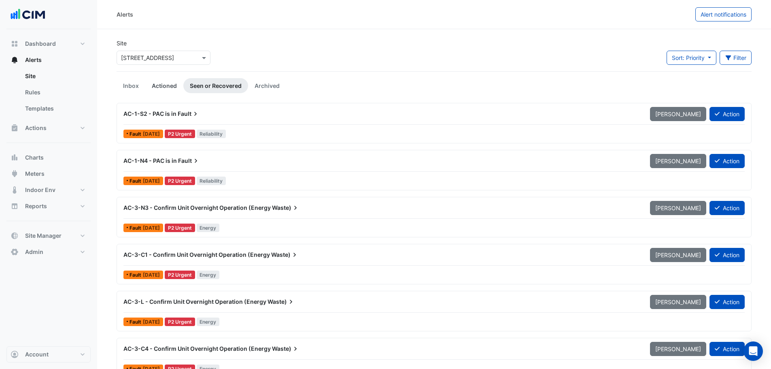
click at [168, 85] on link "Actioned" at bounding box center [164, 85] width 38 height 15
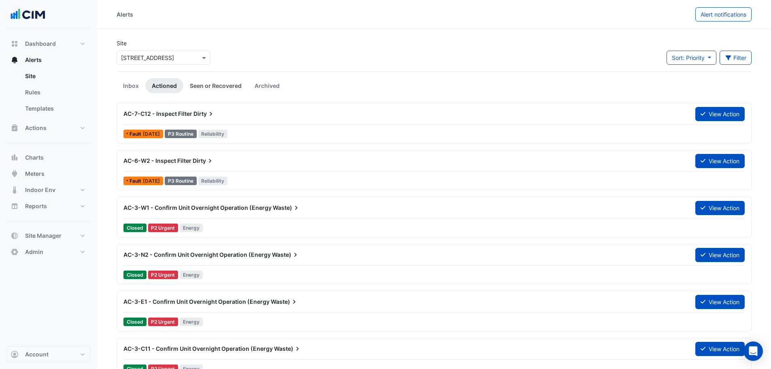
click at [214, 89] on link "Seen or Recovered" at bounding box center [215, 85] width 65 height 15
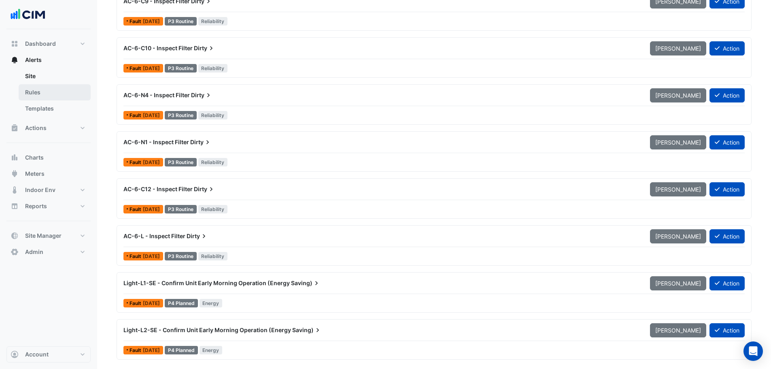
scroll to position [4371, 0]
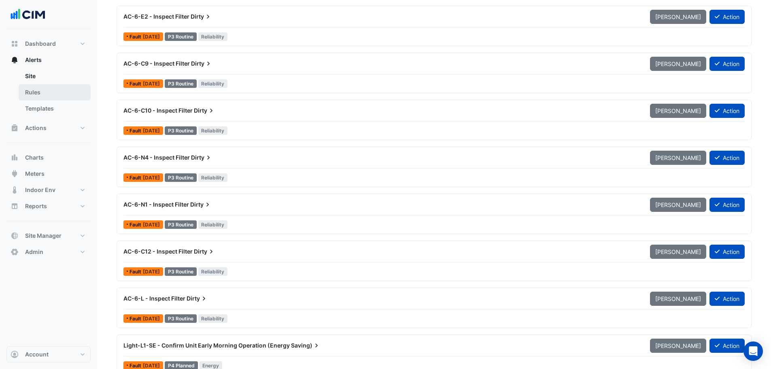
click at [32, 87] on link "Rules" at bounding box center [55, 92] width 72 height 16
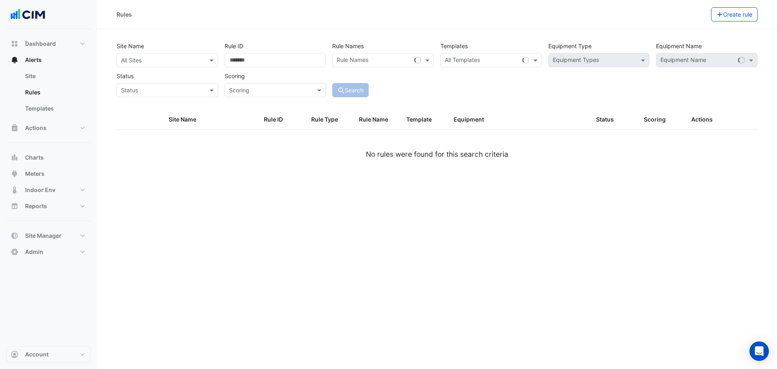
click at [160, 59] on input "text" at bounding box center [159, 60] width 77 height 9
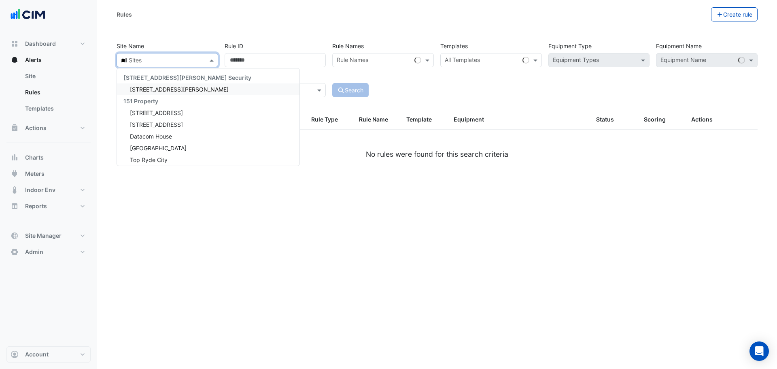
type input "***"
click at [168, 94] on div "[STREET_ADDRESS]" at bounding box center [153, 89] width 72 height 12
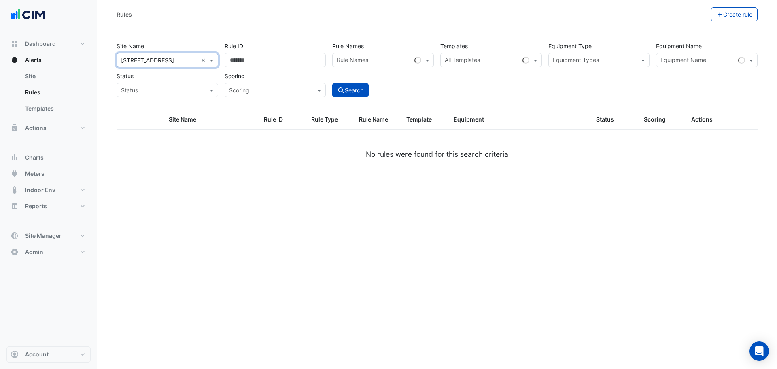
click at [592, 59] on input "text" at bounding box center [594, 61] width 83 height 9
type input "*"
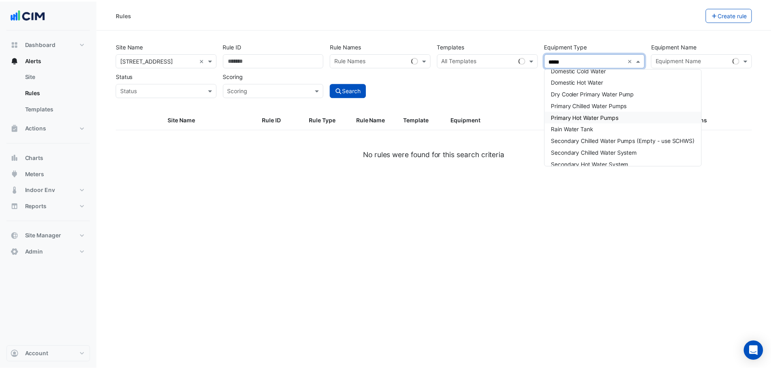
scroll to position [81, 0]
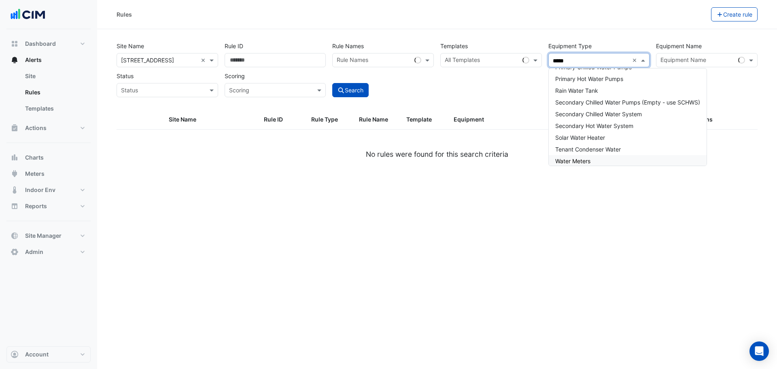
click at [586, 158] on span "Water Meters" at bounding box center [573, 161] width 35 height 7
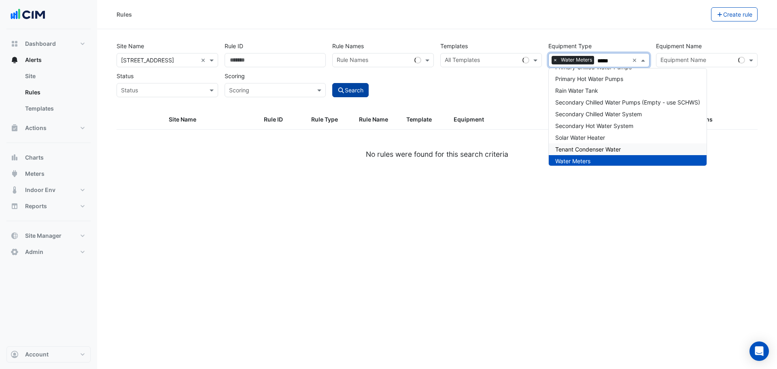
type input "*****"
click at [351, 93] on button "Search" at bounding box center [350, 90] width 36 height 14
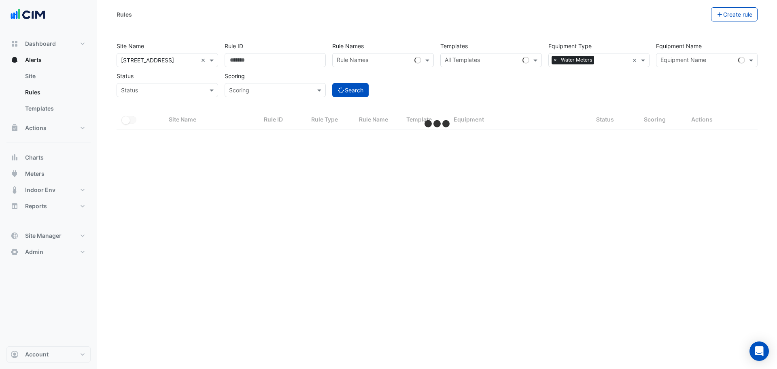
select select "***"
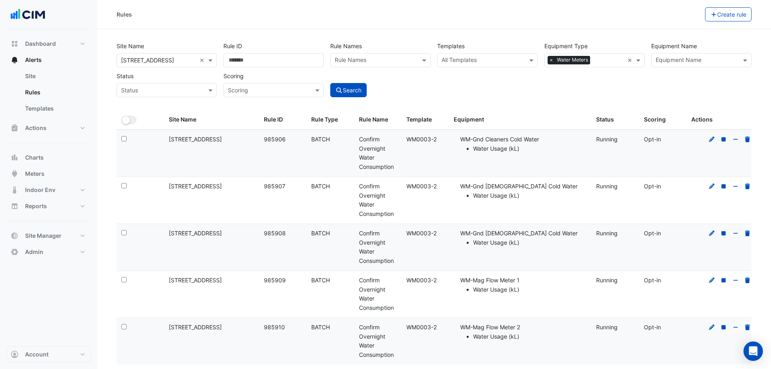
drag, startPoint x: 724, startPoint y: 16, endPoint x: 663, endPoint y: 31, distance: 62.1
click at [724, 16] on button "Create rule" at bounding box center [728, 14] width 47 height 14
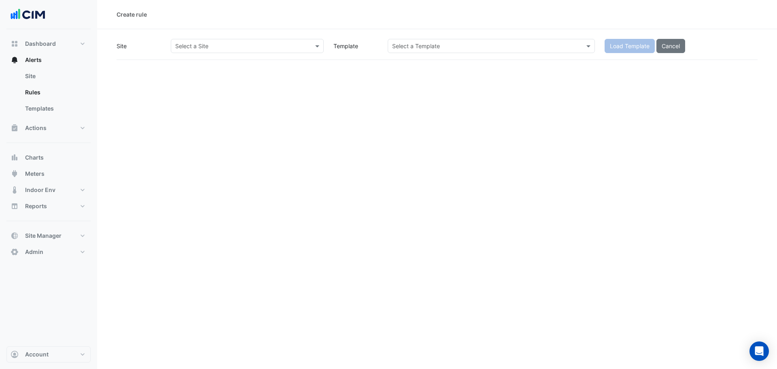
click at [197, 43] on input "text" at bounding box center [239, 46] width 128 height 9
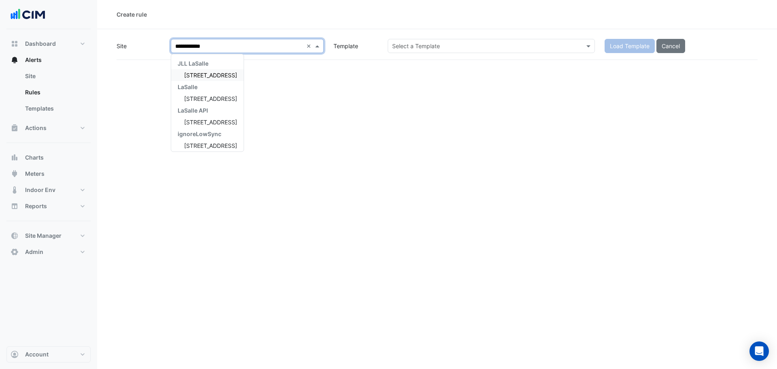
type input "**********"
click at [199, 79] on div "[STREET_ADDRESS]" at bounding box center [207, 75] width 72 height 12
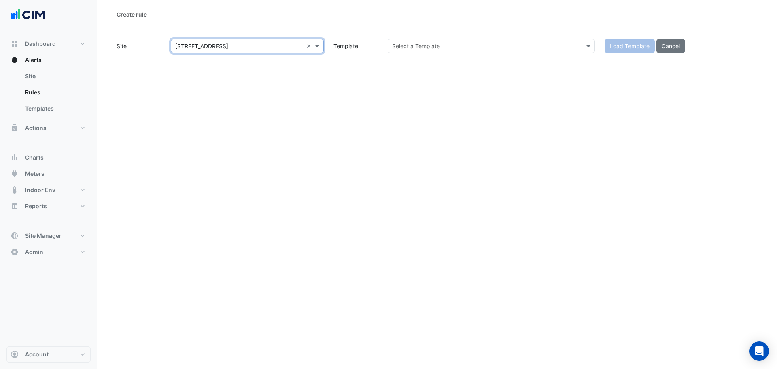
click at [421, 53] on div "Site Select a Site × [STREET_ADDRESS] × Template Select a Template Load Templat…" at bounding box center [437, 49] width 641 height 21
click at [424, 49] on input "text" at bounding box center [483, 46] width 182 height 9
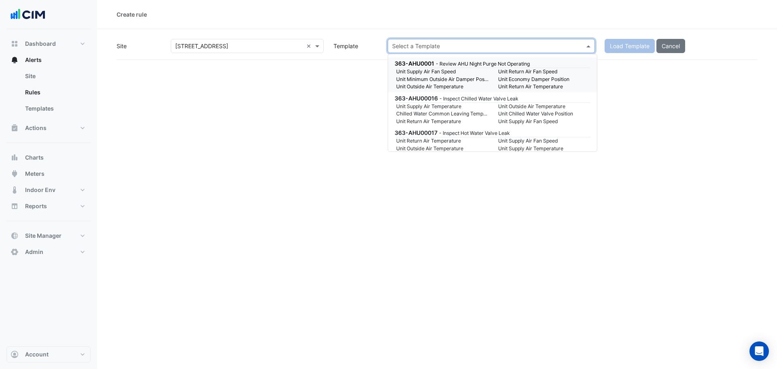
click at [413, 50] on div "Select a Template" at bounding box center [491, 46] width 207 height 14
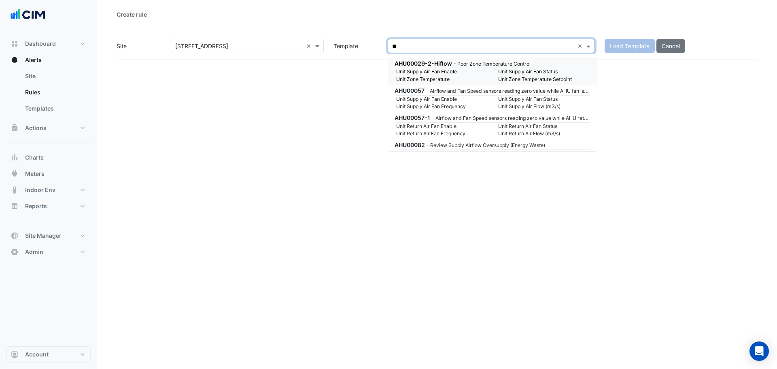
type input "*"
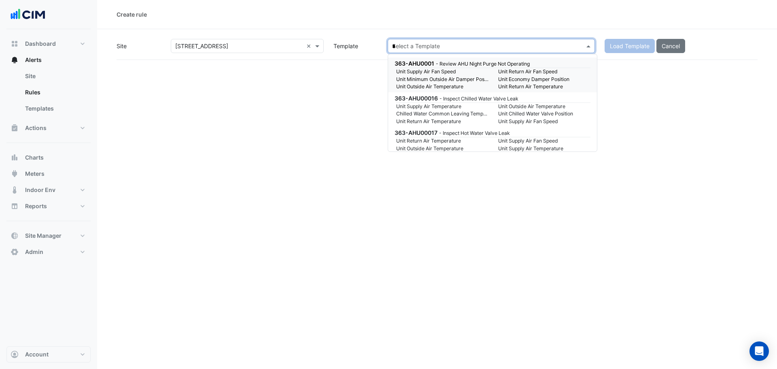
type input "**"
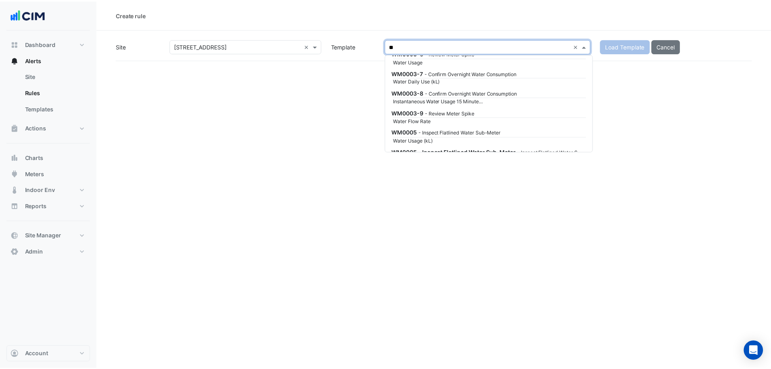
scroll to position [332, 0]
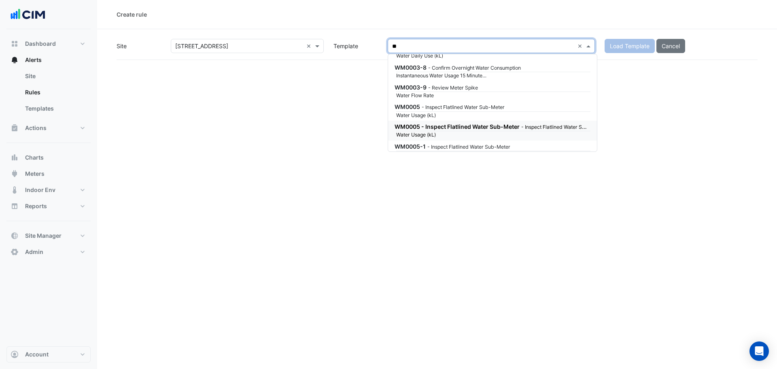
click at [550, 135] on div "Water Usage (kL)" at bounding box center [494, 134] width 204 height 7
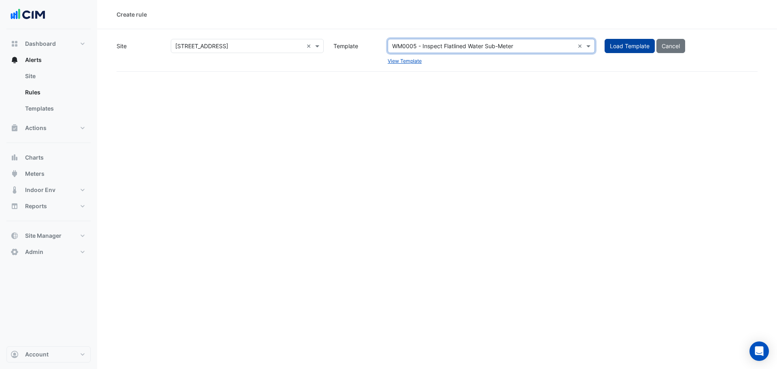
click at [622, 47] on button "Load Template" at bounding box center [630, 46] width 50 height 14
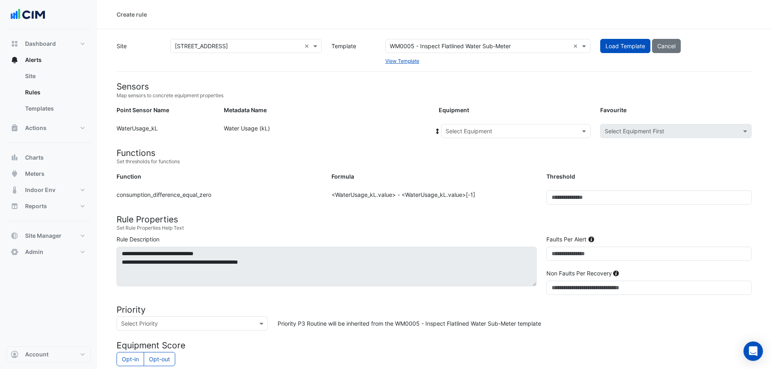
click at [490, 135] on div "Select Equipment" at bounding box center [469, 131] width 47 height 9
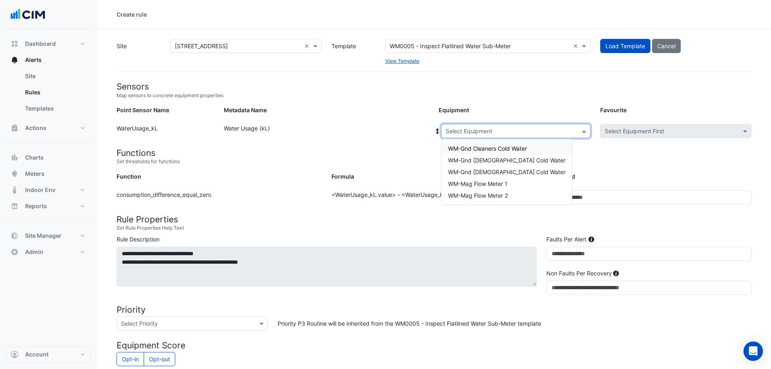
click at [387, 104] on form "Sensors Map sensors to concrete equipment properties Point Sensor Name Metadata…" at bounding box center [434, 309] width 635 height 457
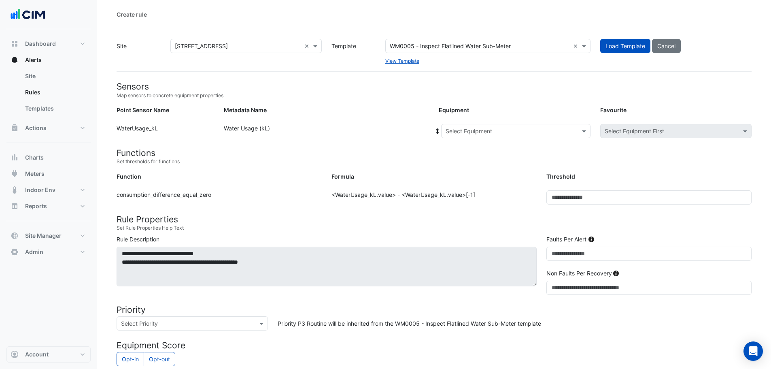
drag, startPoint x: 469, startPoint y: 124, endPoint x: 468, endPoint y: 132, distance: 7.8
click at [469, 124] on div "Select Equipment" at bounding box center [515, 131] width 149 height 14
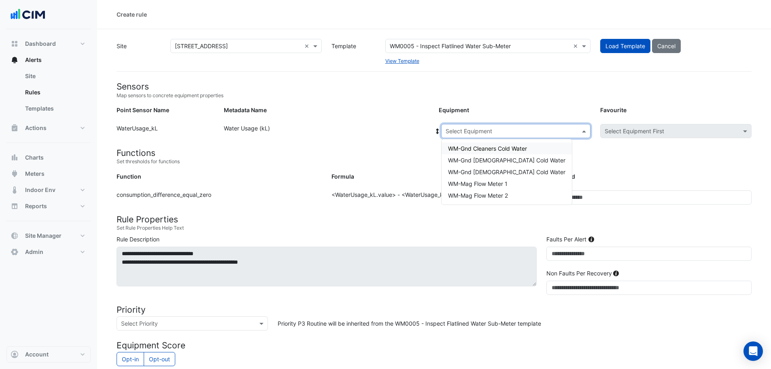
click at [465, 150] on span "WM-Gnd Cleaners Cold Water" at bounding box center [487, 148] width 79 height 7
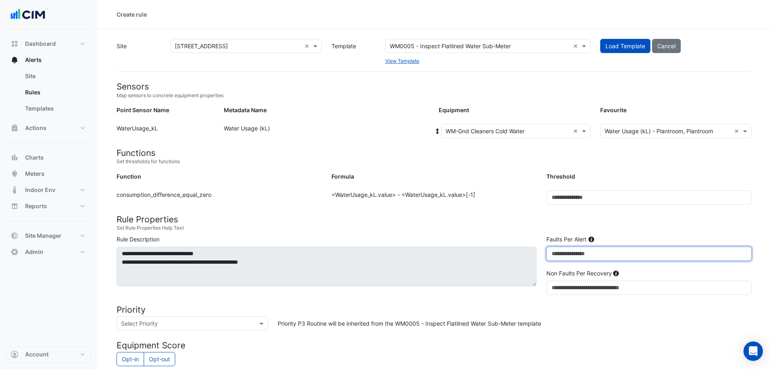
click at [520, 246] on div "**********" at bounding box center [434, 266] width 645 height 63
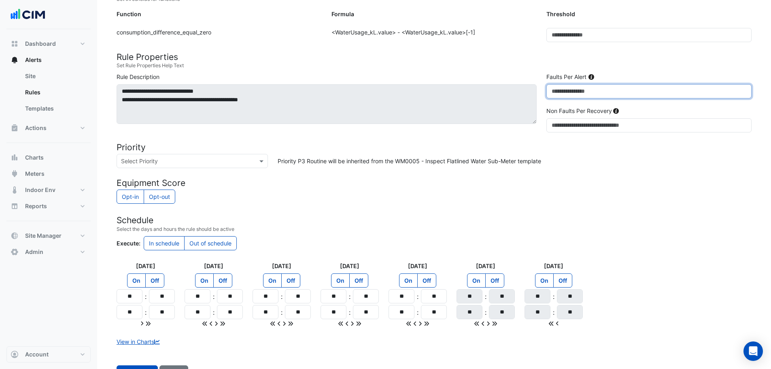
scroll to position [194, 0]
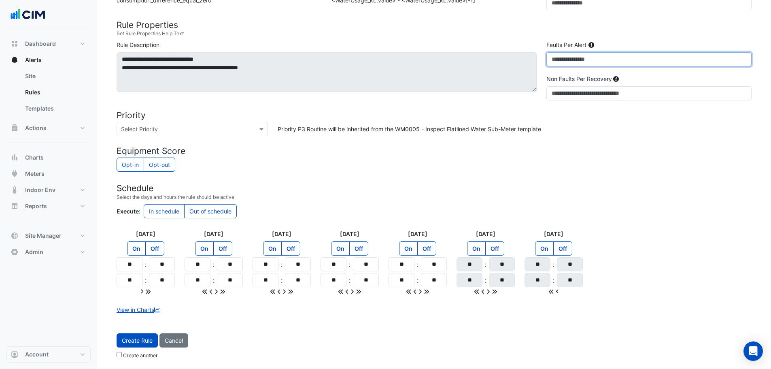
type input "**"
click at [131, 264] on input "**" at bounding box center [130, 264] width 26 height 14
type input "**"
drag, startPoint x: 134, startPoint y: 281, endPoint x: 130, endPoint y: 281, distance: 4.9
click at [130, 281] on input "**" at bounding box center [130, 280] width 26 height 14
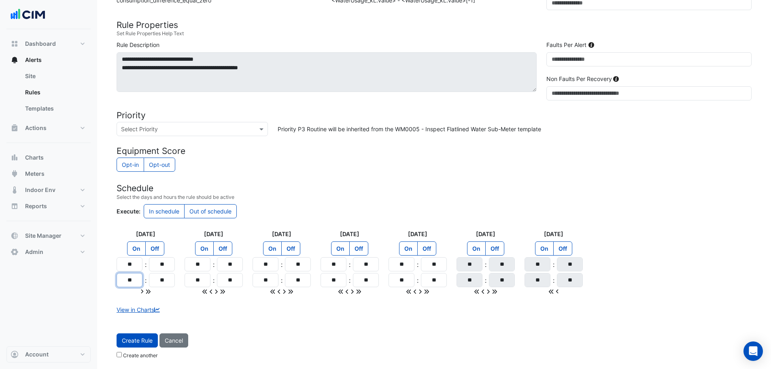
type input "**"
click at [149, 292] on icon at bounding box center [148, 292] width 6 height 6
type input "**"
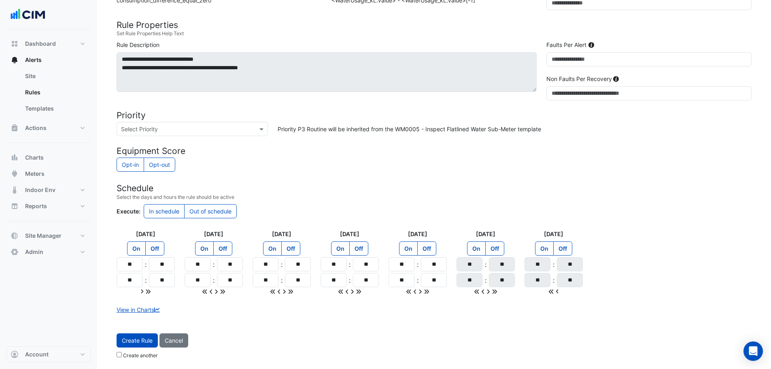
type input "**"
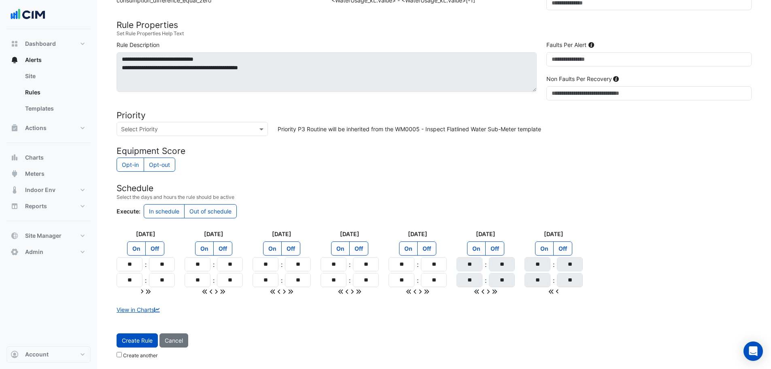
type input "**"
click at [494, 254] on label "Off" at bounding box center [494, 248] width 19 height 14
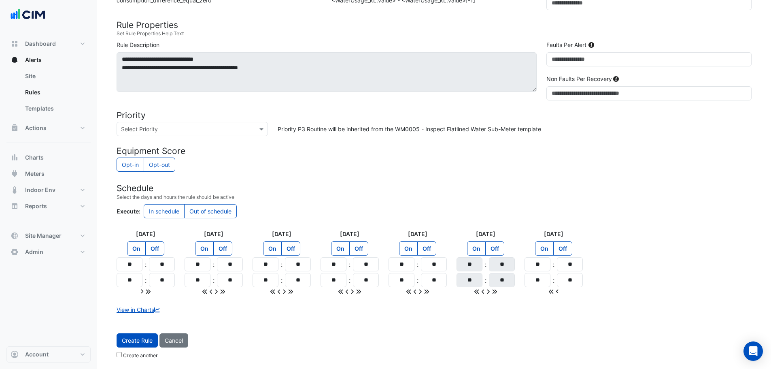
click at [562, 247] on label "Off" at bounding box center [563, 248] width 19 height 14
click at [441, 177] on form "Sensors Map sensors to concrete equipment properties Point Sensor Name Metadata…" at bounding box center [434, 124] width 635 height 475
click at [251, 131] on div at bounding box center [192, 128] width 151 height 9
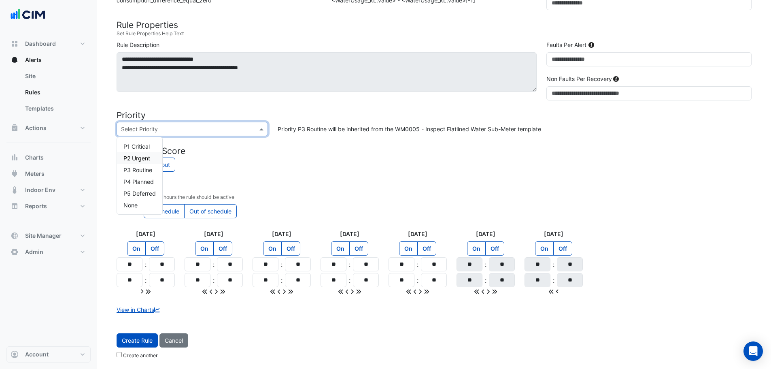
click at [305, 175] on form "Sensors Map sensors to concrete equipment properties Point Sensor Name Metadata…" at bounding box center [434, 124] width 635 height 475
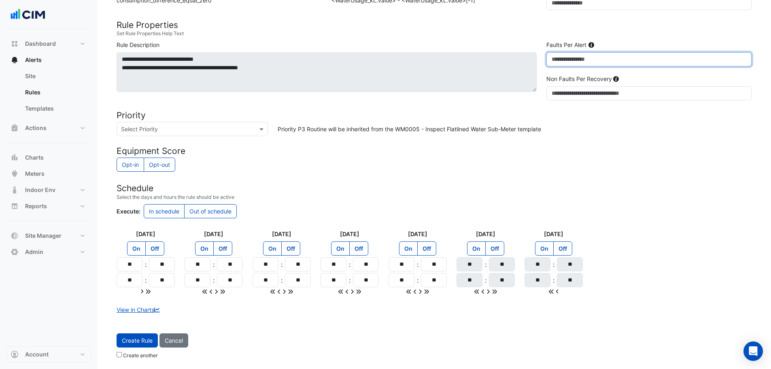
click at [571, 64] on input "**" at bounding box center [649, 59] width 205 height 14
type input "**"
click at [536, 165] on div "Opt-in Opt-out" at bounding box center [434, 166] width 635 height 16
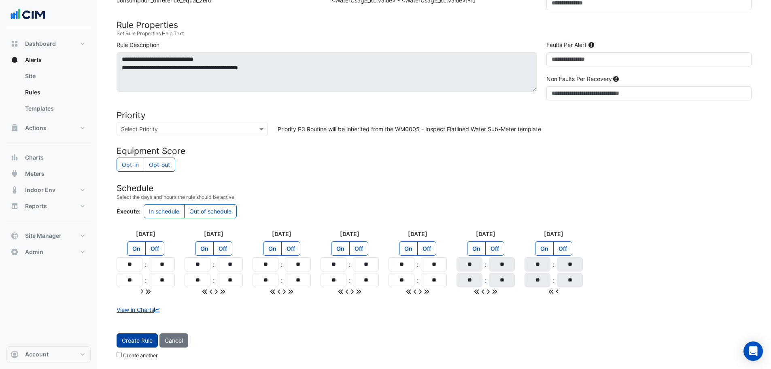
click at [147, 338] on button "Create Rule" at bounding box center [137, 340] width 41 height 14
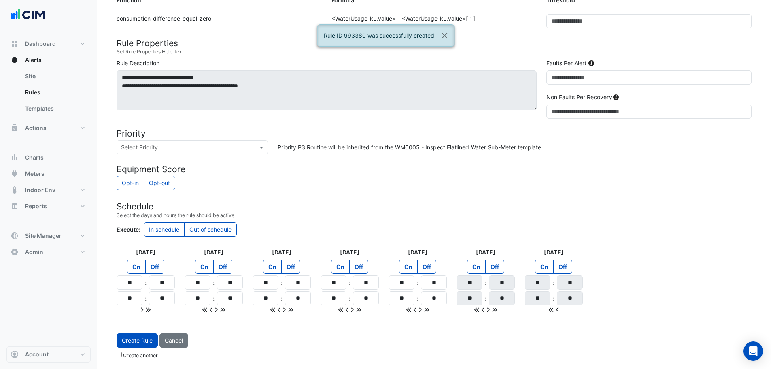
scroll to position [0, 0]
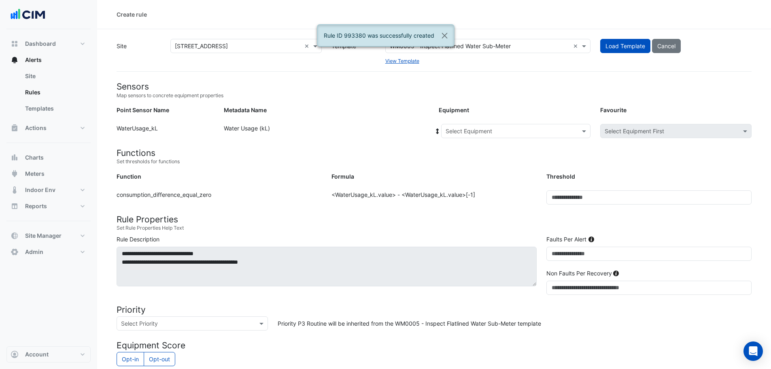
click at [515, 131] on input "text" at bounding box center [508, 131] width 124 height 9
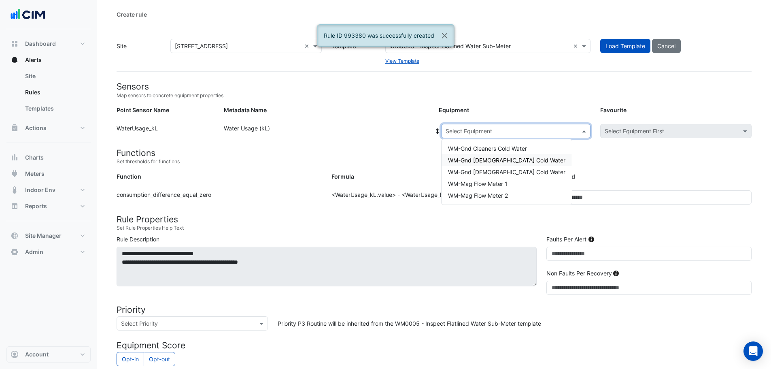
click at [487, 157] on span "WM-Gnd Female Cold Water" at bounding box center [506, 160] width 117 height 7
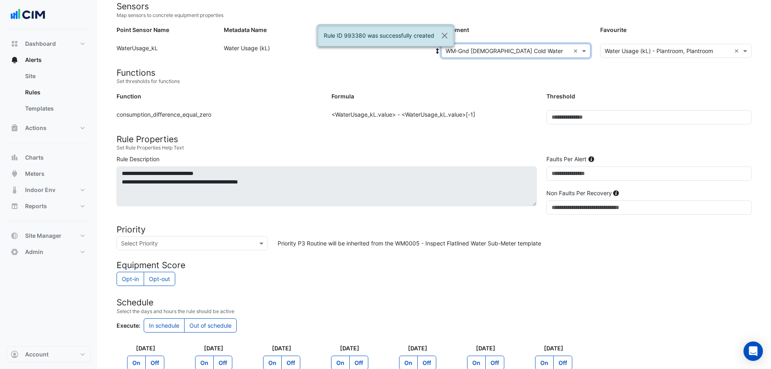
scroll to position [194, 0]
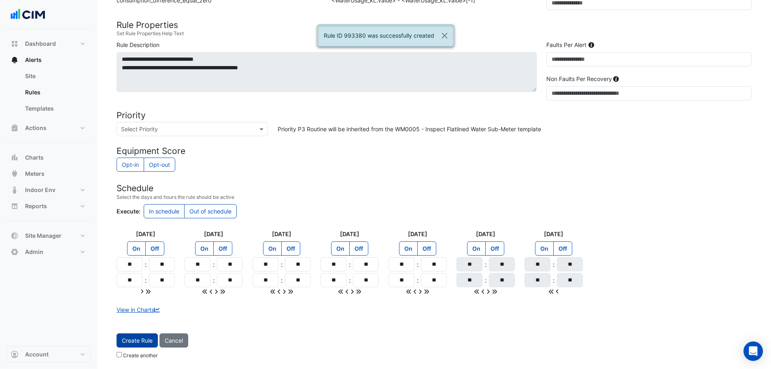
click at [147, 341] on button "Create Rule" at bounding box center [137, 340] width 41 height 14
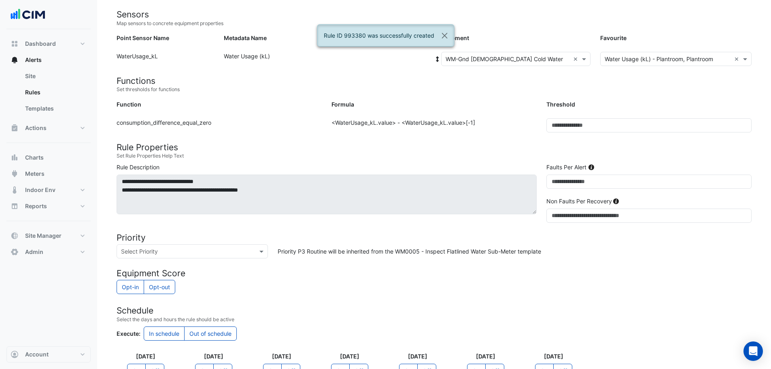
scroll to position [0, 0]
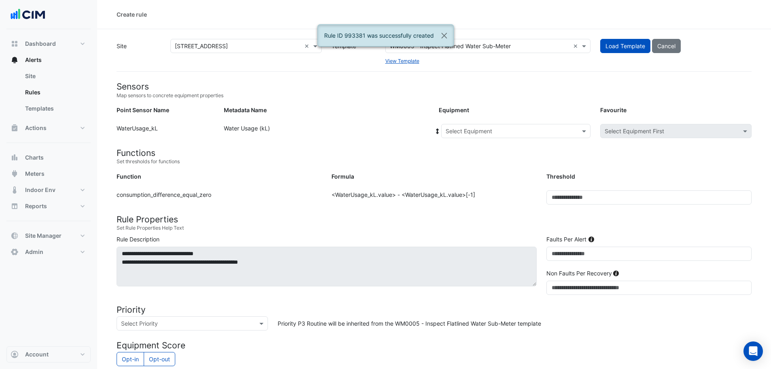
click at [509, 133] on input "text" at bounding box center [508, 131] width 124 height 9
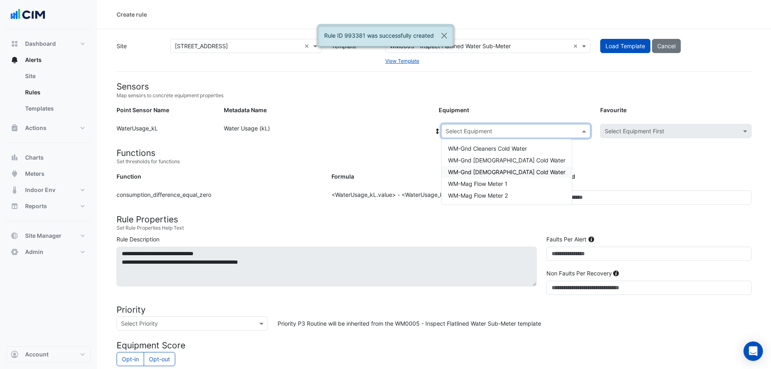
click at [498, 174] on span "WM-Gnd Male Cold Water" at bounding box center [506, 171] width 117 height 7
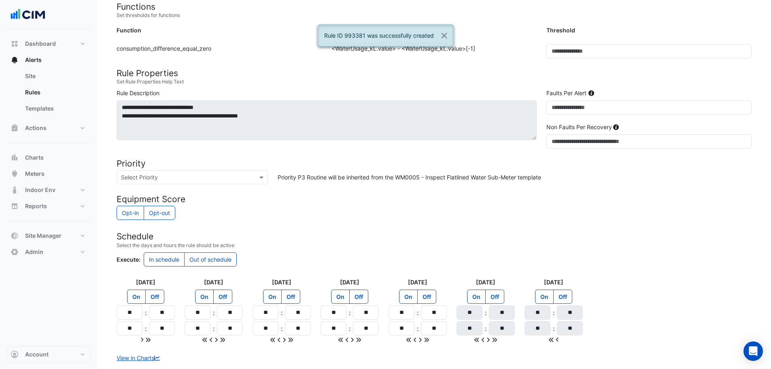
scroll to position [194, 0]
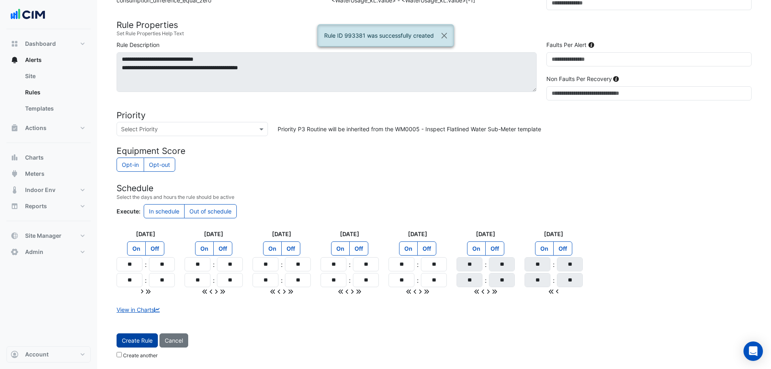
click at [146, 343] on button "Create Rule" at bounding box center [137, 340] width 41 height 14
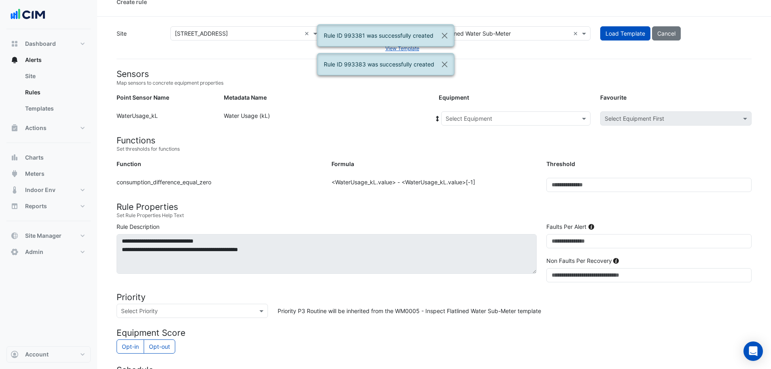
scroll to position [0, 0]
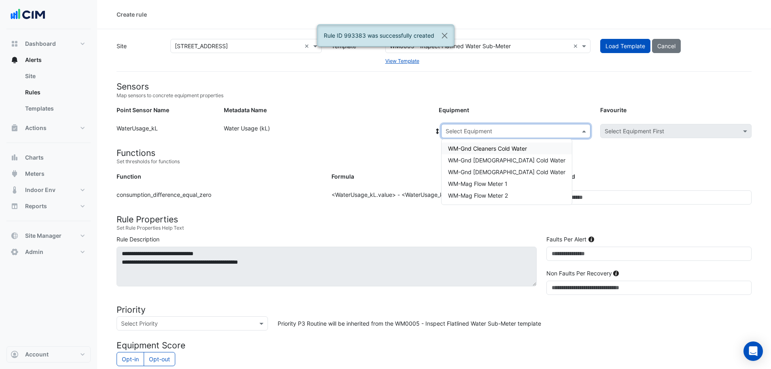
click at [533, 132] on input "text" at bounding box center [508, 131] width 124 height 9
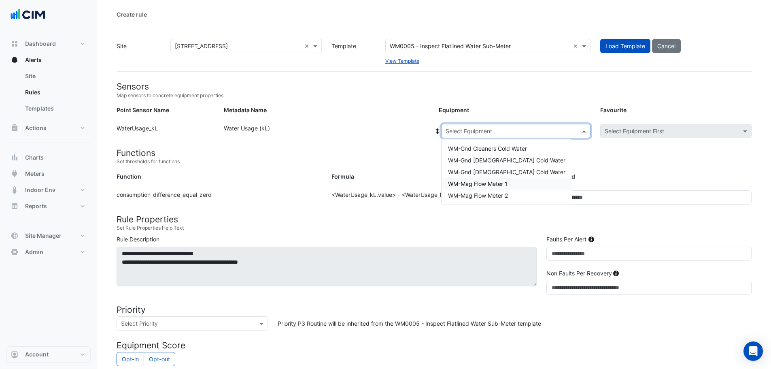
click at [510, 185] on div "WM-Mag Flow Meter 1" at bounding box center [507, 184] width 130 height 12
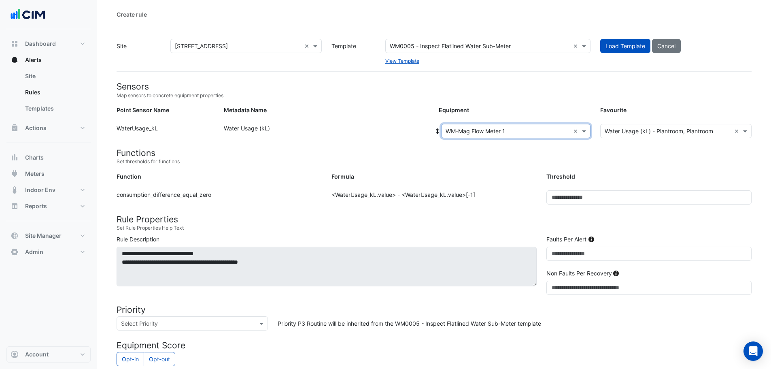
click at [526, 178] on div "Formula" at bounding box center [434, 178] width 215 height 12
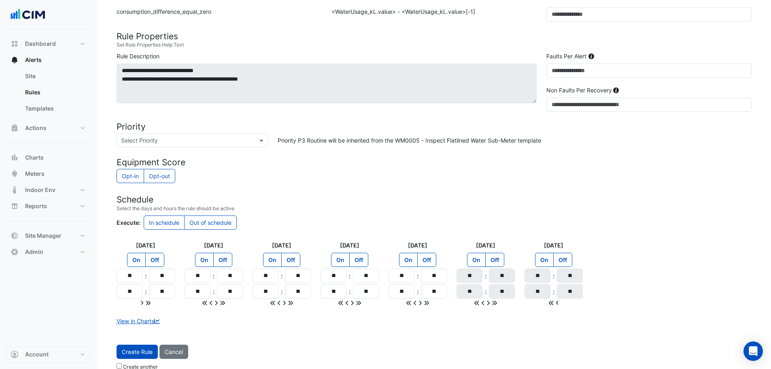
scroll to position [194, 0]
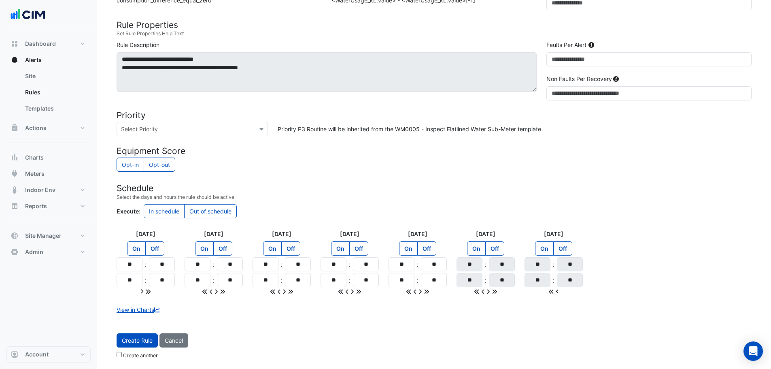
click at [183, 128] on input "text" at bounding box center [184, 129] width 126 height 9
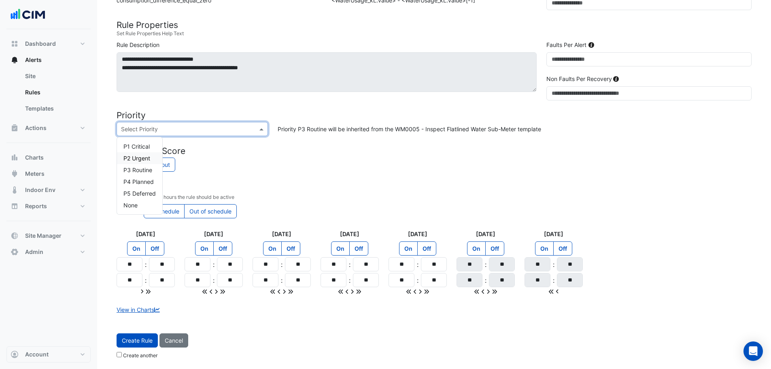
click at [145, 156] on span "P2 Urgent" at bounding box center [136, 158] width 27 height 7
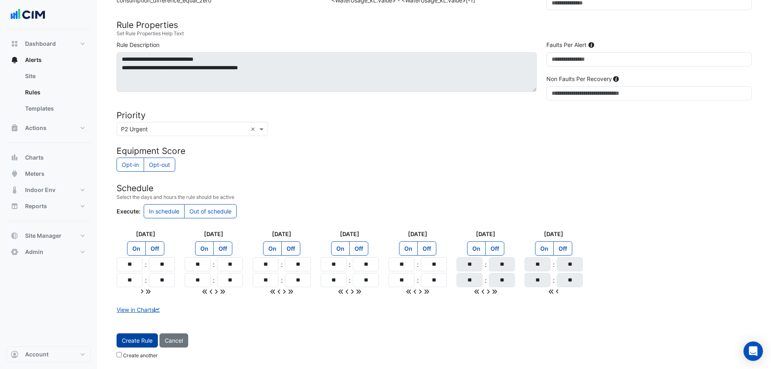
click at [145, 340] on button "Create Rule" at bounding box center [137, 340] width 41 height 14
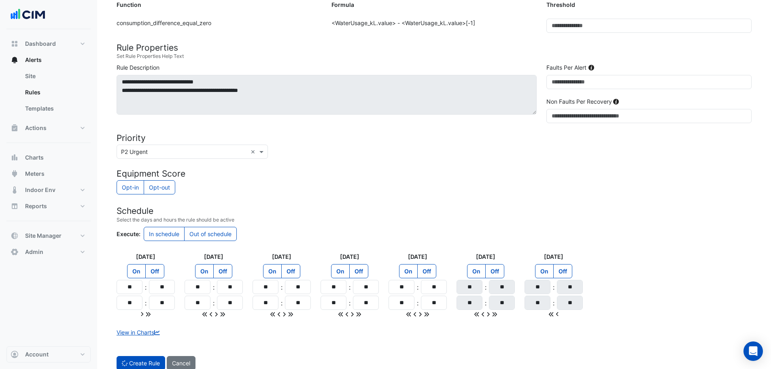
scroll to position [0, 0]
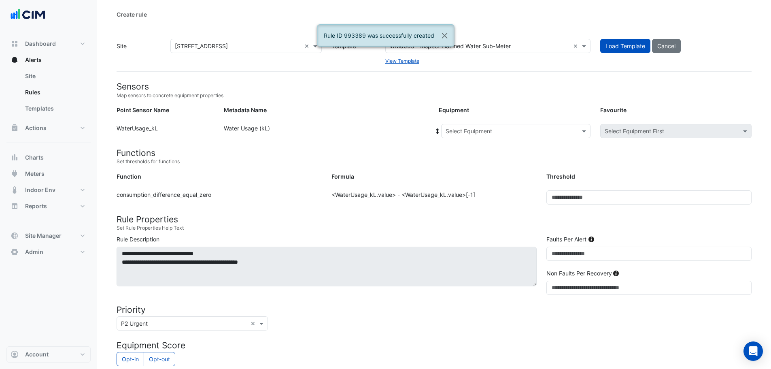
click at [502, 134] on input "text" at bounding box center [508, 131] width 124 height 9
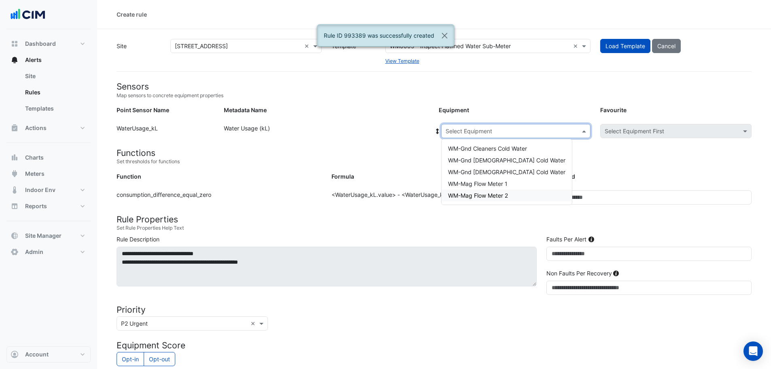
click at [493, 193] on span "WM-Mag Flow Meter 2" at bounding box center [478, 195] width 60 height 7
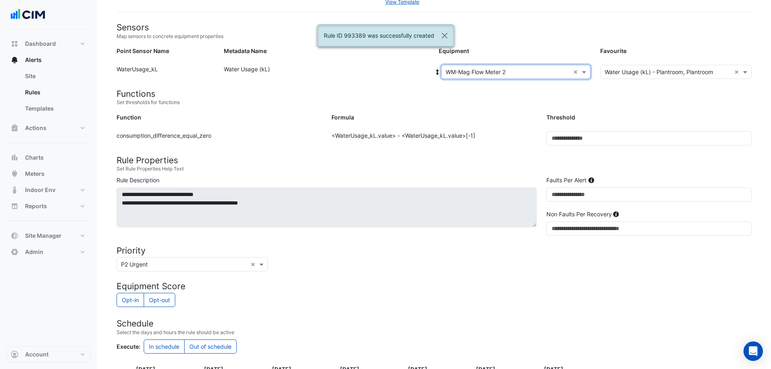
scroll to position [194, 0]
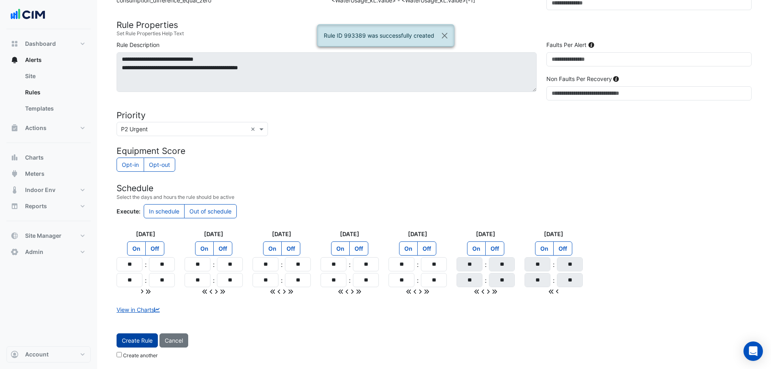
click at [143, 341] on button "Create Rule" at bounding box center [137, 340] width 41 height 14
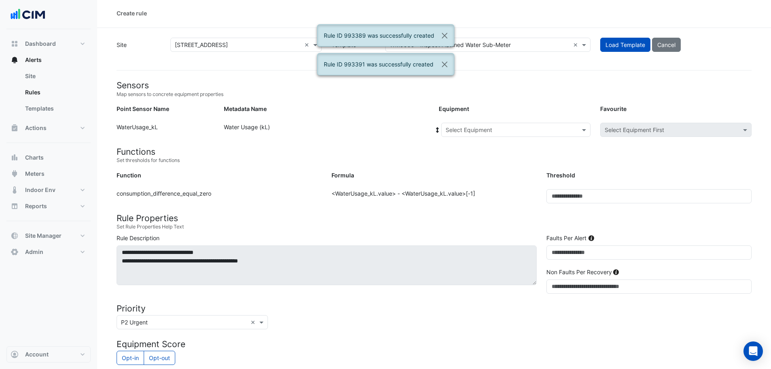
scroll to position [0, 0]
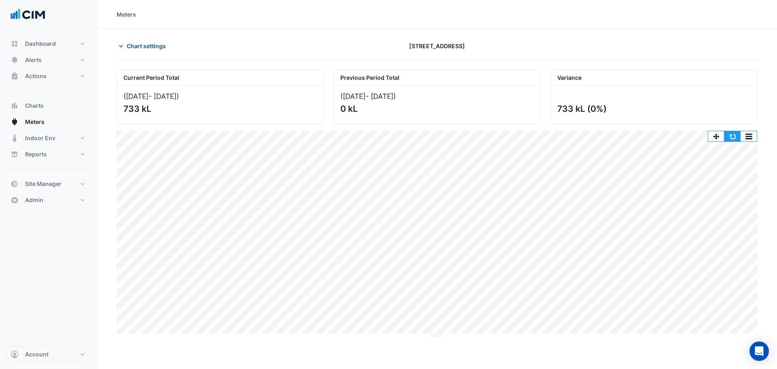
click at [732, 134] on button "button" at bounding box center [733, 136] width 16 height 10
click at [176, 18] on div "Meters" at bounding box center [437, 14] width 641 height 9
click at [754, 138] on button "button" at bounding box center [749, 136] width 16 height 10
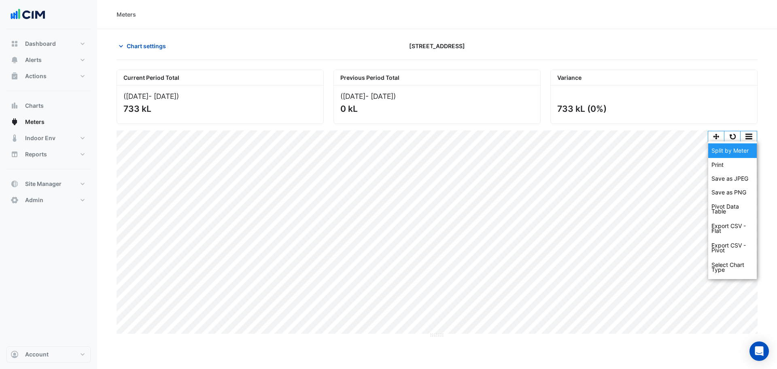
click at [743, 152] on div "Split by Meter" at bounding box center [733, 150] width 49 height 15
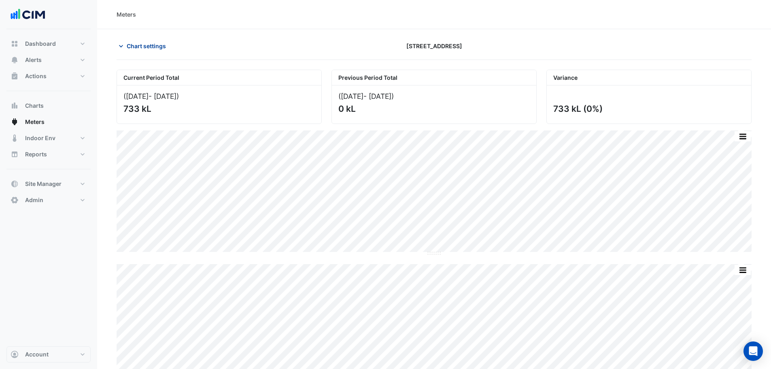
click at [142, 46] on span "Chart settings" at bounding box center [146, 46] width 39 height 9
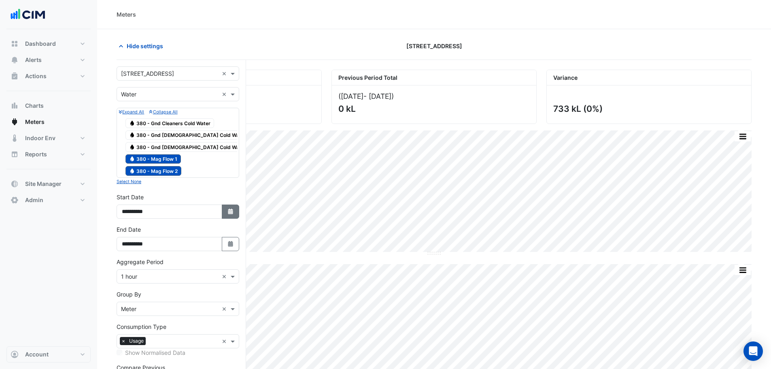
click at [230, 215] on button "Select Date" at bounding box center [231, 211] width 18 height 14
select select "*"
select select "****"
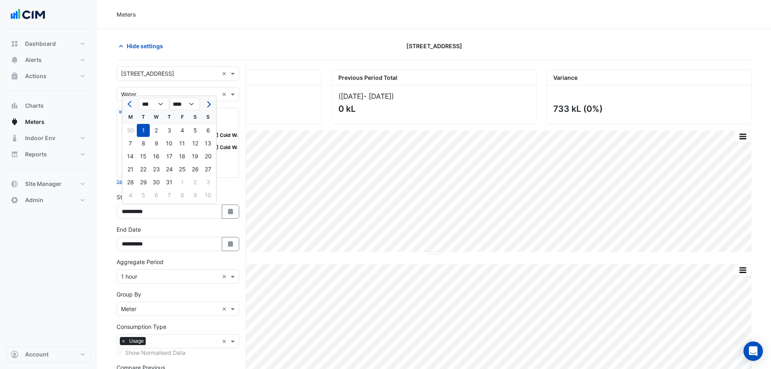
click at [211, 102] on button "Next month" at bounding box center [208, 104] width 10 height 13
select select "*"
click at [132, 180] on div "25" at bounding box center [130, 182] width 13 height 13
type input "**********"
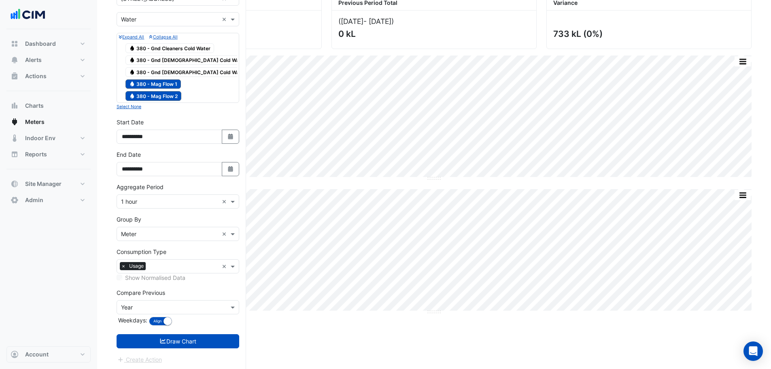
scroll to position [77, 0]
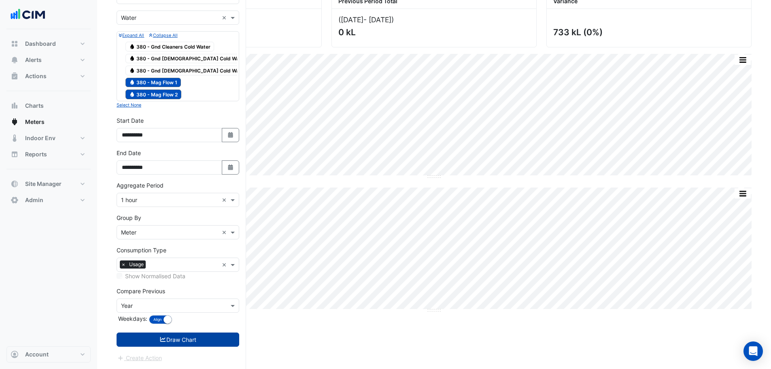
click at [183, 342] on button "Draw Chart" at bounding box center [178, 339] width 123 height 14
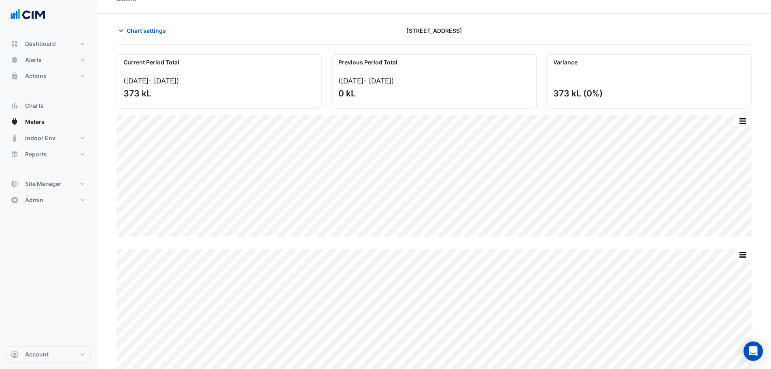
scroll to position [29, 0]
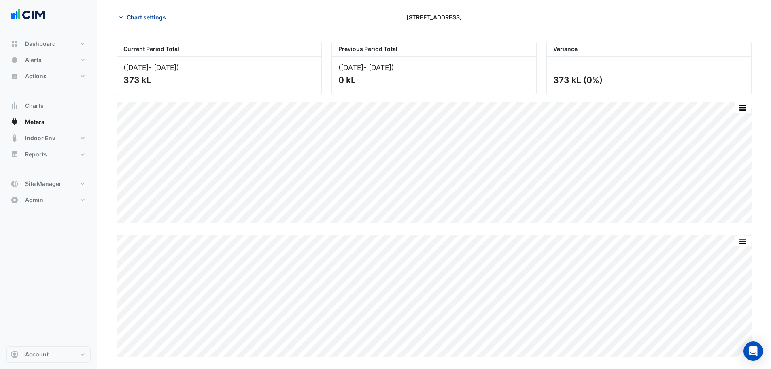
click at [152, 17] on span "Chart settings" at bounding box center [146, 17] width 39 height 9
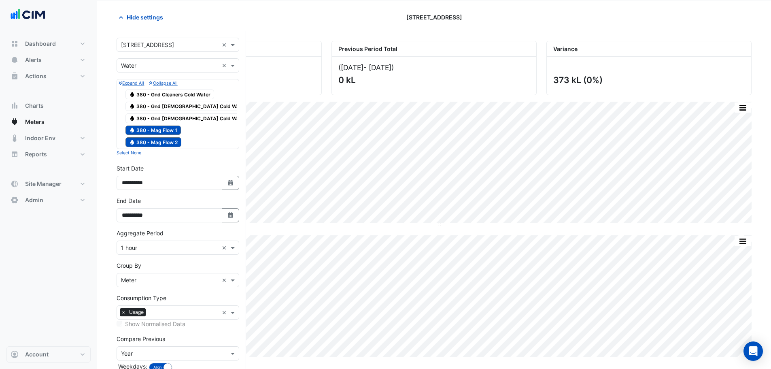
click at [153, 247] on input "text" at bounding box center [170, 248] width 98 height 9
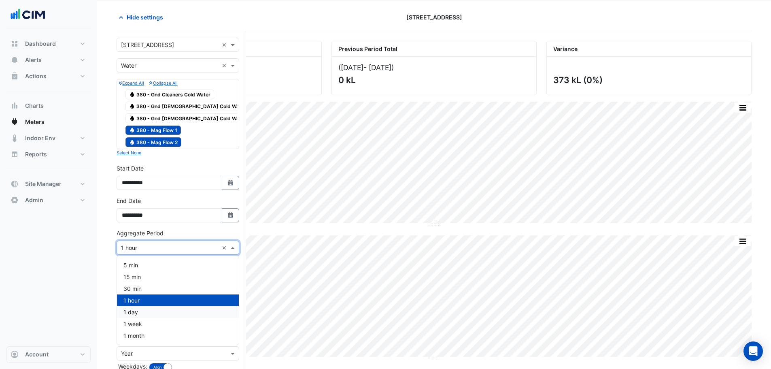
click at [137, 309] on span "1 day" at bounding box center [130, 312] width 15 height 7
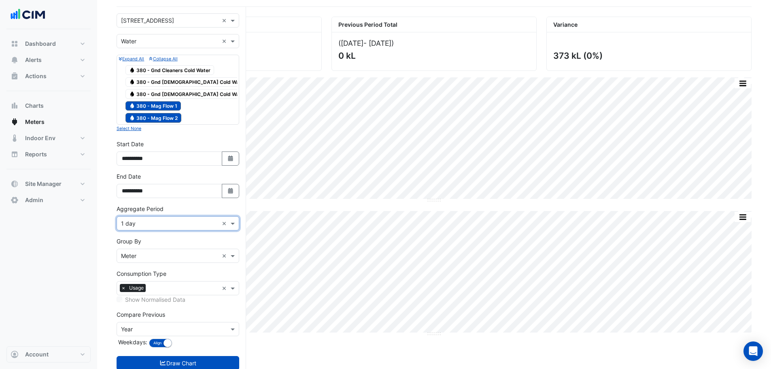
scroll to position [77, 0]
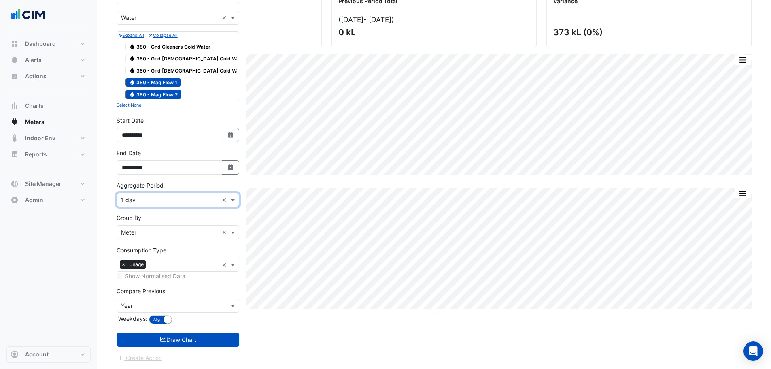
click at [166, 307] on input "text" at bounding box center [170, 306] width 98 height 9
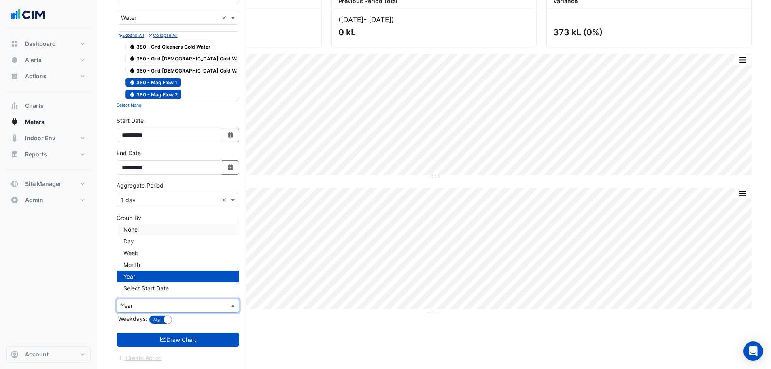
click at [143, 229] on div "None" at bounding box center [178, 230] width 122 height 12
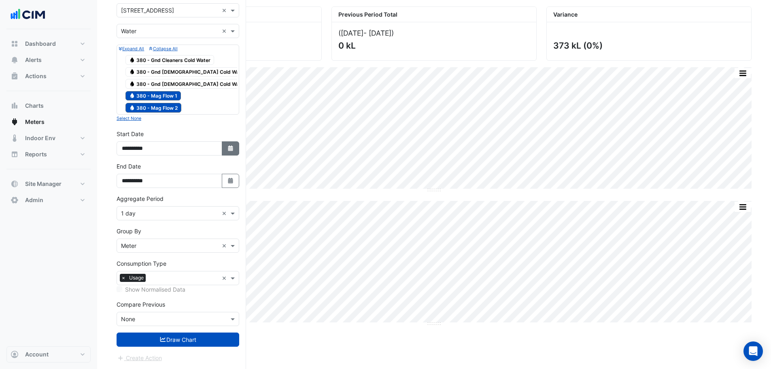
click at [232, 151] on fa-icon "Select Date" at bounding box center [230, 148] width 7 height 7
select select "*"
select select "****"
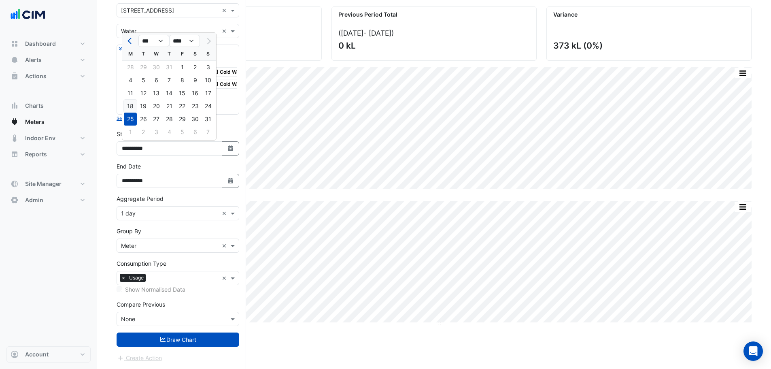
drag, startPoint x: 130, startPoint y: 106, endPoint x: 159, endPoint y: 169, distance: 69.6
click at [130, 105] on div "18" at bounding box center [130, 106] width 13 height 13
type input "**********"
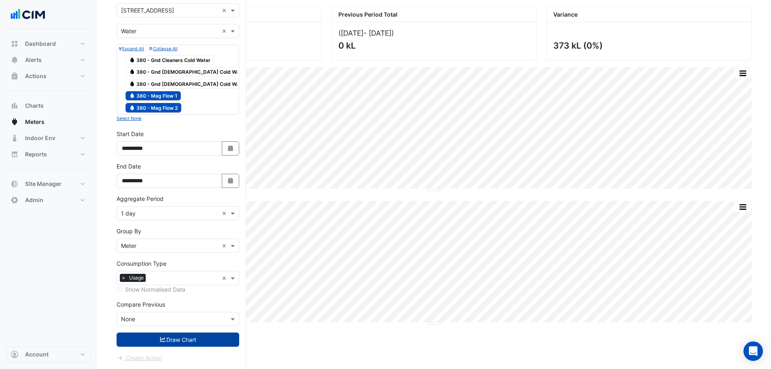
click at [209, 334] on button "Draw Chart" at bounding box center [178, 339] width 123 height 14
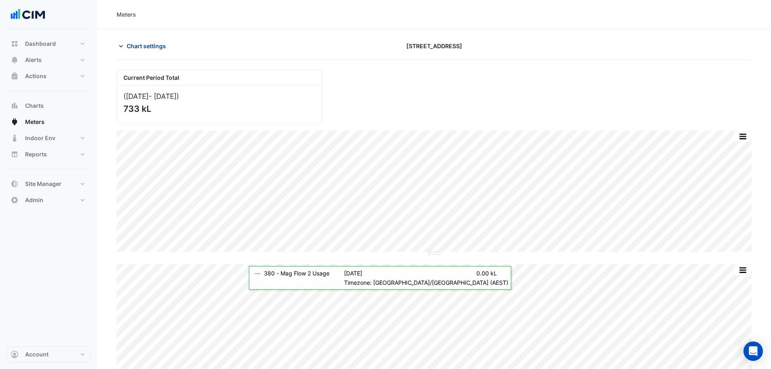
click at [138, 47] on span "Chart settings" at bounding box center [146, 46] width 39 height 9
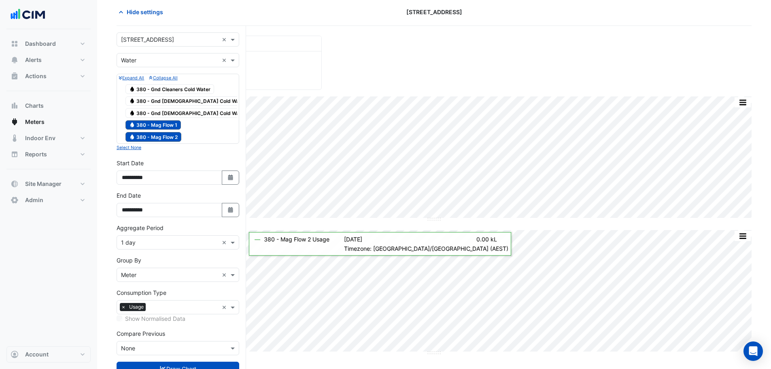
scroll to position [63, 0]
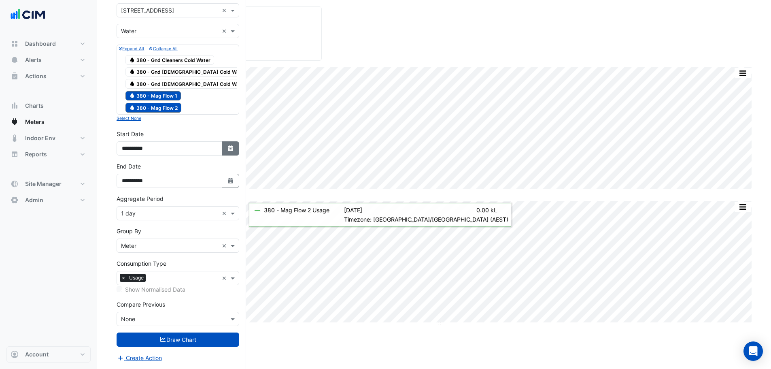
click at [234, 148] on icon "Select Date" at bounding box center [230, 148] width 7 height 6
select select "*"
select select "****"
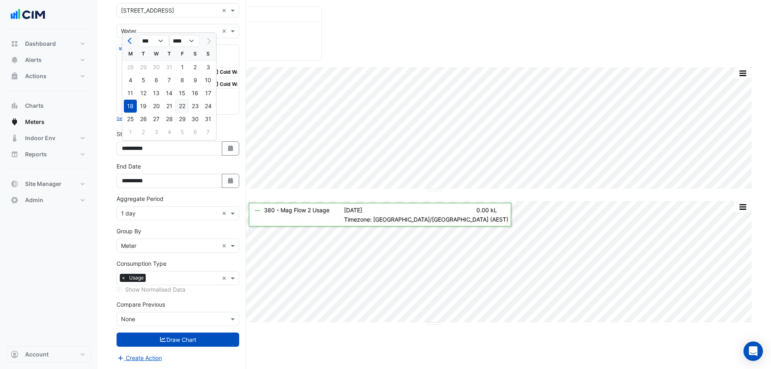
click at [182, 106] on div "22" at bounding box center [182, 106] width 13 height 13
type input "**********"
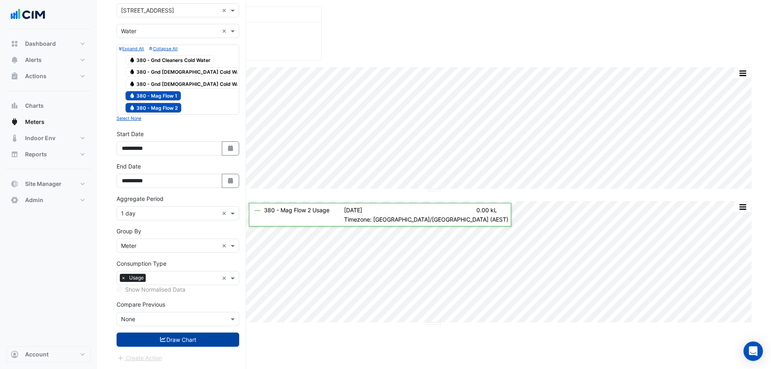
click at [207, 342] on button "Draw Chart" at bounding box center [178, 339] width 123 height 14
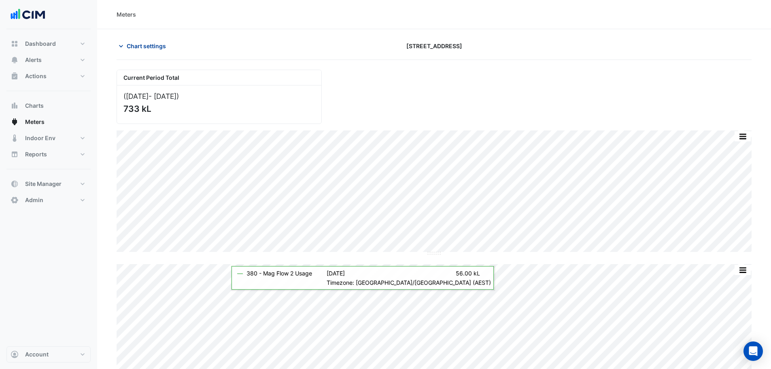
click at [152, 46] on span "Chart settings" at bounding box center [146, 46] width 39 height 9
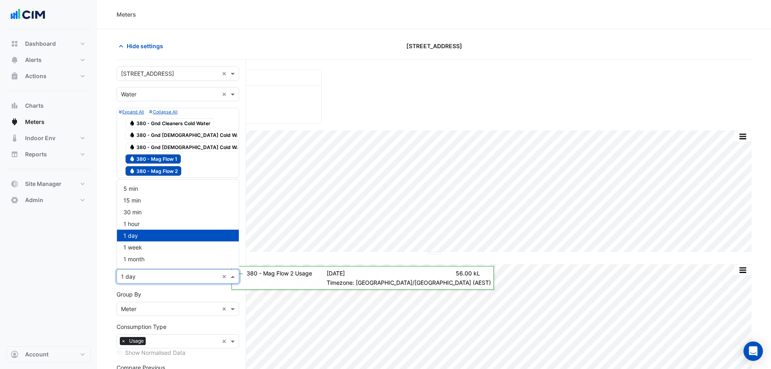
click at [143, 276] on input "text" at bounding box center [170, 277] width 98 height 9
click at [130, 221] on span "1 hour" at bounding box center [131, 223] width 16 height 7
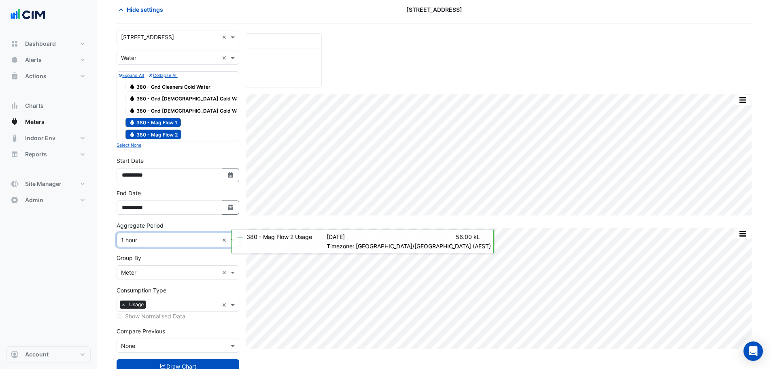
scroll to position [63, 0]
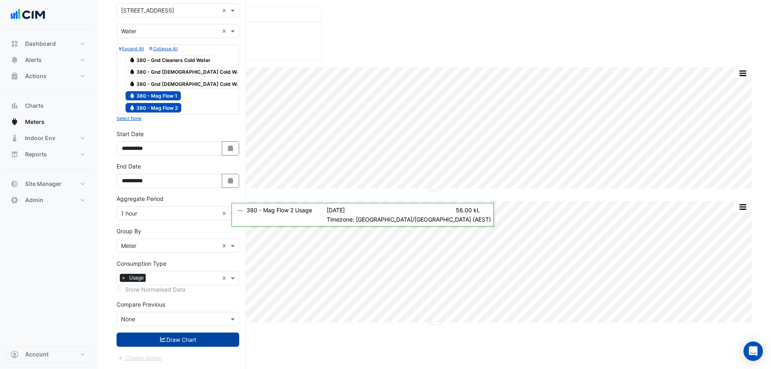
click at [173, 337] on button "Draw Chart" at bounding box center [178, 339] width 123 height 14
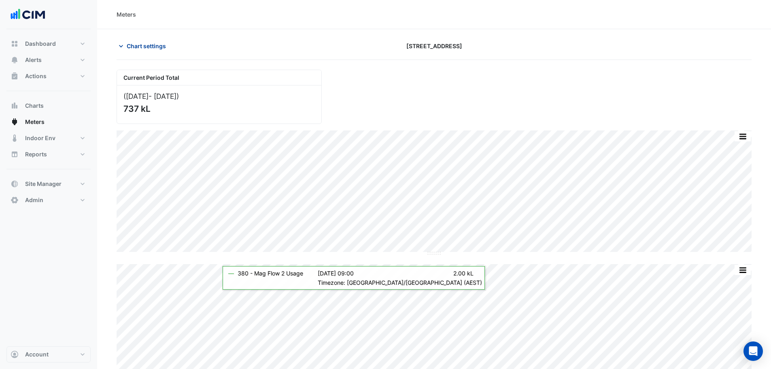
click at [155, 45] on span "Chart settings" at bounding box center [146, 46] width 39 height 9
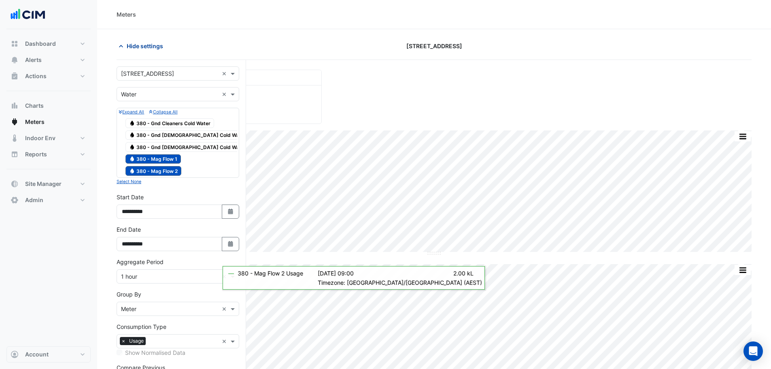
click at [145, 46] on span "Hide settings" at bounding box center [145, 46] width 36 height 9
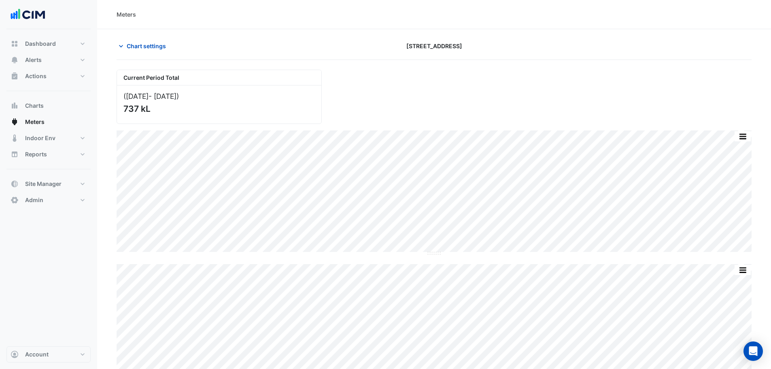
click at [380, 90] on div "Current Period Total (22 Aug 25 - 31 Aug 25 ) 737 kL" at bounding box center [434, 93] width 645 height 61
click at [148, 47] on span "Chart settings" at bounding box center [146, 46] width 39 height 9
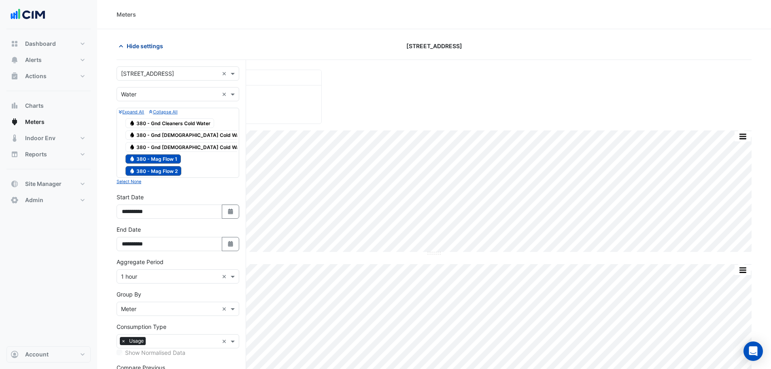
click at [146, 49] on span "Hide settings" at bounding box center [145, 46] width 36 height 9
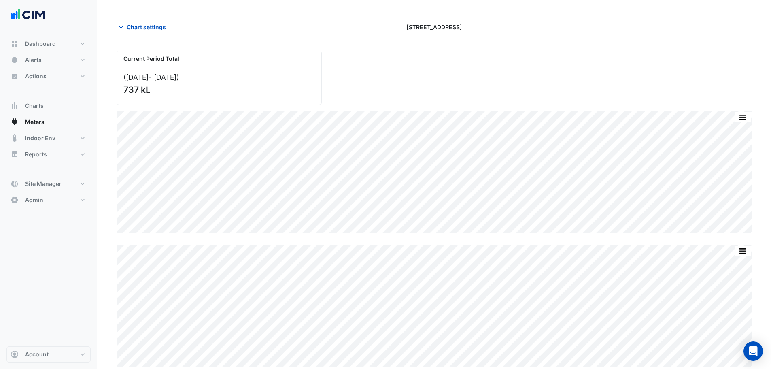
scroll to position [21, 0]
drag, startPoint x: 376, startPoint y: 73, endPoint x: 363, endPoint y: 63, distance: 16.7
click at [376, 73] on div "Current Period Total (22 Aug 25 - 31 Aug 25 ) 737 kL" at bounding box center [434, 72] width 645 height 61
click at [339, 76] on div "Current Period Total (22 Aug 25 - 31 Aug 25 ) 737 kL" at bounding box center [434, 72] width 645 height 61
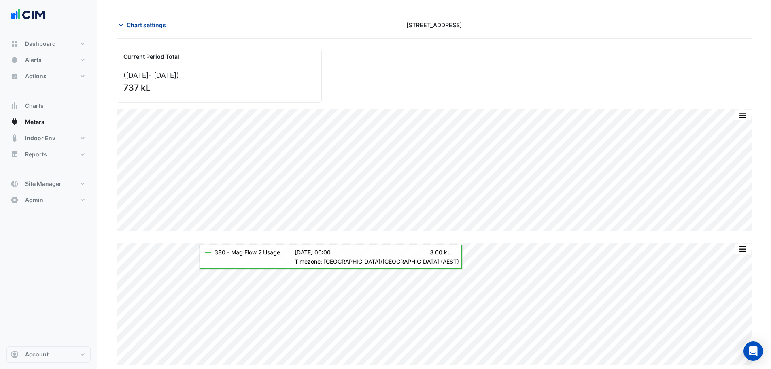
click at [142, 21] on span "Chart settings" at bounding box center [146, 25] width 39 height 9
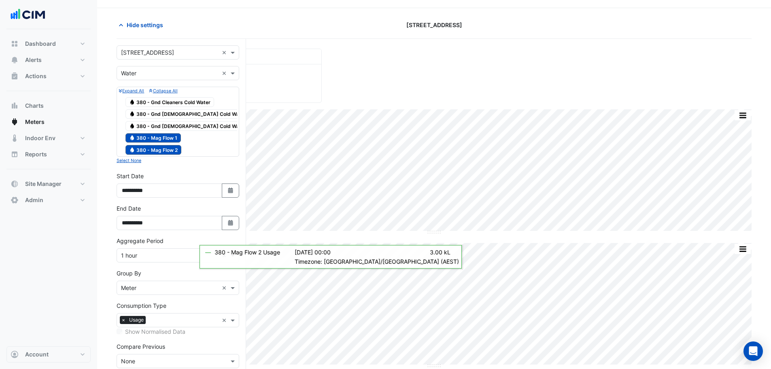
click at [187, 104] on span "Water 380 - Gnd Cleaners Cold Water" at bounding box center [170, 102] width 89 height 10
click at [170, 139] on span "Water 380 - Mag Flow 1" at bounding box center [153, 138] width 55 height 10
click at [169, 151] on span "Water 380 - Mag Flow 2" at bounding box center [154, 150] width 56 height 10
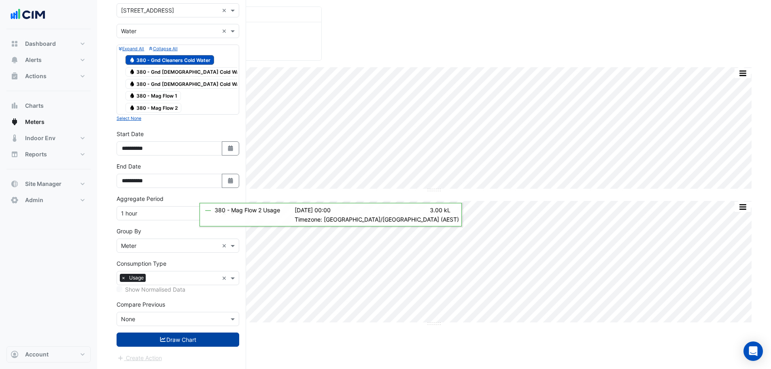
click at [206, 343] on button "Draw Chart" at bounding box center [178, 339] width 123 height 14
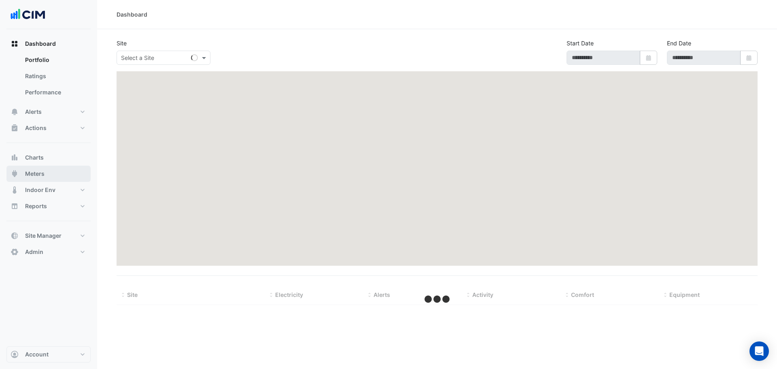
click at [45, 176] on button "Meters" at bounding box center [48, 174] width 84 height 16
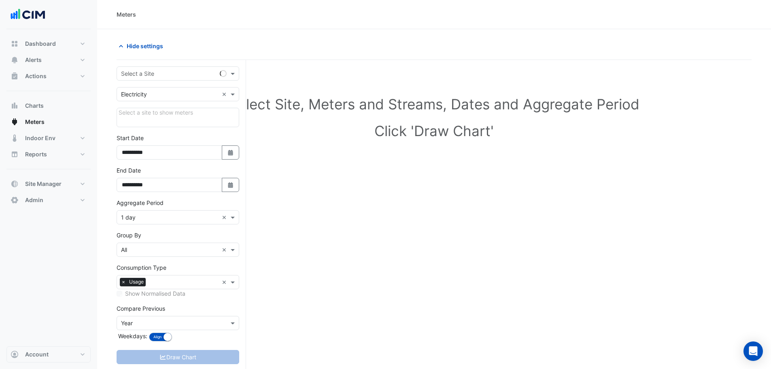
click at [153, 75] on input "text" at bounding box center [170, 74] width 98 height 9
type input "**********"
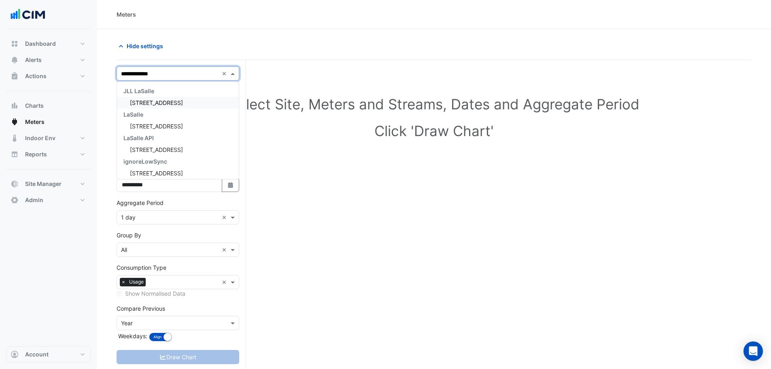
click at [145, 111] on div "LaSalle" at bounding box center [178, 115] width 122 height 12
click at [151, 106] on div "[STREET_ADDRESS]" at bounding box center [178, 103] width 122 height 12
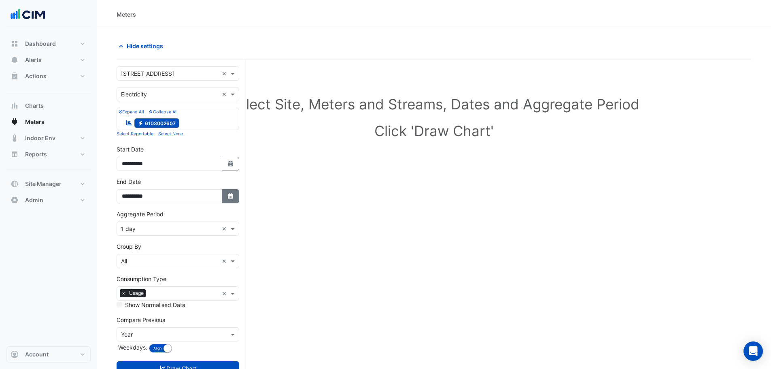
click at [226, 198] on button "Select Date" at bounding box center [231, 196] width 18 height 14
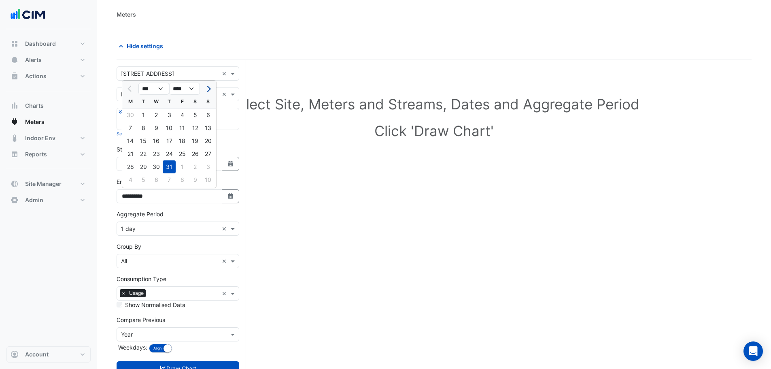
click at [211, 89] on button "Next month" at bounding box center [208, 88] width 10 height 13
select select "*"
click at [215, 165] on div "25 26 27 28 29 30 31" at bounding box center [169, 166] width 94 height 13
click at [209, 168] on div "31" at bounding box center [208, 166] width 13 height 13
type input "**********"
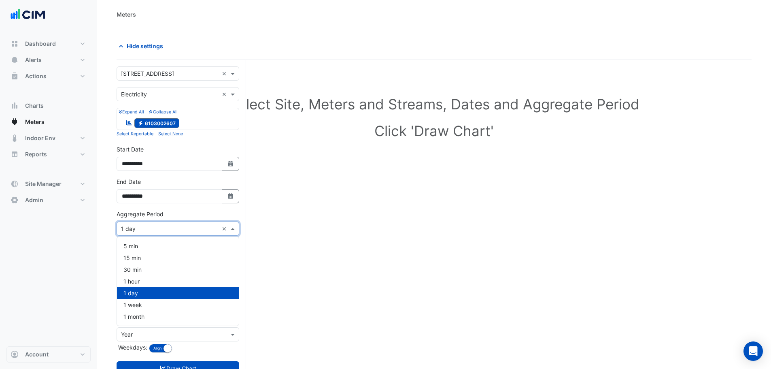
drag, startPoint x: 141, startPoint y: 227, endPoint x: 130, endPoint y: 244, distance: 20.7
click at [141, 227] on input "text" at bounding box center [170, 229] width 98 height 9
click at [137, 283] on span "1 hour" at bounding box center [131, 281] width 16 height 7
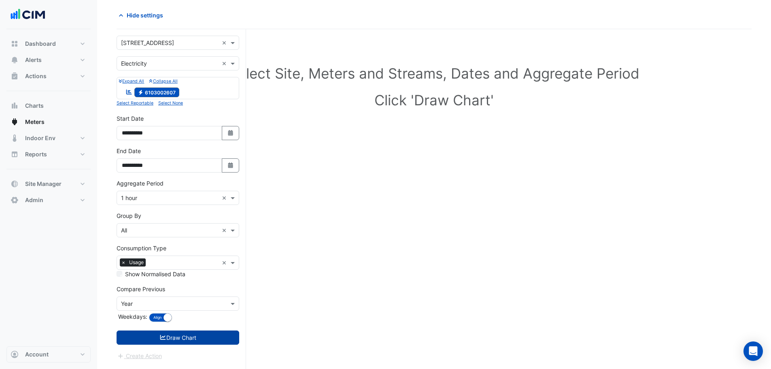
click at [174, 340] on button "Draw Chart" at bounding box center [178, 337] width 123 height 14
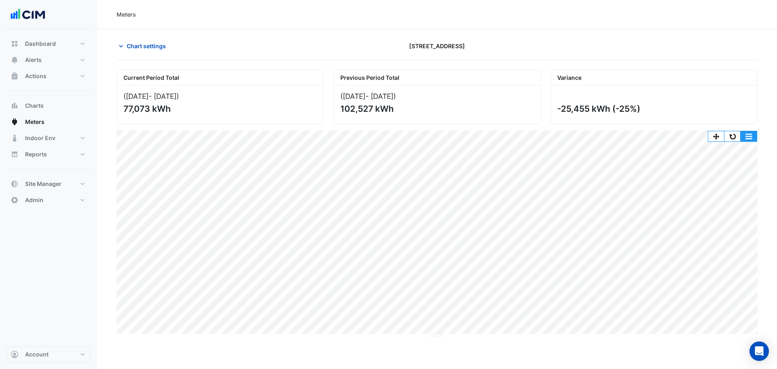
click at [744, 139] on button "button" at bounding box center [749, 136] width 16 height 10
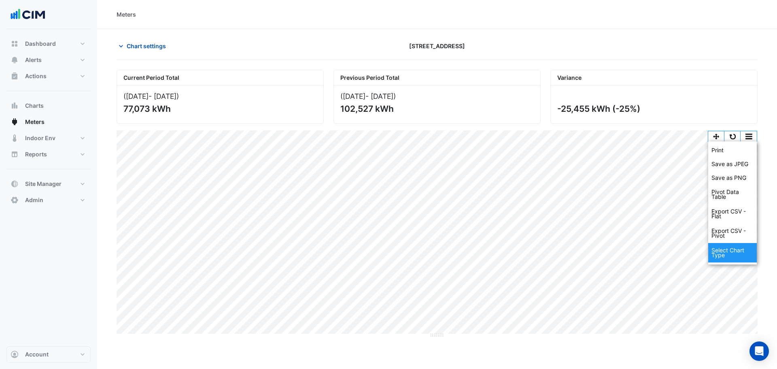
click at [730, 262] on div "Select Chart Type" at bounding box center [733, 252] width 49 height 19
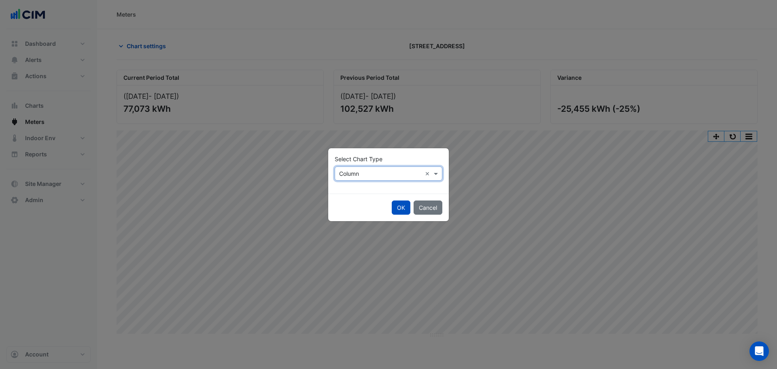
click at [370, 170] on input "text" at bounding box center [380, 174] width 83 height 9
drag, startPoint x: 355, startPoint y: 188, endPoint x: 396, endPoint y: 207, distance: 45.5
click at [355, 188] on div "Line" at bounding box center [352, 191] width 35 height 12
click at [400, 205] on button "OK" at bounding box center [401, 207] width 19 height 14
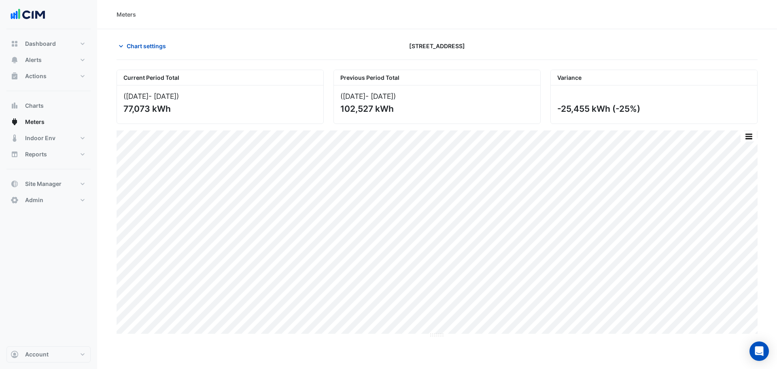
click at [283, 14] on div "Meters" at bounding box center [437, 14] width 641 height 9
click at [300, 47] on div "Chart settings" at bounding box center [220, 46] width 217 height 14
click at [544, 63] on div "Current Period Total (01 Jul 25 - 31 Aug 25 ) 77,073 kWh Previous Period Total …" at bounding box center [437, 93] width 651 height 61
click at [732, 136] on button "button" at bounding box center [733, 136] width 16 height 10
click at [146, 48] on span "Chart settings" at bounding box center [146, 46] width 39 height 9
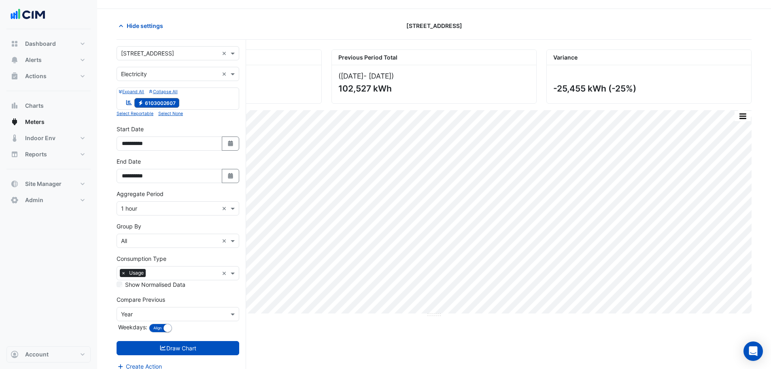
scroll to position [31, 0]
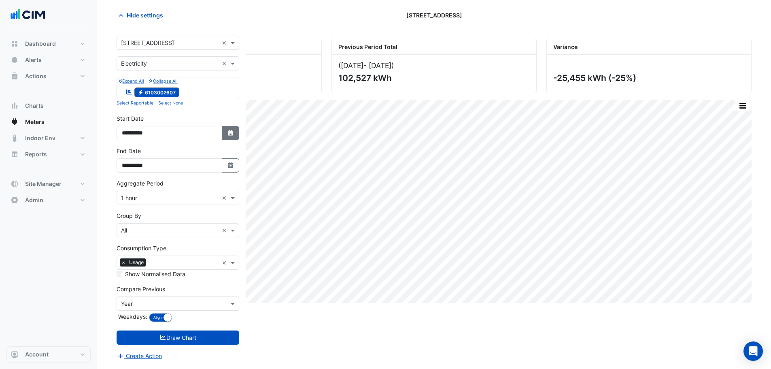
click at [228, 135] on icon "button" at bounding box center [230, 133] width 5 height 6
select select "*"
select select "****"
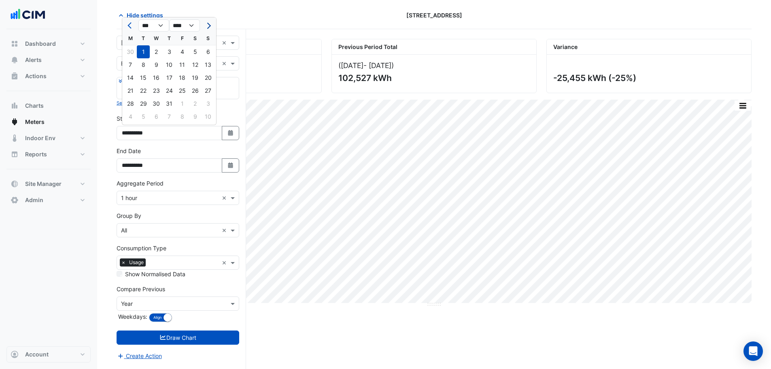
click at [208, 29] on button "Next month" at bounding box center [208, 25] width 10 height 13
select select "*"
click at [182, 52] on div "1" at bounding box center [182, 51] width 13 height 13
type input "**********"
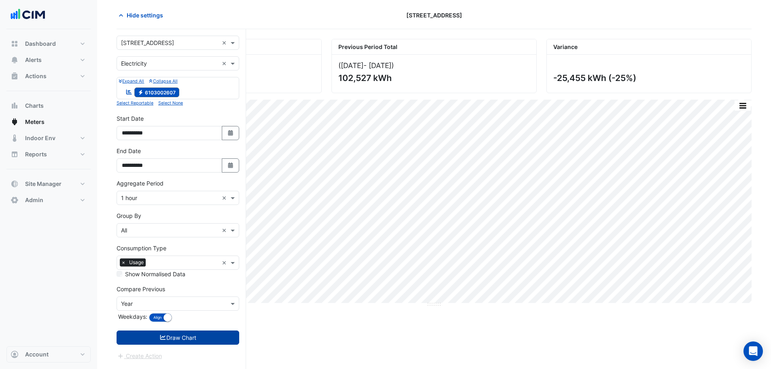
click at [169, 341] on button "Draw Chart" at bounding box center [178, 337] width 123 height 14
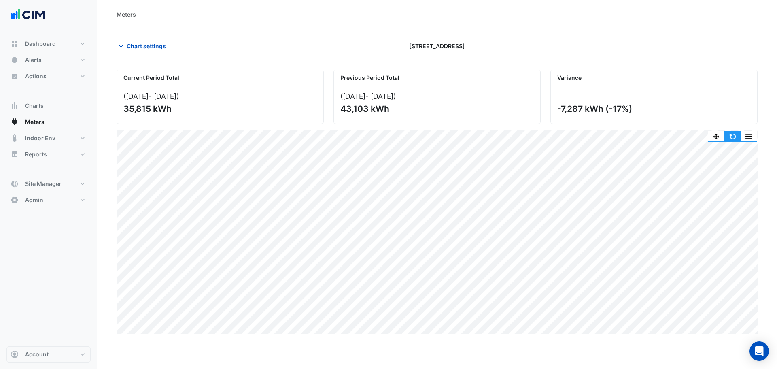
click at [733, 136] on button "button" at bounding box center [733, 136] width 16 height 10
click at [150, 46] on span "Chart settings" at bounding box center [146, 46] width 39 height 9
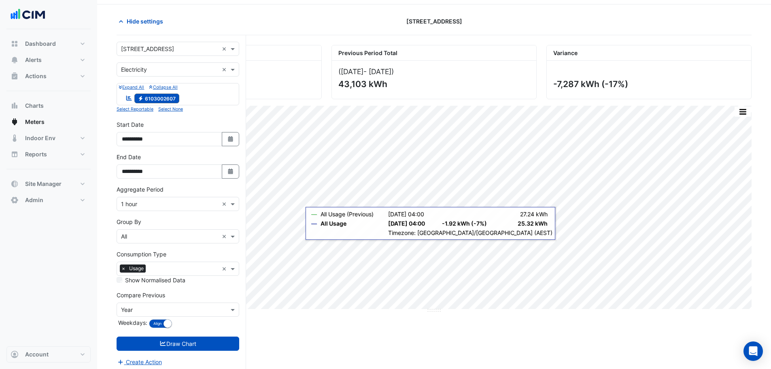
scroll to position [31, 0]
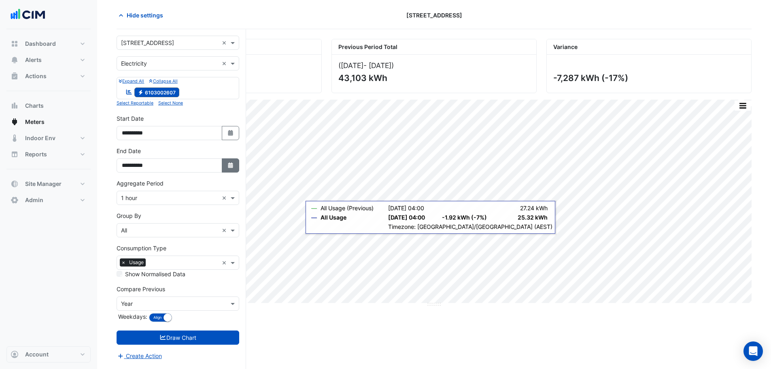
click at [229, 170] on button "Select Date" at bounding box center [231, 165] width 18 height 14
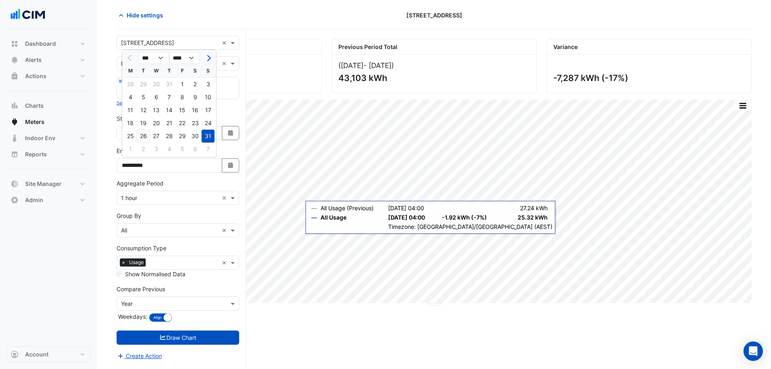
click at [145, 137] on div "26" at bounding box center [143, 136] width 13 height 13
type input "**********"
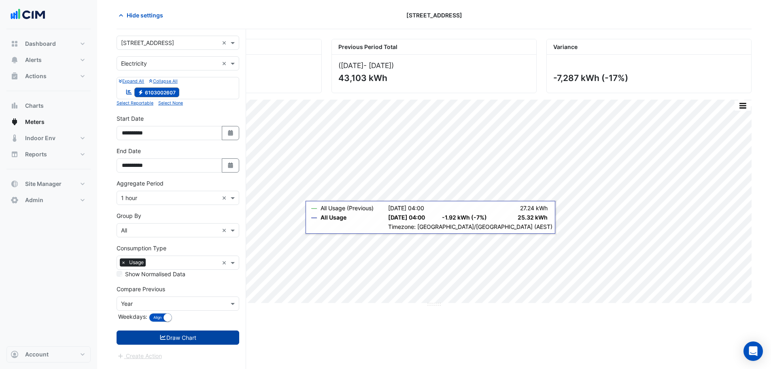
click at [200, 338] on button "Draw Chart" at bounding box center [178, 337] width 123 height 14
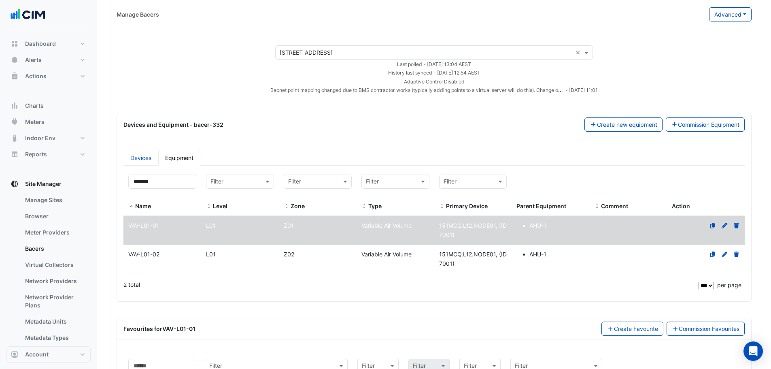
select select "***"
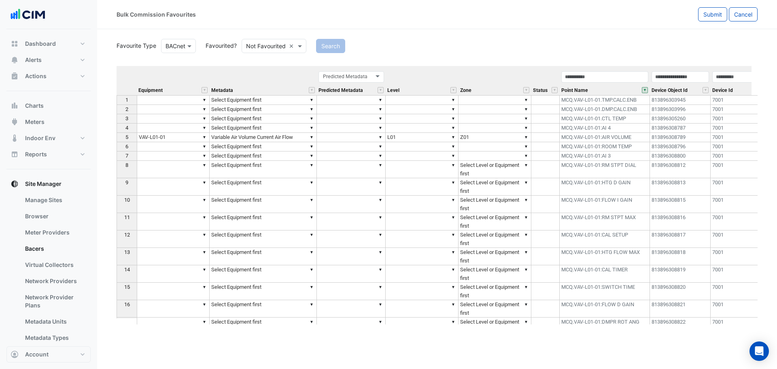
scroll to position [40, 0]
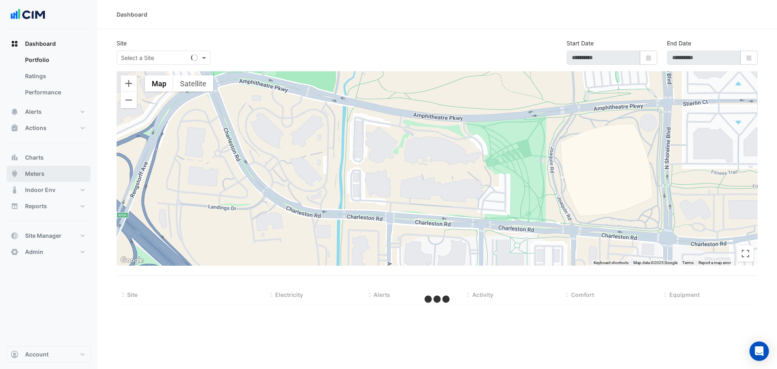
type input "**********"
select select "***"
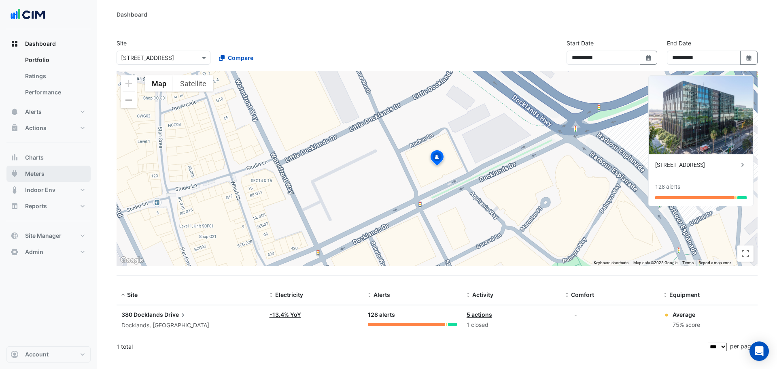
click at [48, 172] on button "Meters" at bounding box center [48, 174] width 84 height 16
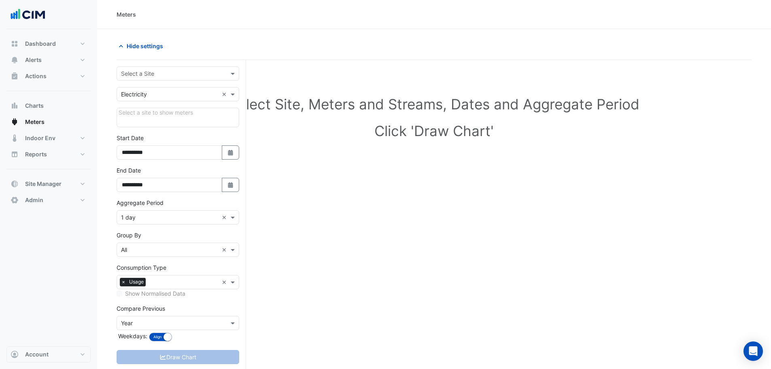
click at [148, 75] on input "text" at bounding box center [170, 74] width 98 height 9
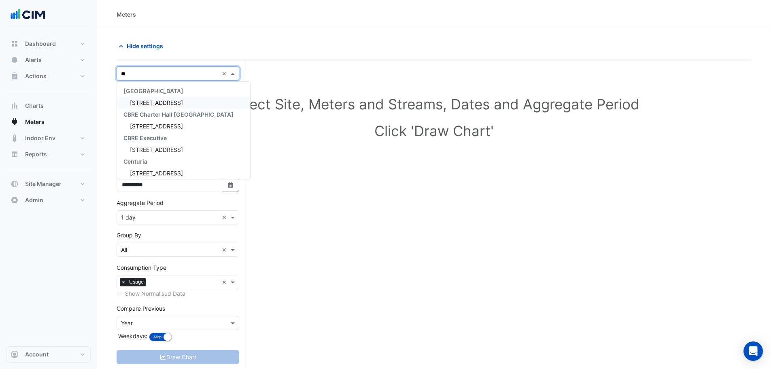
type input "***"
click at [154, 101] on span "[STREET_ADDRESS]" at bounding box center [156, 102] width 53 height 7
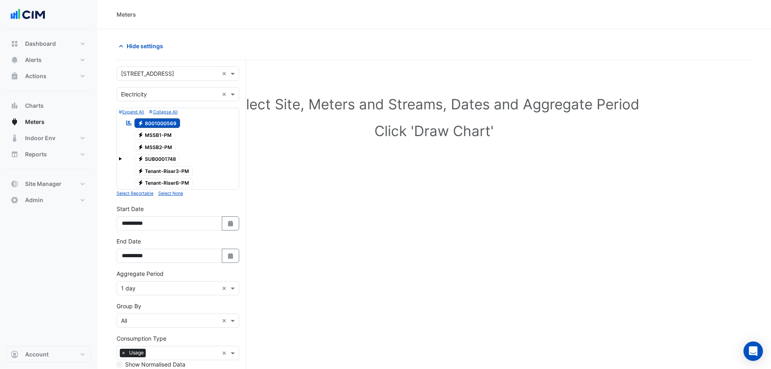
click at [447, 42] on div at bounding box center [595, 46] width 323 height 14
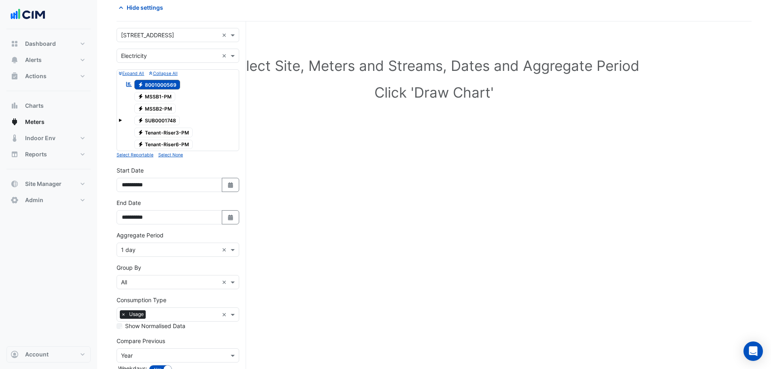
scroll to position [89, 0]
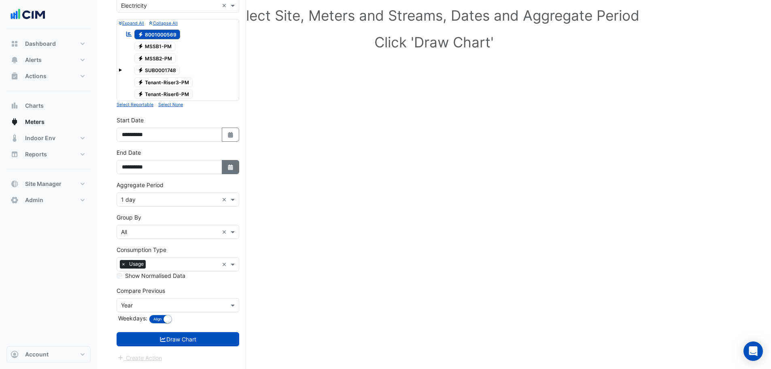
click at [231, 166] on icon "button" at bounding box center [230, 167] width 5 height 6
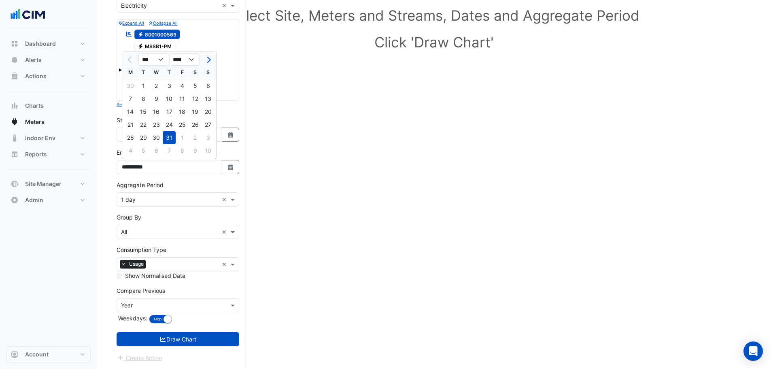
click at [286, 255] on div "Select Site, Meters and Streams, Dates and Aggregate Period Click 'Draw Chart'" at bounding box center [434, 175] width 635 height 388
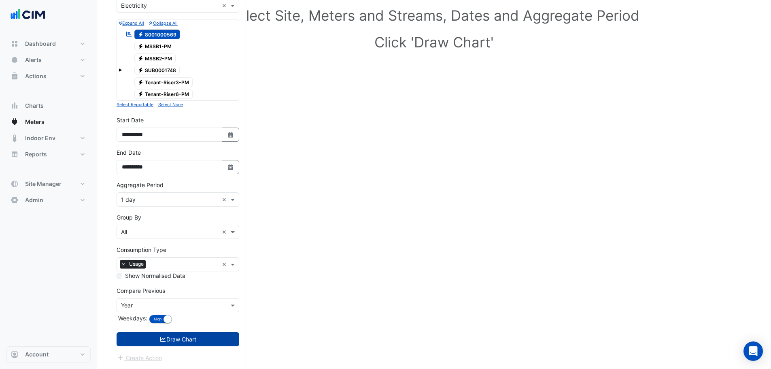
click at [184, 343] on button "Draw Chart" at bounding box center [178, 339] width 123 height 14
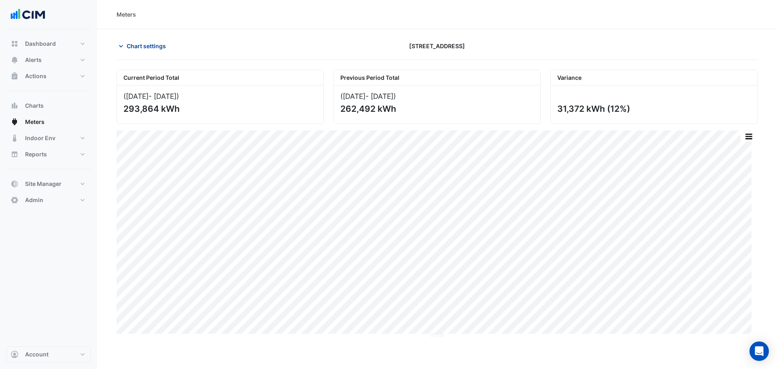
click at [146, 47] on span "Chart settings" at bounding box center [146, 46] width 39 height 9
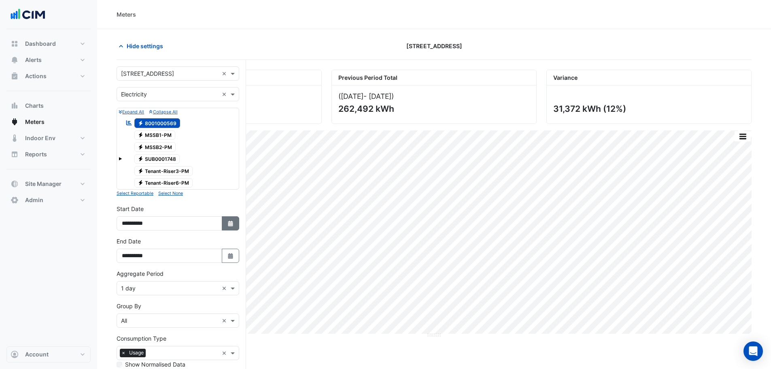
click at [227, 222] on icon "Select Date" at bounding box center [230, 224] width 7 height 6
select select "*"
select select "****"
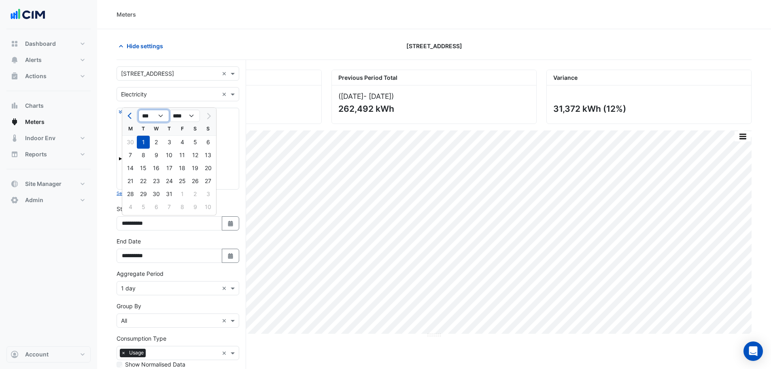
click at [154, 111] on select "*** *** *** *** *** *** ***" at bounding box center [153, 116] width 31 height 12
click at [138, 110] on select "*** *** *** *** *** *** ***" at bounding box center [153, 116] width 31 height 12
click at [129, 117] on span "Previous month" at bounding box center [131, 116] width 6 height 6
click at [130, 117] on span "Previous month" at bounding box center [131, 116] width 6 height 6
select select "**"
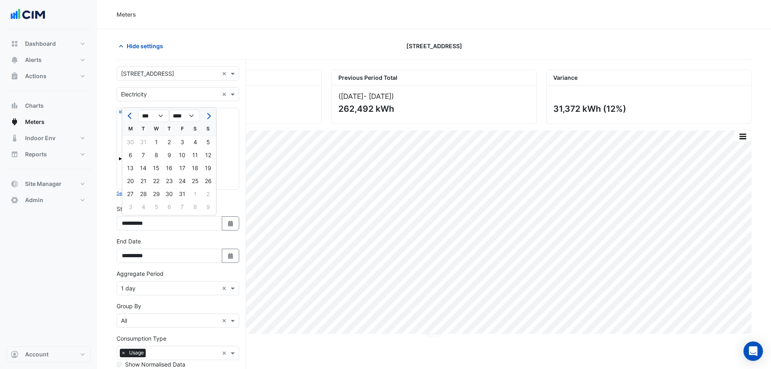
select select "****"
click at [131, 117] on span "Previous month" at bounding box center [131, 116] width 6 height 6
select select "*"
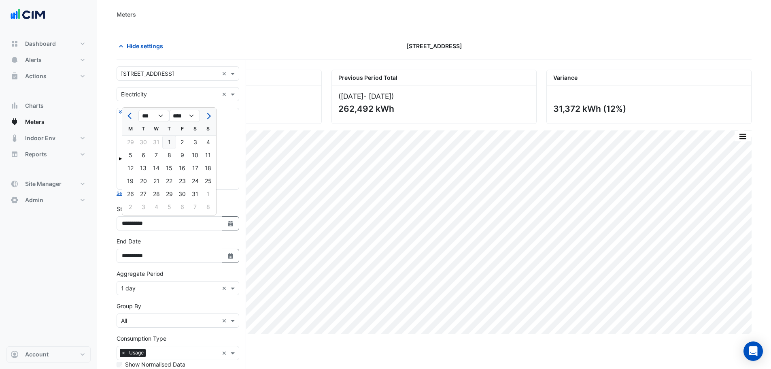
click at [166, 139] on div "1" at bounding box center [169, 142] width 13 height 13
type input "**********"
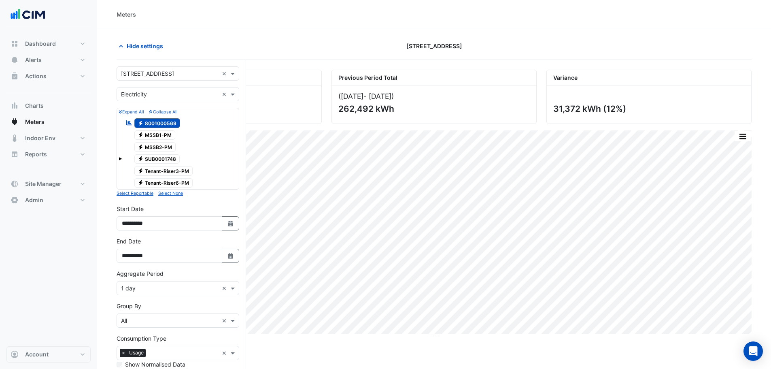
click at [136, 283] on div "Aggregate Period × 1 day ×" at bounding box center [178, 288] width 123 height 14
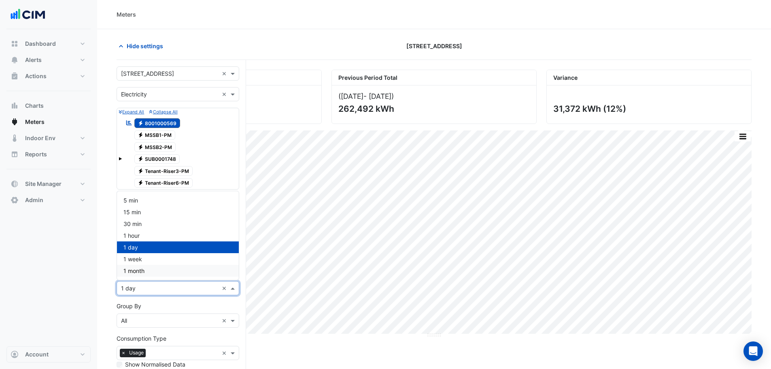
click at [134, 273] on span "1 month" at bounding box center [133, 270] width 21 height 7
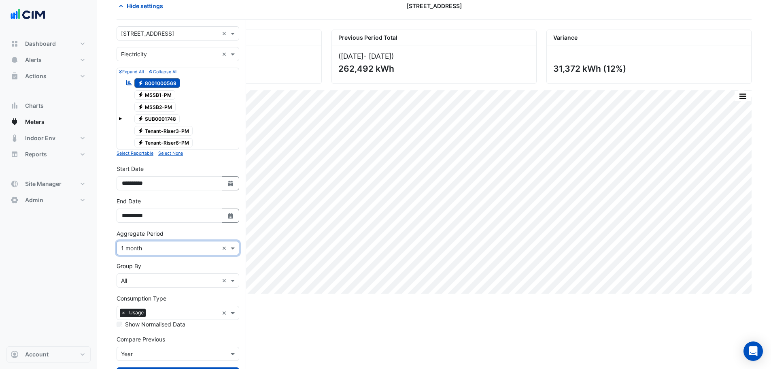
scroll to position [75, 0]
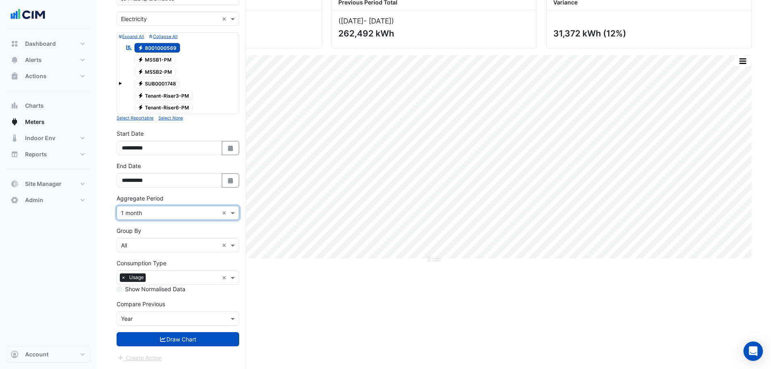
click at [137, 318] on input "text" at bounding box center [170, 319] width 98 height 9
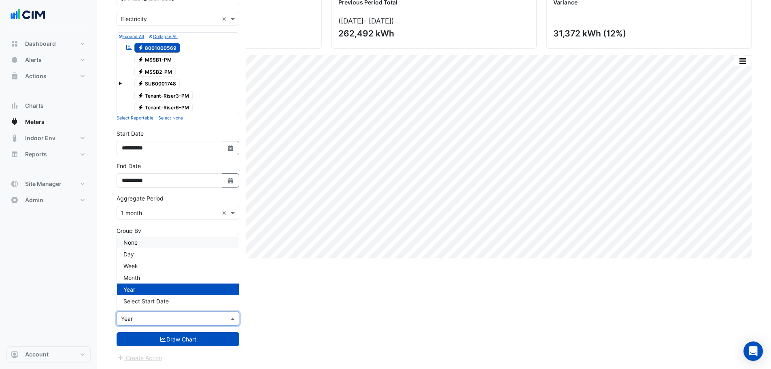
click at [133, 242] on span "None" at bounding box center [130, 242] width 14 height 7
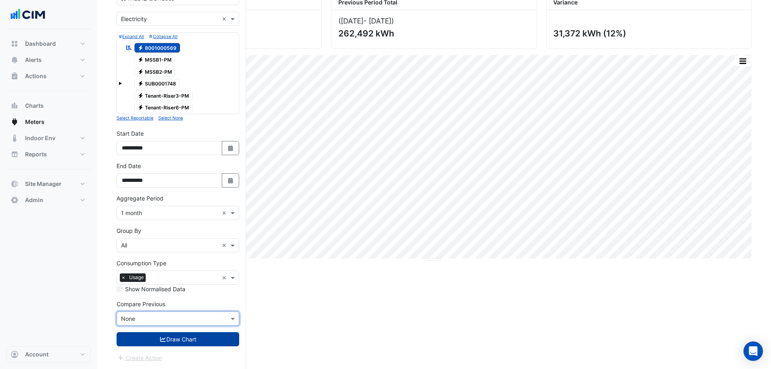
click at [165, 338] on button "Draw Chart" at bounding box center [178, 339] width 123 height 14
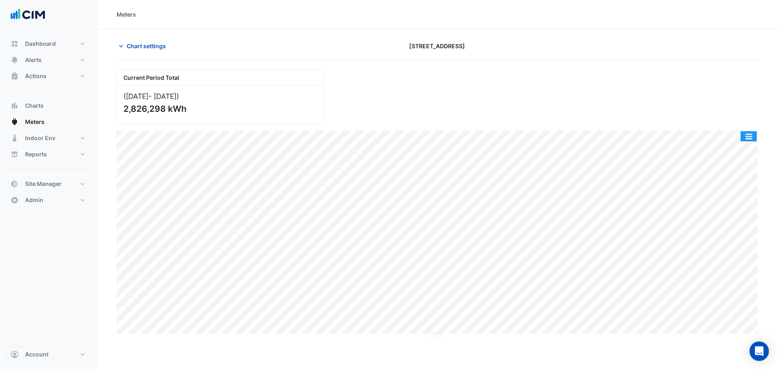
click at [747, 136] on button "button" at bounding box center [749, 136] width 16 height 10
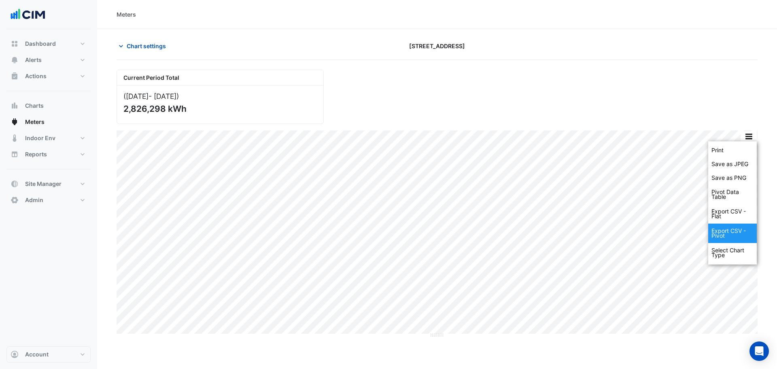
click at [741, 235] on div "Export CSV - Pivot" at bounding box center [733, 233] width 49 height 19
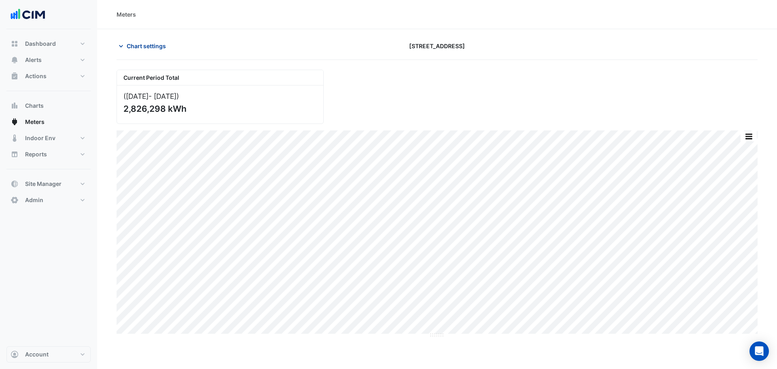
click at [138, 50] on span "Chart settings" at bounding box center [146, 46] width 39 height 9
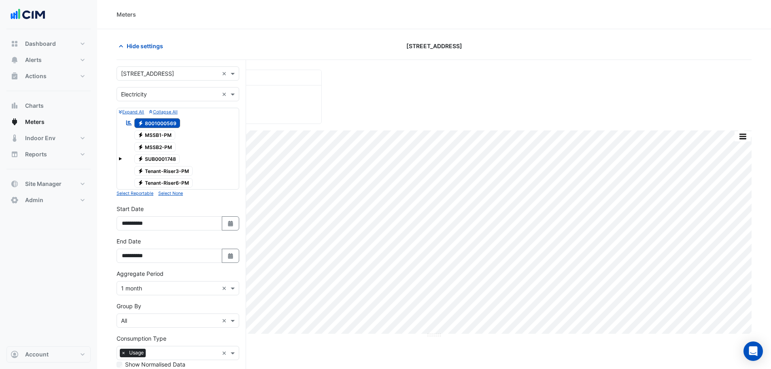
click at [151, 75] on input "text" at bounding box center [170, 74] width 98 height 9
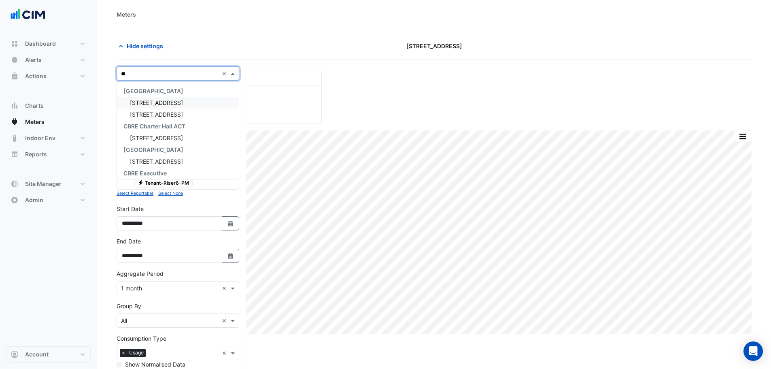
type input "***"
click at [175, 102] on span "[STREET_ADDRESS]" at bounding box center [156, 102] width 53 height 7
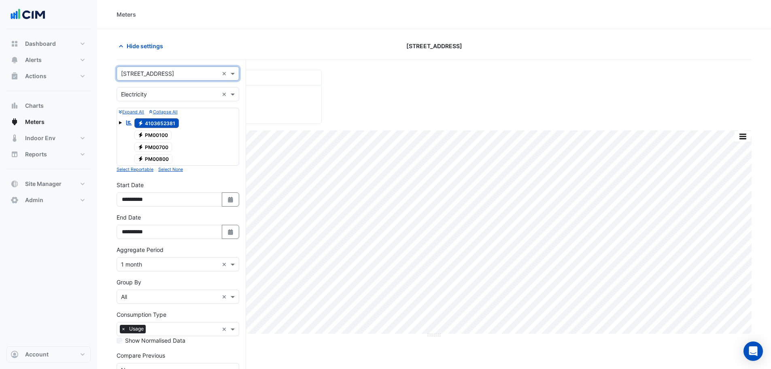
click at [150, 95] on input "text" at bounding box center [170, 94] width 98 height 9
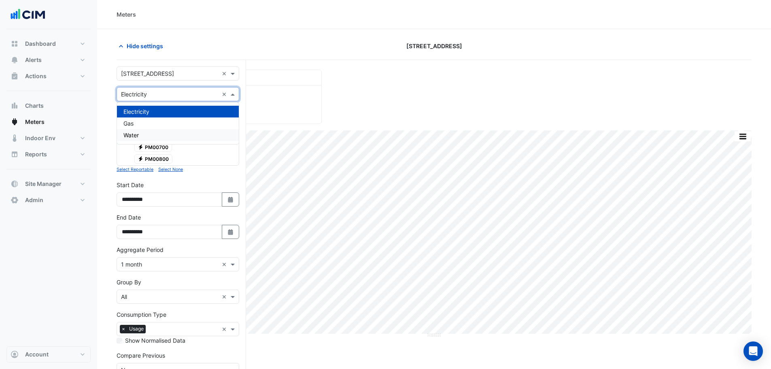
click at [138, 136] on span "Water" at bounding box center [130, 135] width 15 height 7
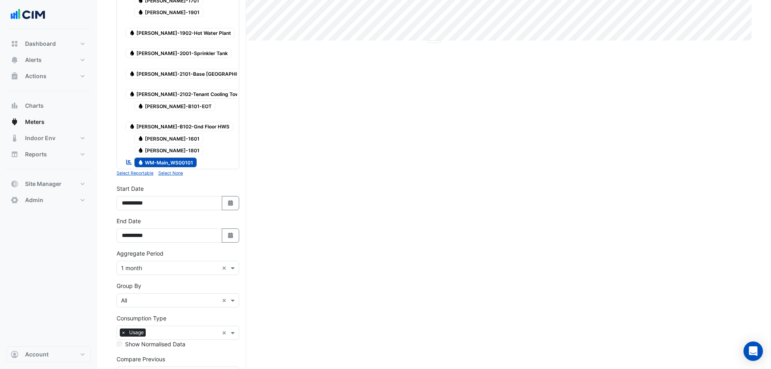
scroll to position [294, 0]
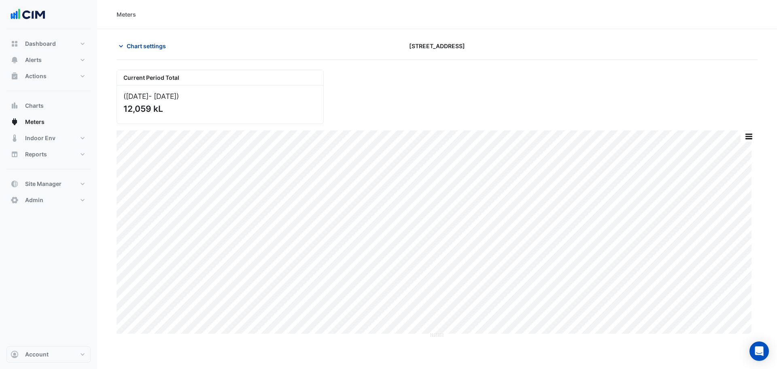
click at [151, 48] on span "Chart settings" at bounding box center [146, 46] width 39 height 9
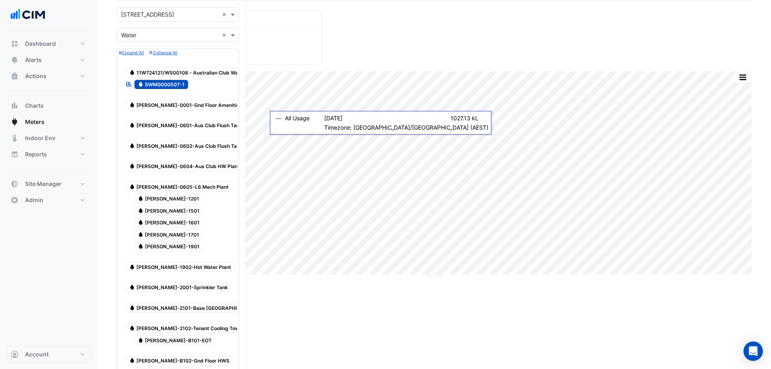
scroll to position [294, 0]
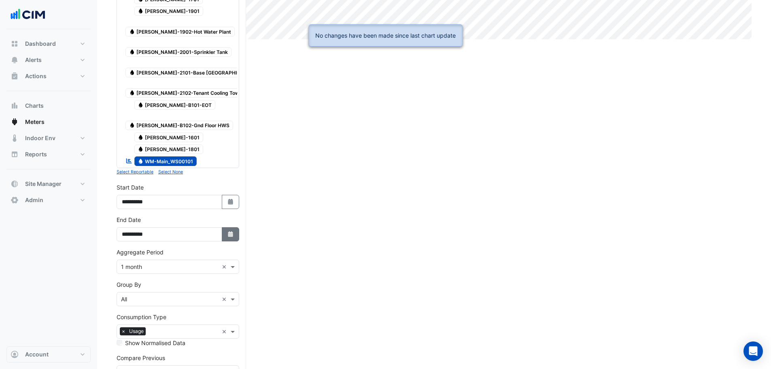
click at [237, 227] on button "Select Date" at bounding box center [231, 234] width 18 height 14
select select "*"
select select "****"
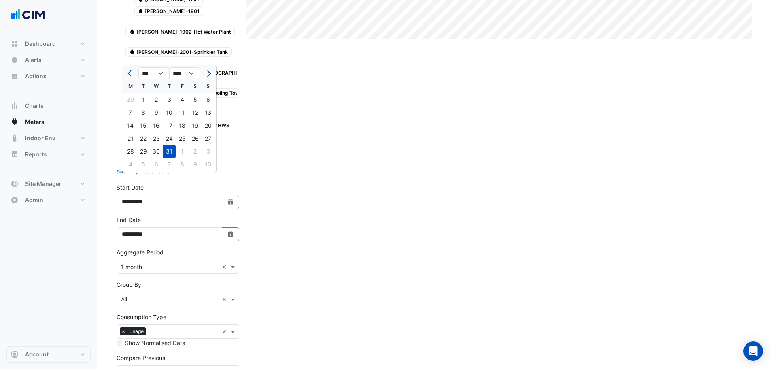
click at [210, 74] on span "Next month" at bounding box center [208, 73] width 6 height 6
select select "*"
click at [211, 150] on div "31" at bounding box center [208, 151] width 13 height 13
type input "**********"
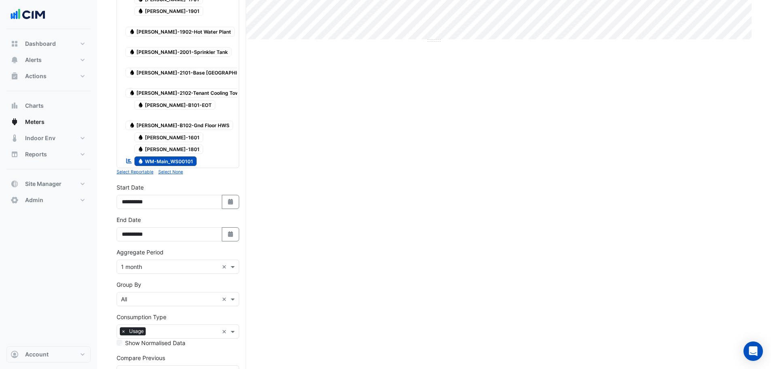
click at [135, 263] on input "text" at bounding box center [170, 267] width 98 height 9
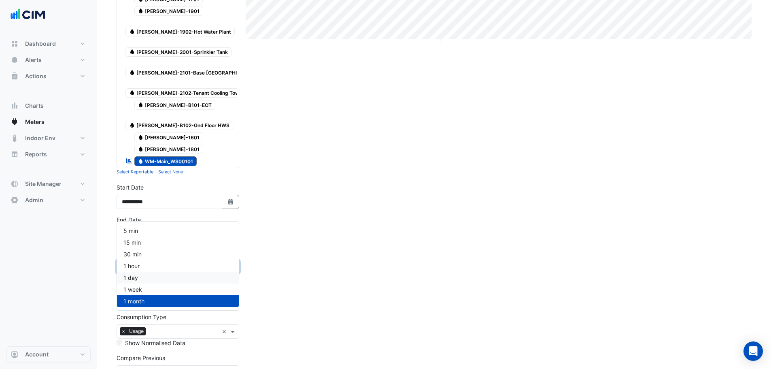
click at [141, 278] on div "1 day" at bounding box center [178, 278] width 122 height 12
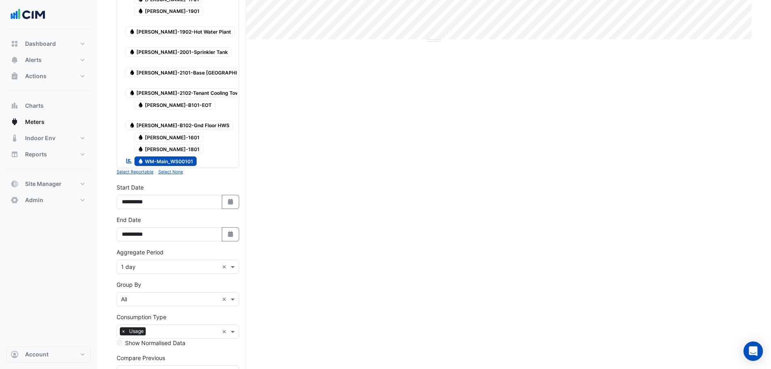
drag, startPoint x: 168, startPoint y: 340, endPoint x: 282, endPoint y: 202, distance: 179.1
click at [303, 229] on div "Current Period Total (Aug [DATE] ) 12,059 kL Print Save as JPEG Save as PNG Piv…" at bounding box center [434, 94] width 635 height 657
drag, startPoint x: 218, startPoint y: 141, endPoint x: 223, endPoint y: 147, distance: 8.0
click at [221, 195] on input "**********" at bounding box center [170, 202] width 106 height 14
click at [226, 195] on button "Select Date" at bounding box center [231, 202] width 18 height 14
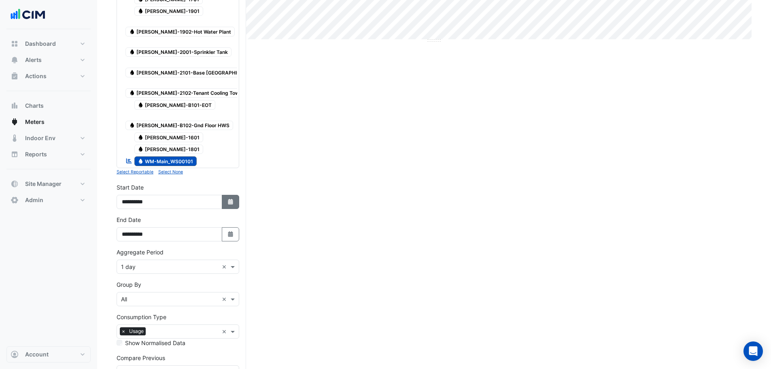
select select "*"
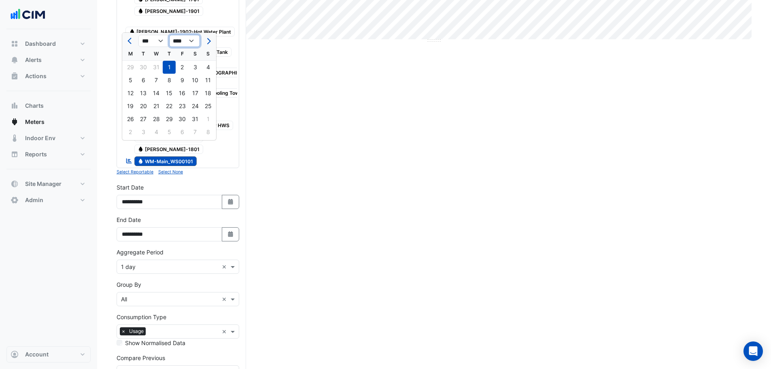
click at [185, 38] on select "**** **** **** **** **** **** **** **** **** **** **** ****" at bounding box center [184, 41] width 31 height 12
select select "****"
click at [169, 35] on select "**** **** **** **** **** **** **** **** **** **** **** ****" at bounding box center [184, 41] width 31 height 12
click at [129, 43] on button "Previous month" at bounding box center [131, 40] width 10 height 13
select select "*"
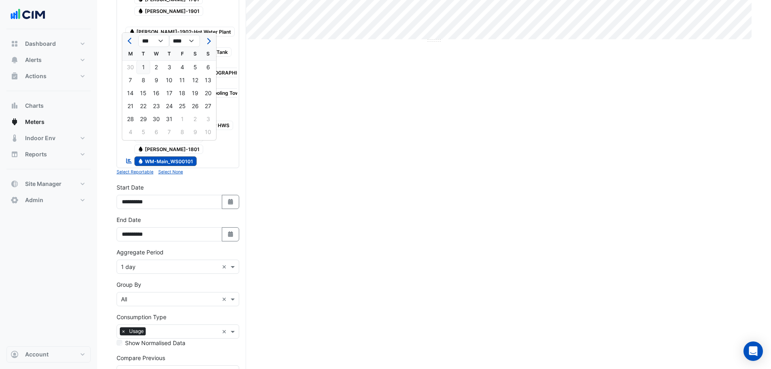
click at [144, 68] on div "1" at bounding box center [143, 67] width 13 height 13
type input "**********"
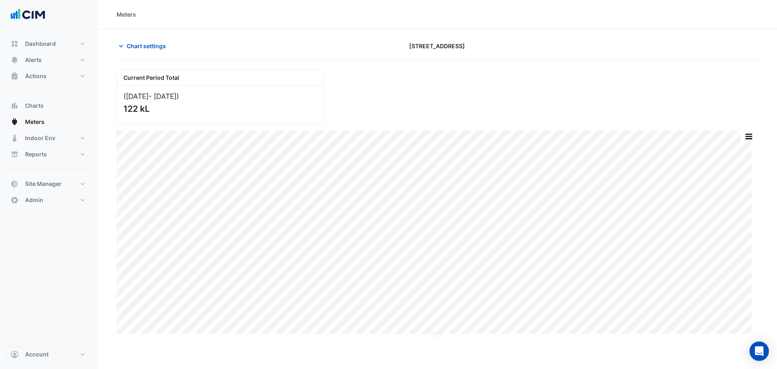
click at [104, 221] on section "Chart settings [STREET_ADDRESS] Current Period Total ([DATE] - [DATE] ) 122 kL …" at bounding box center [437, 183] width 680 height 309
